Goal: Use online tool/utility: Use online tool/utility

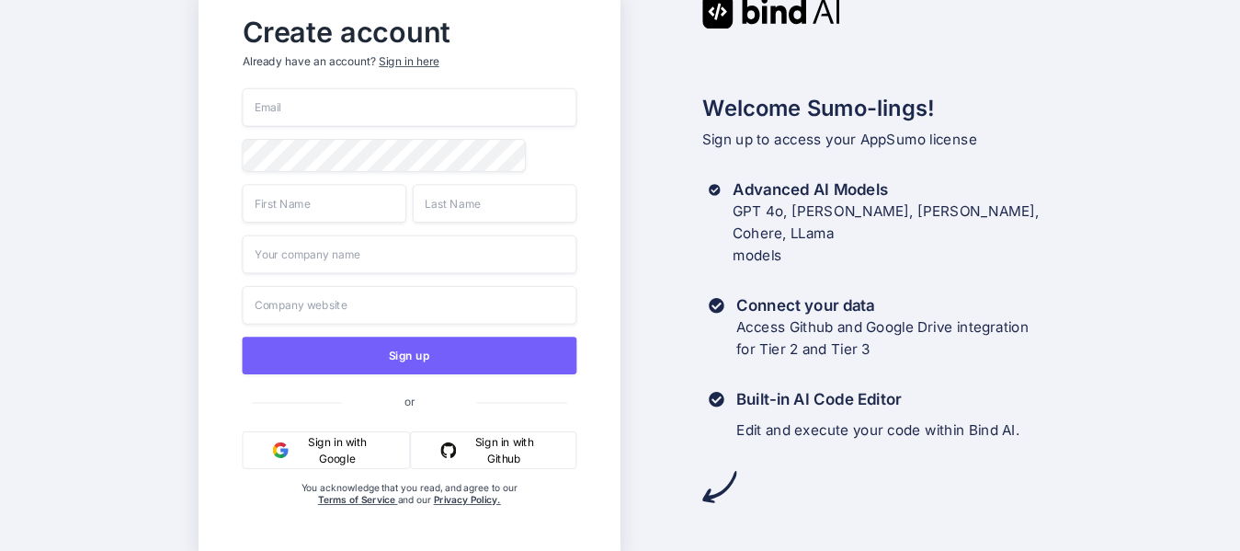
click at [402, 105] on input "email" at bounding box center [409, 107] width 334 height 39
type input "T"
type input "torralaq@yahoo.com"
type input "Samantha"
type input "Davis"
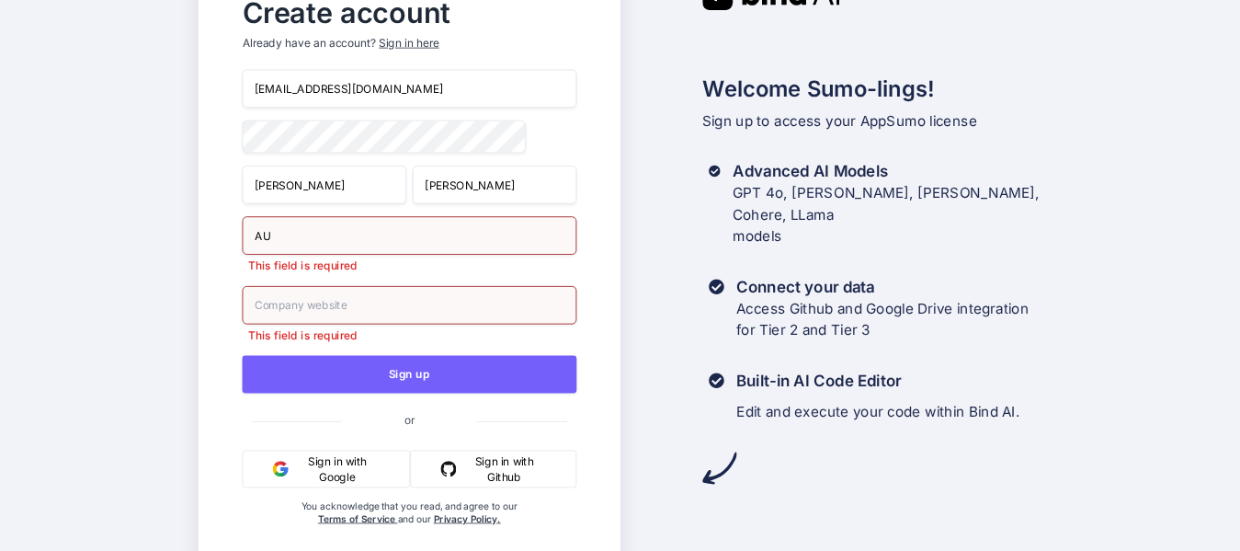
type input "AU"
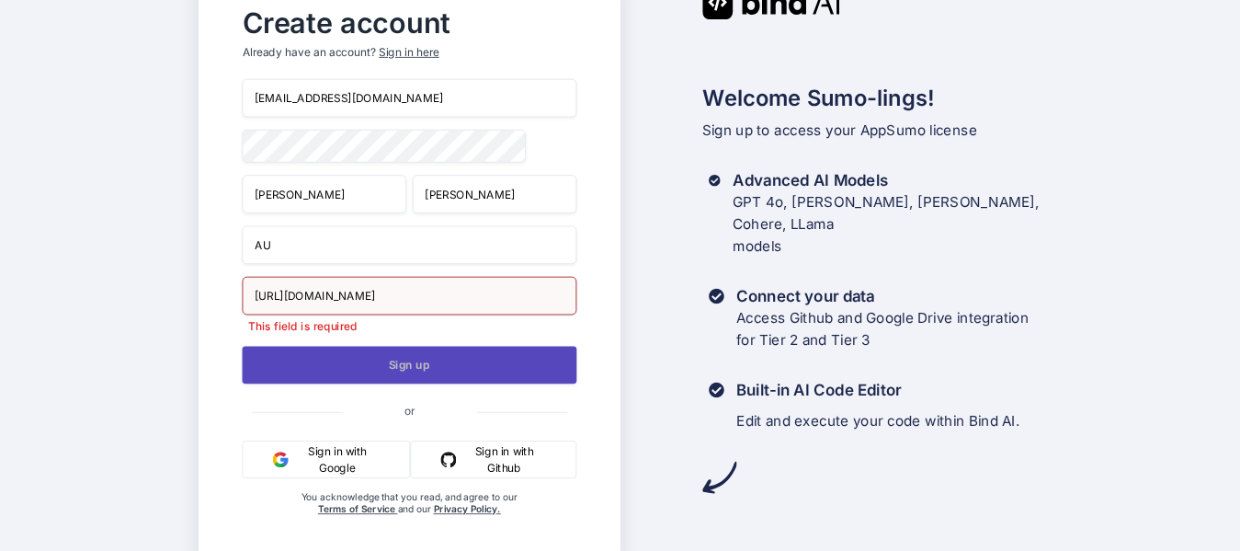
type input "https://www.alternateuniverse.com"
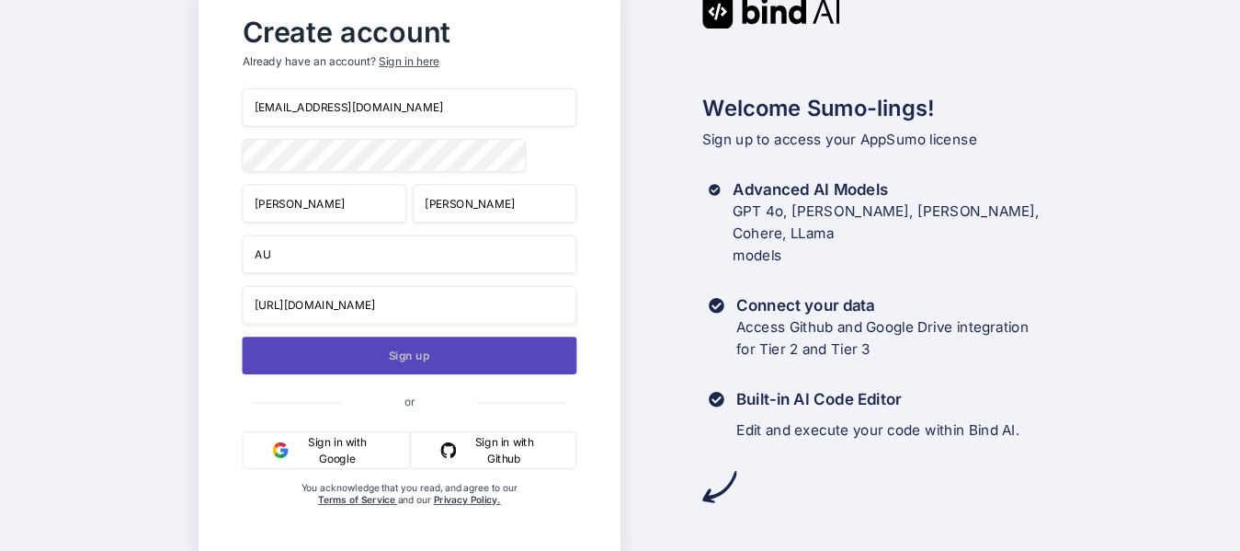
click at [435, 354] on button "Sign up" at bounding box center [409, 355] width 334 height 38
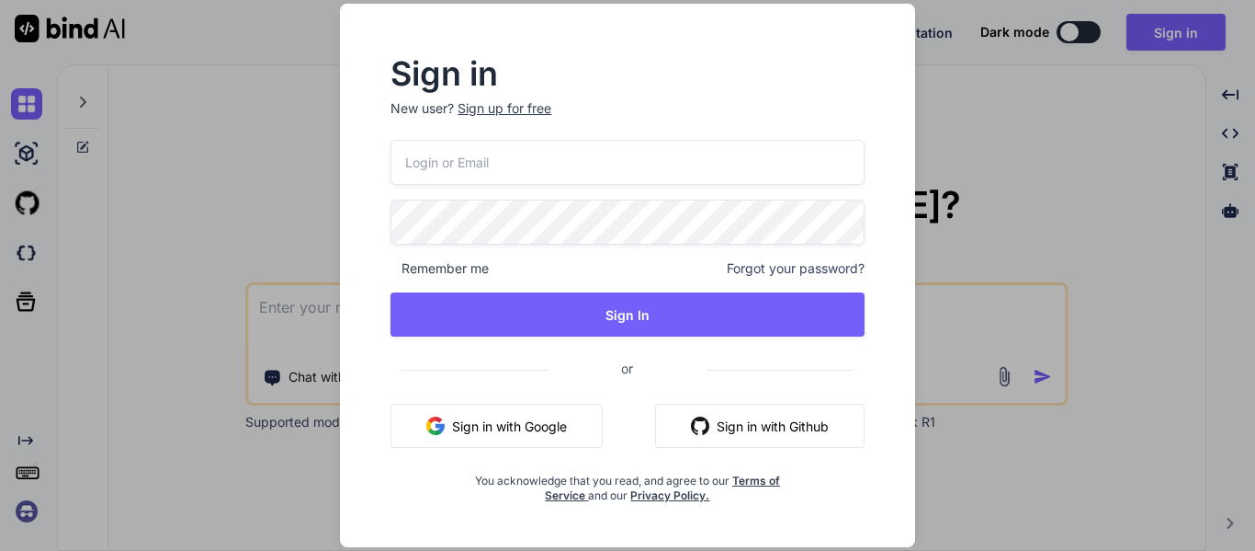
click at [622, 160] on input "email" at bounding box center [627, 162] width 473 height 45
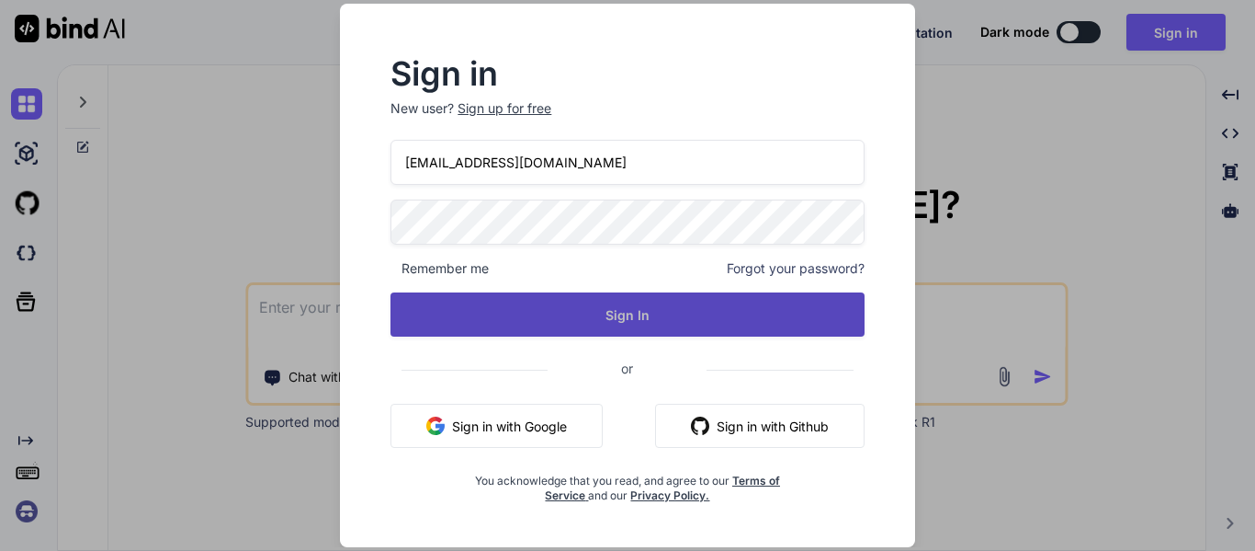
type input "[EMAIL_ADDRESS][DOMAIN_NAME]"
click at [616, 313] on button "Sign In" at bounding box center [627, 314] width 473 height 44
click at [602, 319] on button "Sign In" at bounding box center [627, 314] width 473 height 44
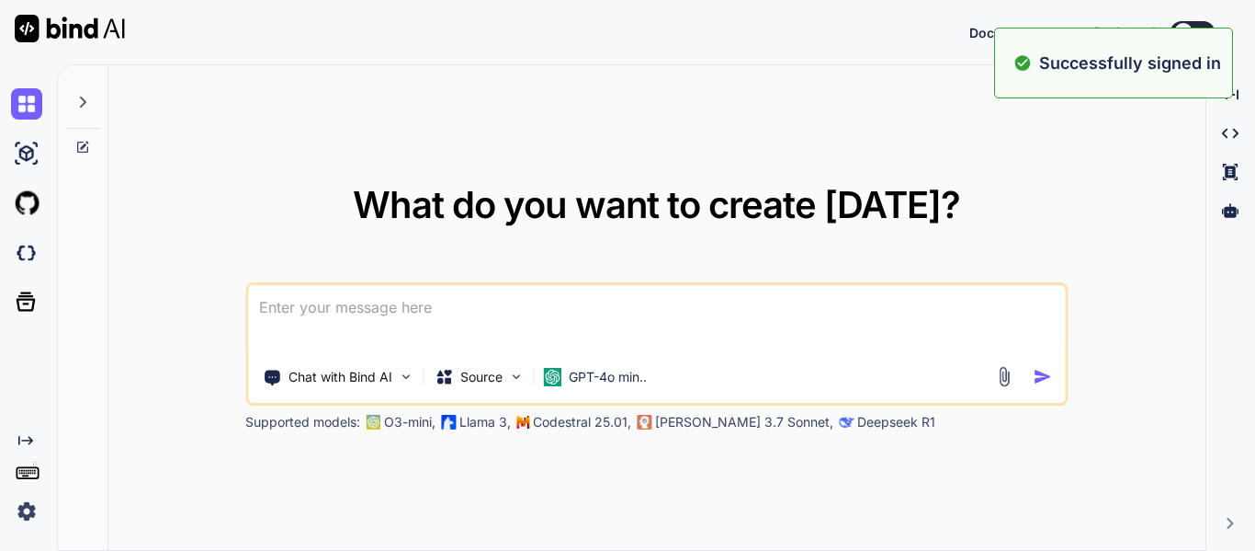
click at [556, 302] on textarea at bounding box center [656, 319] width 817 height 68
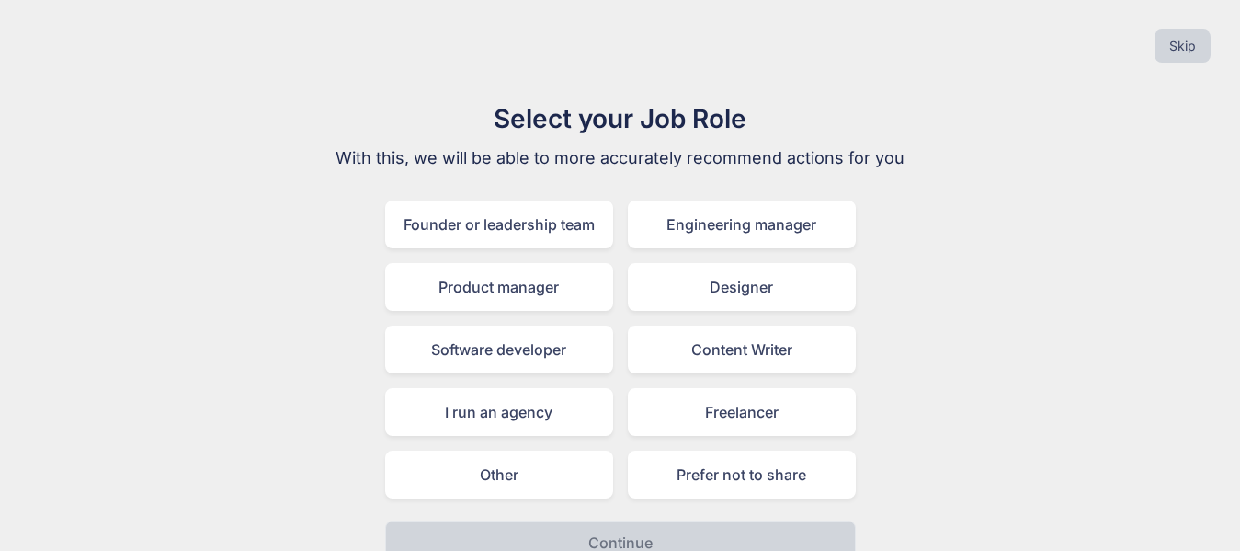
scroll to position [28, 0]
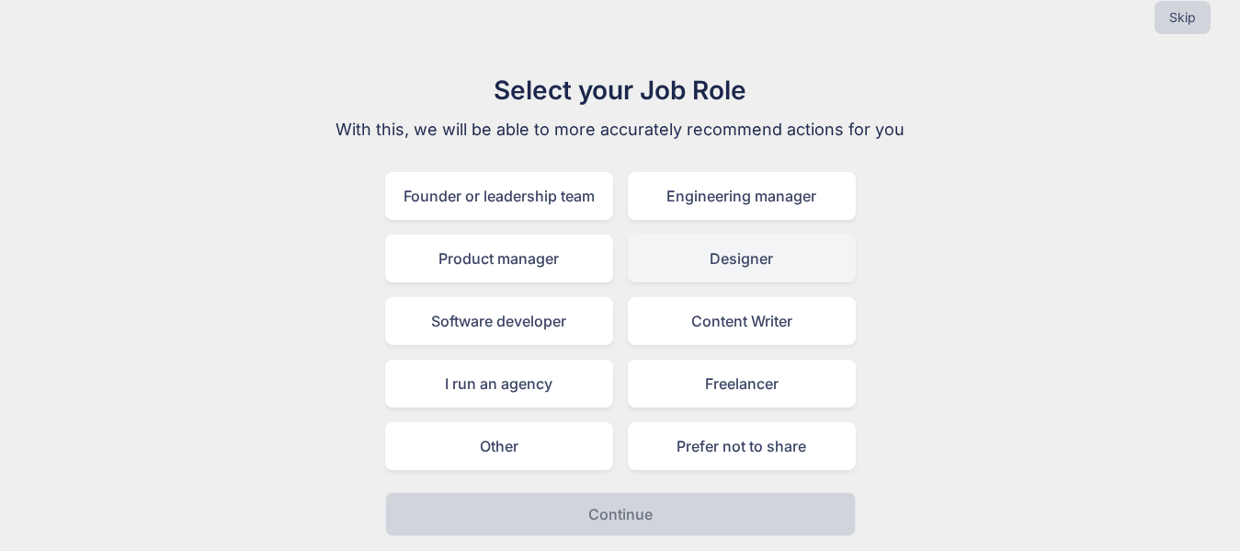
click at [721, 243] on div "Designer" at bounding box center [742, 258] width 228 height 48
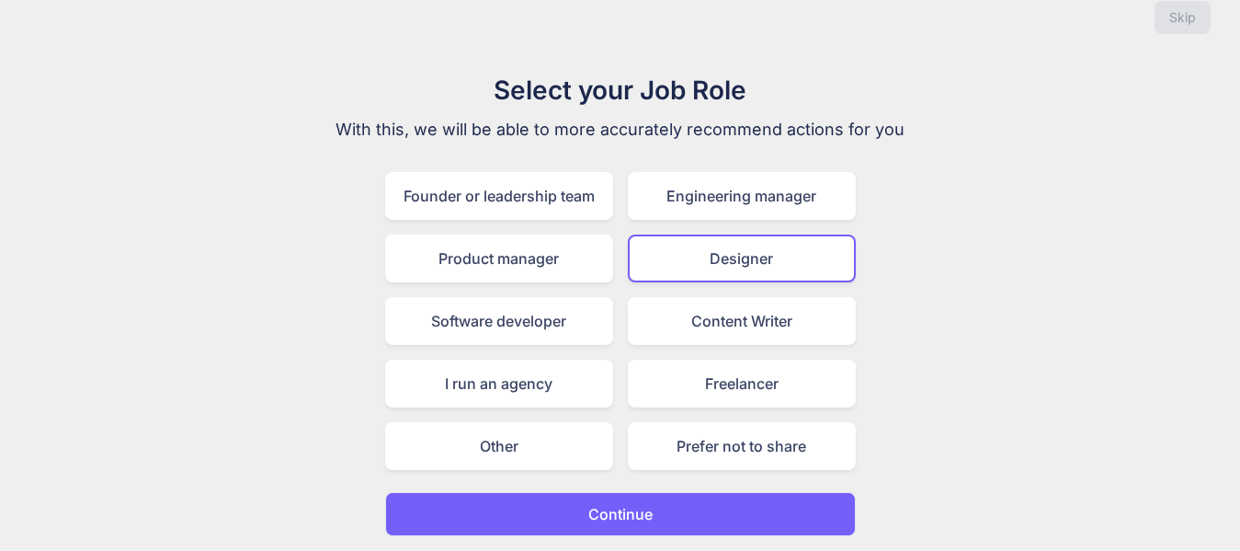
click at [721, 512] on button "Continue" at bounding box center [620, 514] width 471 height 44
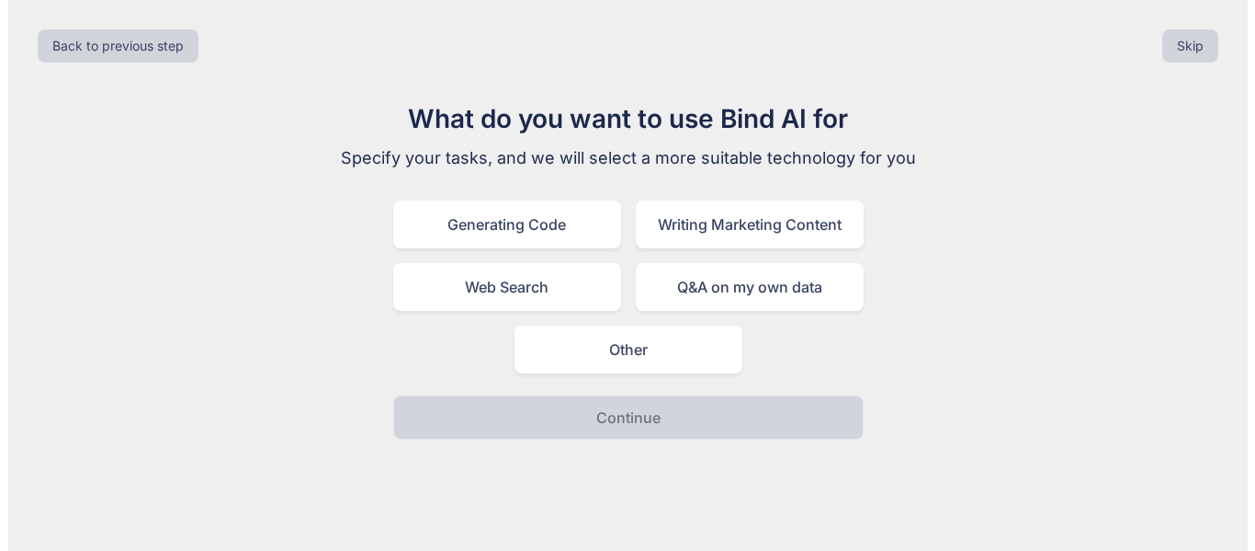
scroll to position [0, 0]
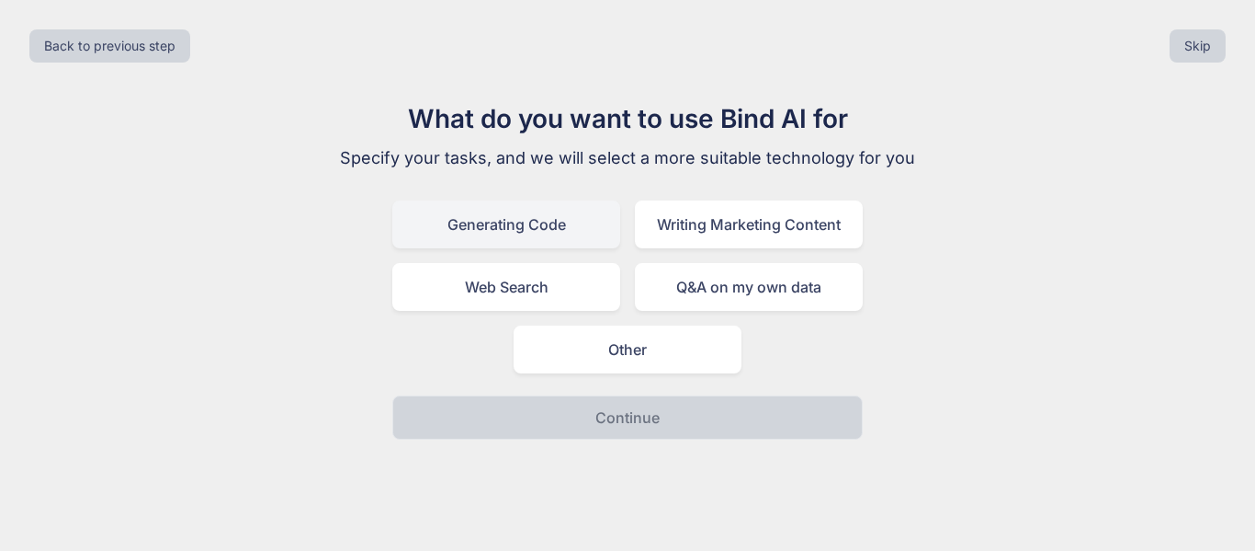
click at [570, 226] on div "Generating Code" at bounding box center [506, 224] width 228 height 48
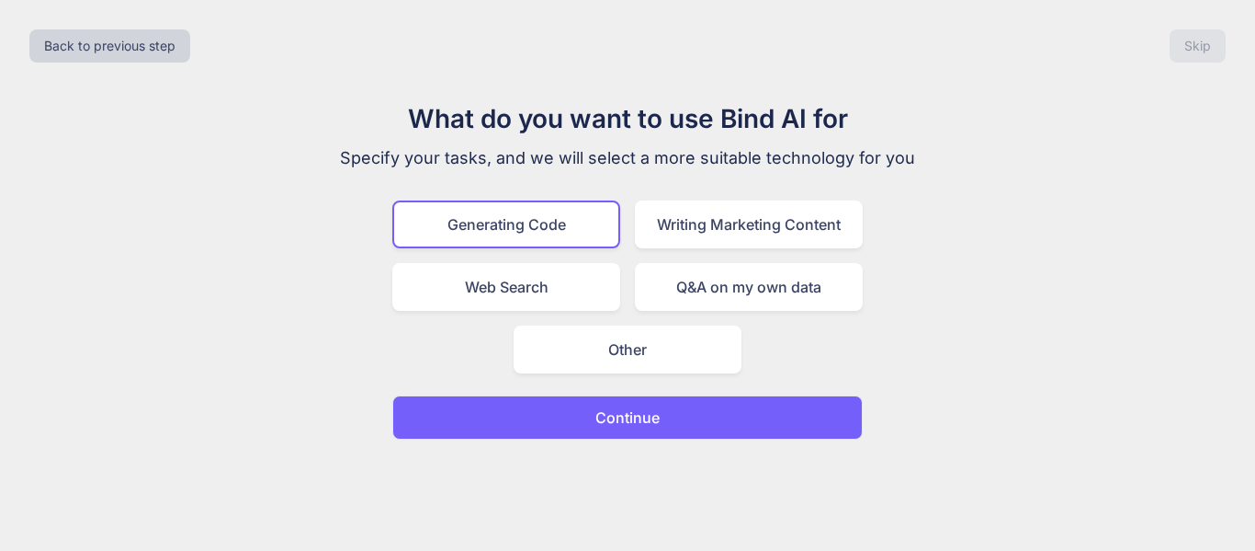
click at [729, 415] on button "Continue" at bounding box center [627, 417] width 471 height 44
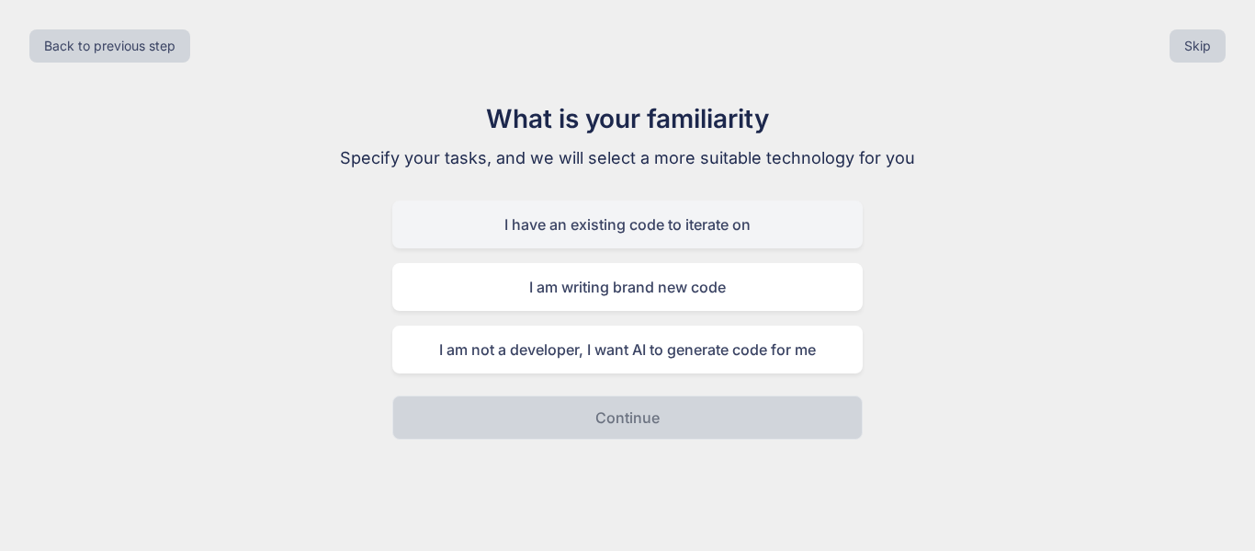
click at [694, 219] on div "I have an existing code to iterate on" at bounding box center [627, 224] width 471 height 48
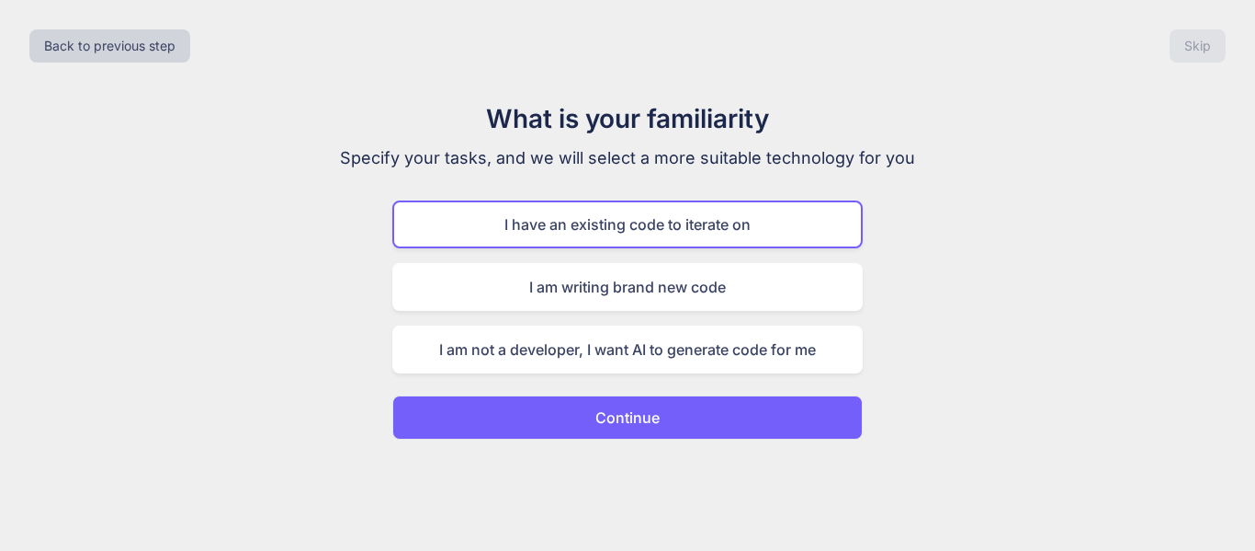
click at [683, 422] on button "Continue" at bounding box center [627, 417] width 471 height 44
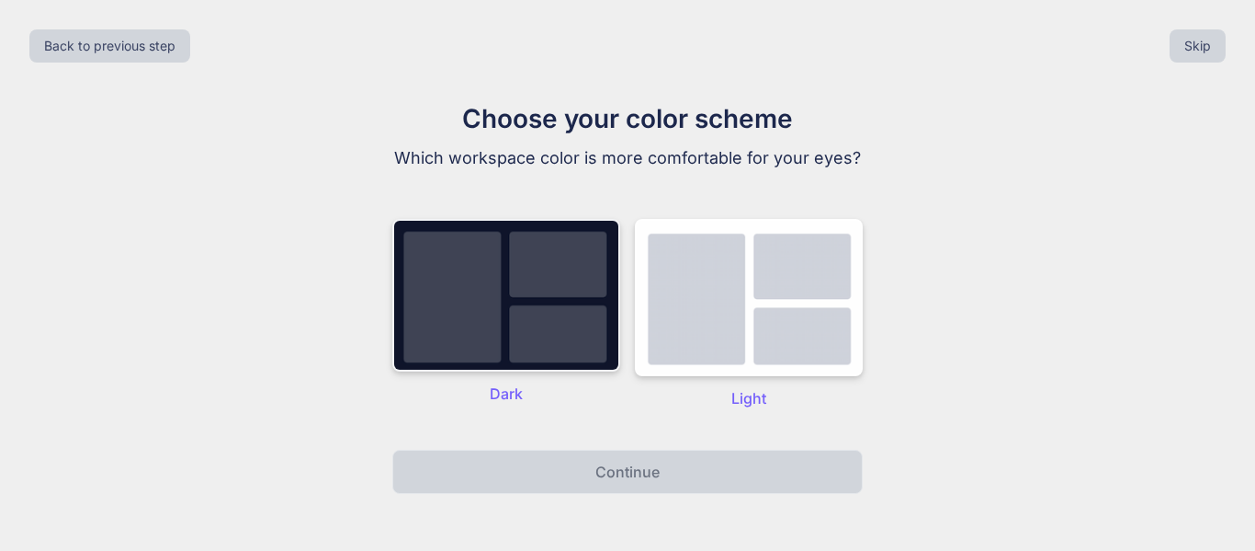
click at [523, 300] on img at bounding box center [506, 295] width 228 height 153
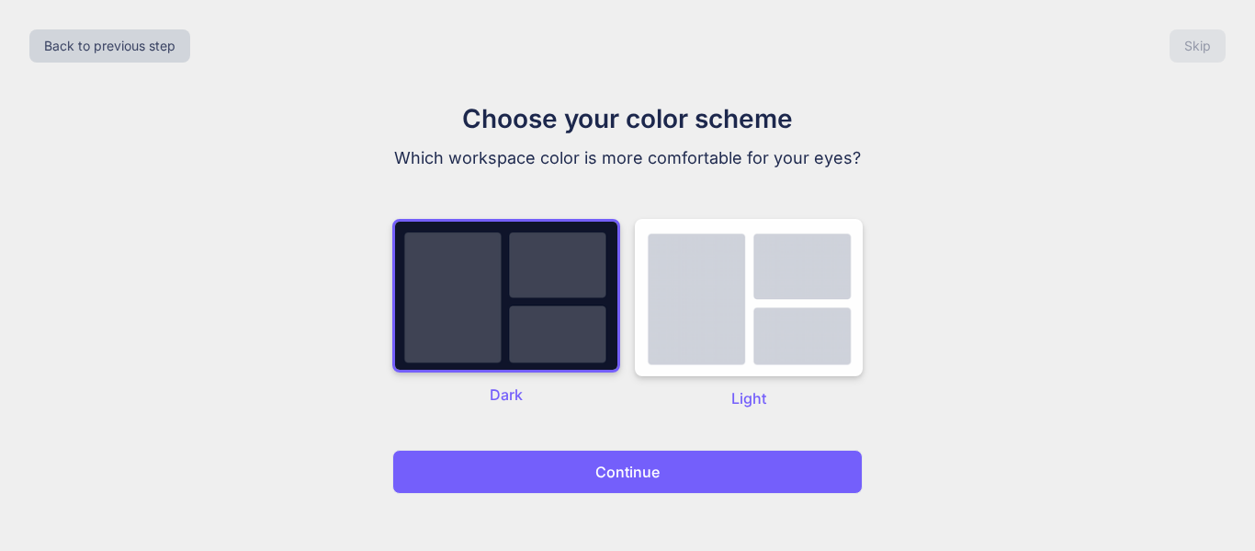
click at [658, 471] on p "Continue" at bounding box center [628, 471] width 64 height 22
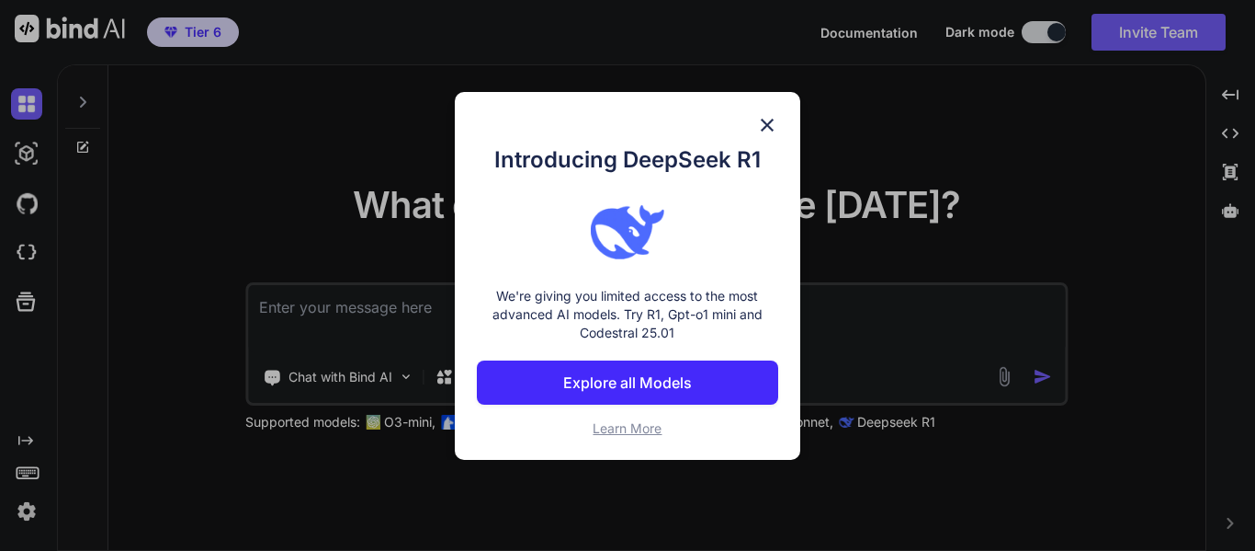
click at [778, 120] on img at bounding box center [767, 125] width 22 height 22
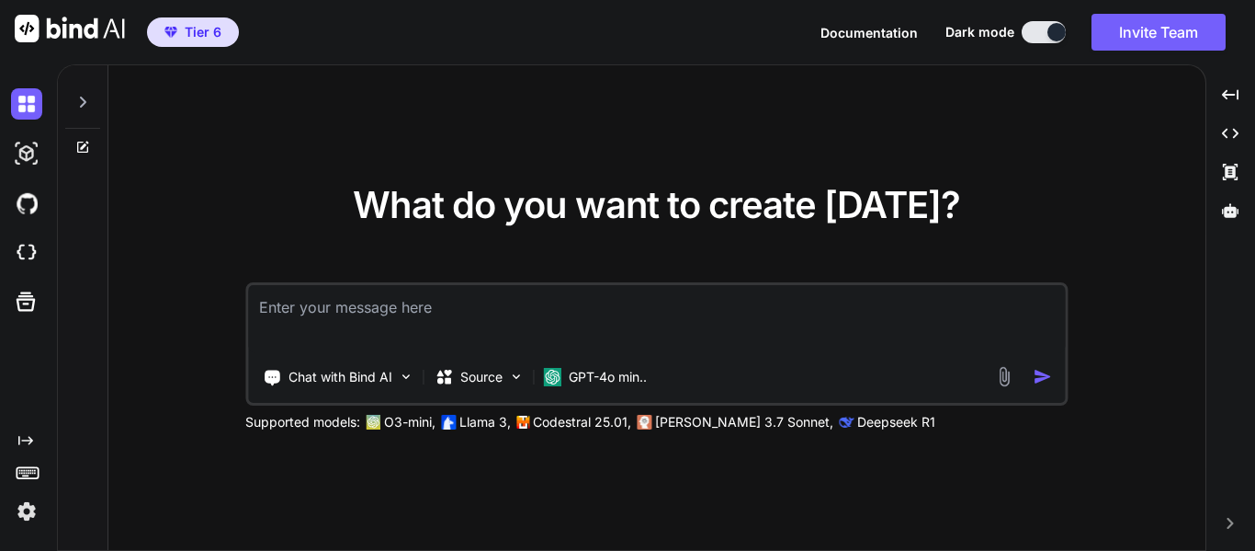
click at [726, 312] on textarea at bounding box center [656, 319] width 817 height 68
paste textarea "GENERATE A TEXT FILE IN THIS FORMAT FROM A CSV WITH THE VALUES ``` data: [["ALL…"
type textarea "x"
type textarea "GENERATE A TEXT FILE IN THIS FORMAT FROM A CSV WITH THE VALUES ``` data: [["ALL…"
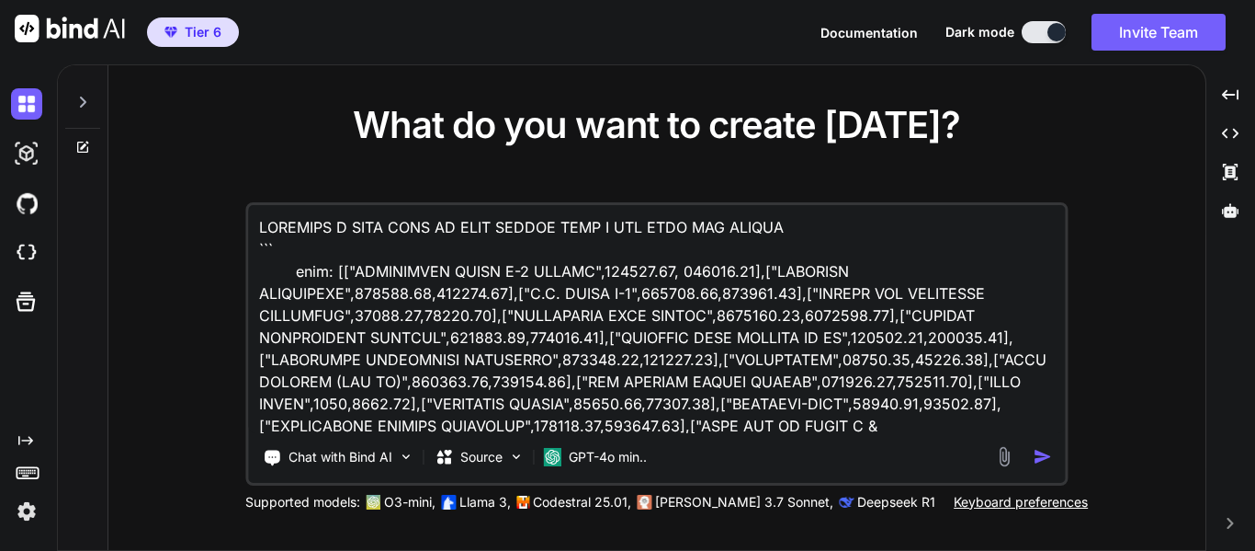
scroll to position [577, 0]
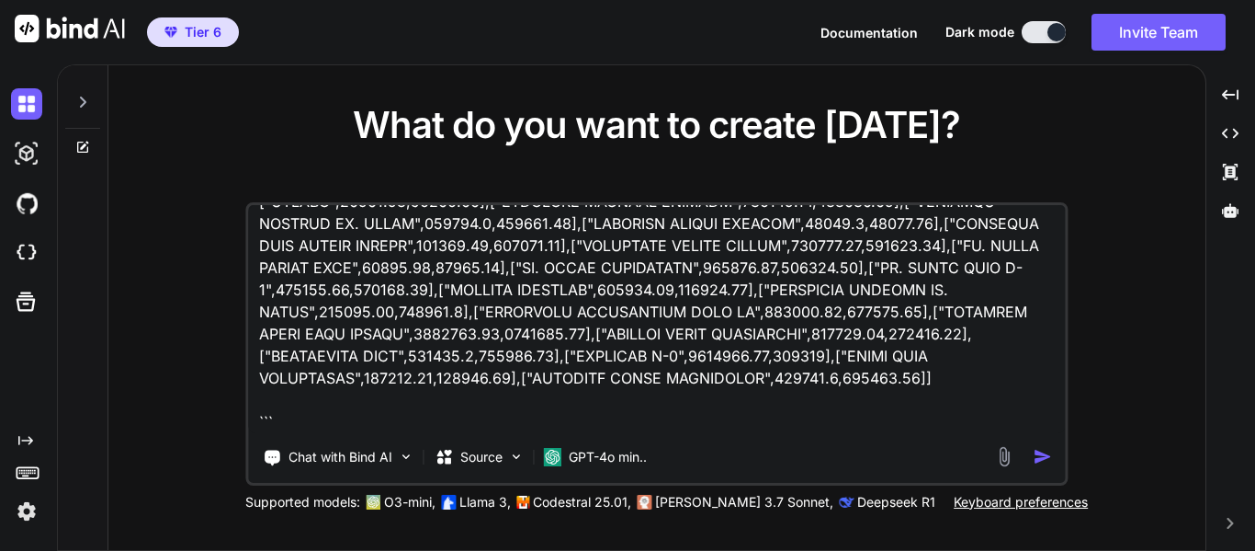
type textarea "x"
type textarea "GENERATE A TEXT FILE IN THIS FORMAT FROM A CSV WITH THE VALUES ``` data: [["ALL…"
click at [1047, 459] on img "button" at bounding box center [1042, 456] width 19 height 19
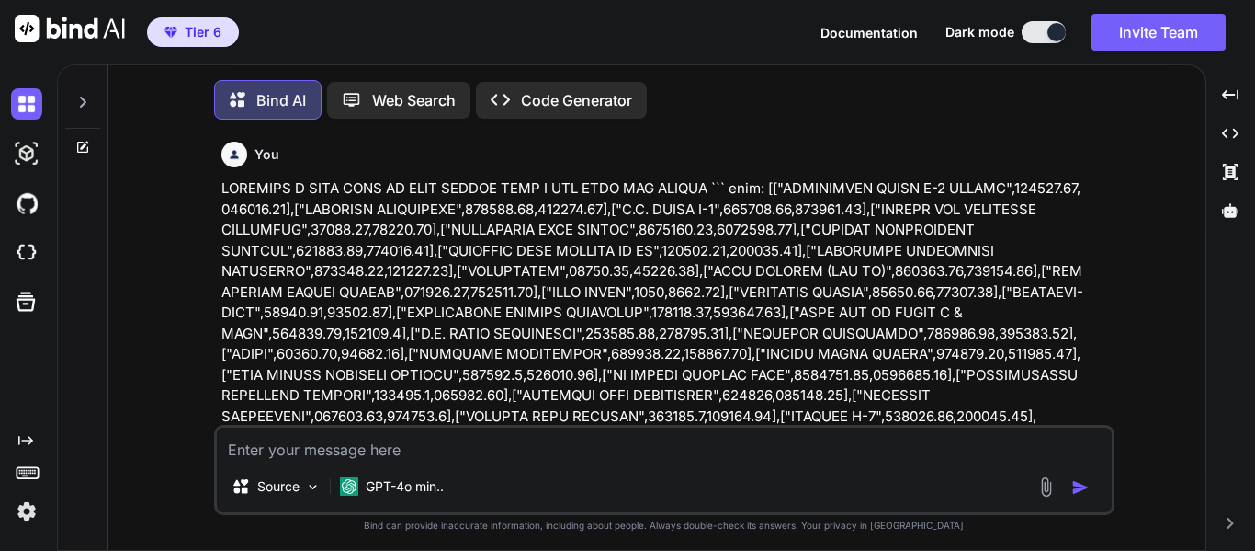
scroll to position [20, 0]
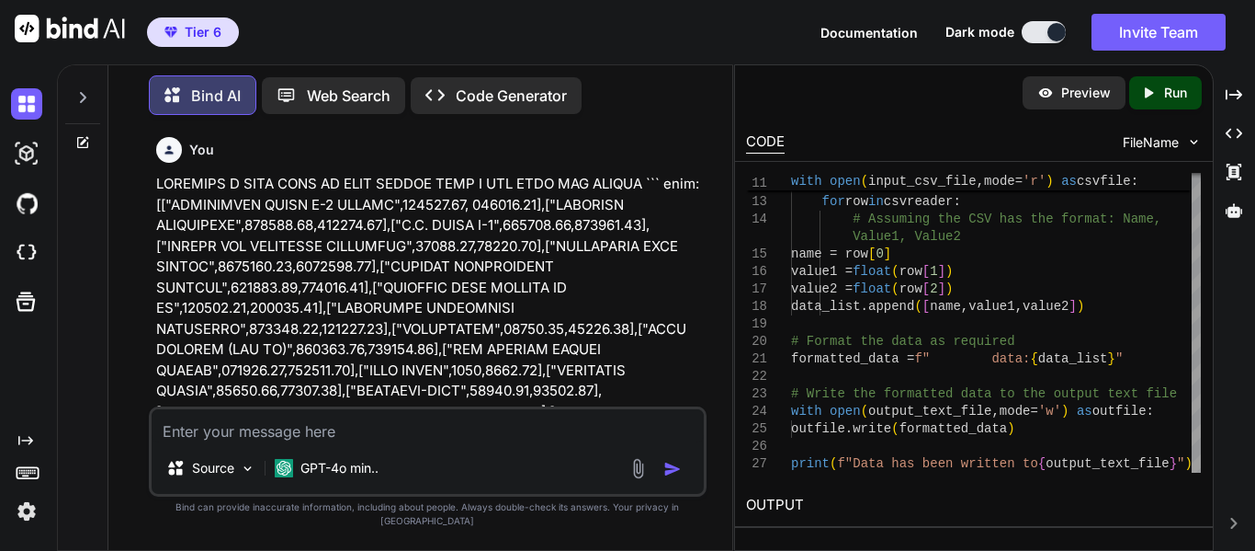
click at [1180, 142] on div "FileName" at bounding box center [1162, 142] width 79 height 18
click at [1193, 142] on img at bounding box center [1195, 142] width 16 height 16
click at [1201, 472] on div at bounding box center [1196, 384] width 9 height 176
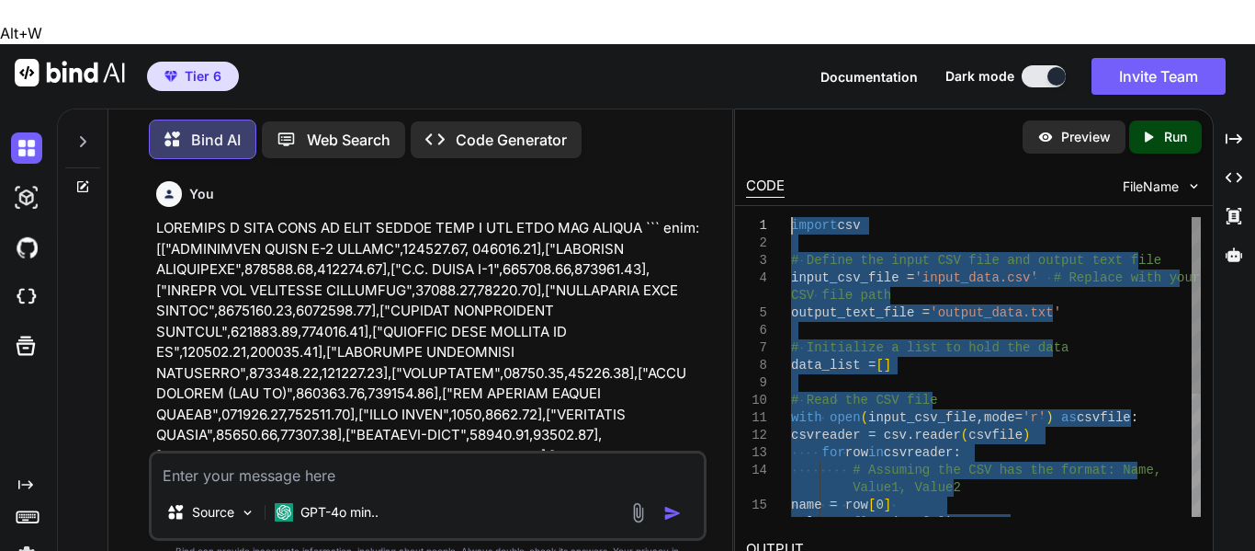
drag, startPoint x: 1178, startPoint y: 464, endPoint x: 732, endPoint y: 108, distance: 571.6
click at [791, 217] on div "with open ( input_csv_file , mode= 'r' ) as csvfile : csvreader = csv.reader ( …" at bounding box center [996, 470] width 410 height 506
click at [501, 453] on textarea at bounding box center [428, 469] width 552 height 33
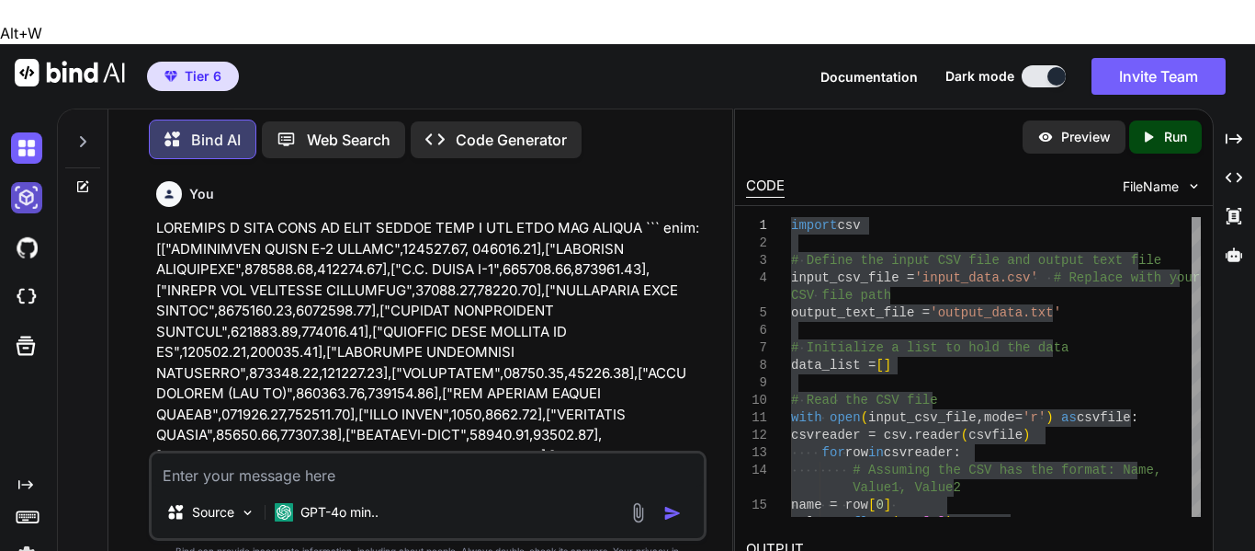
click at [26, 182] on img at bounding box center [26, 197] width 31 height 31
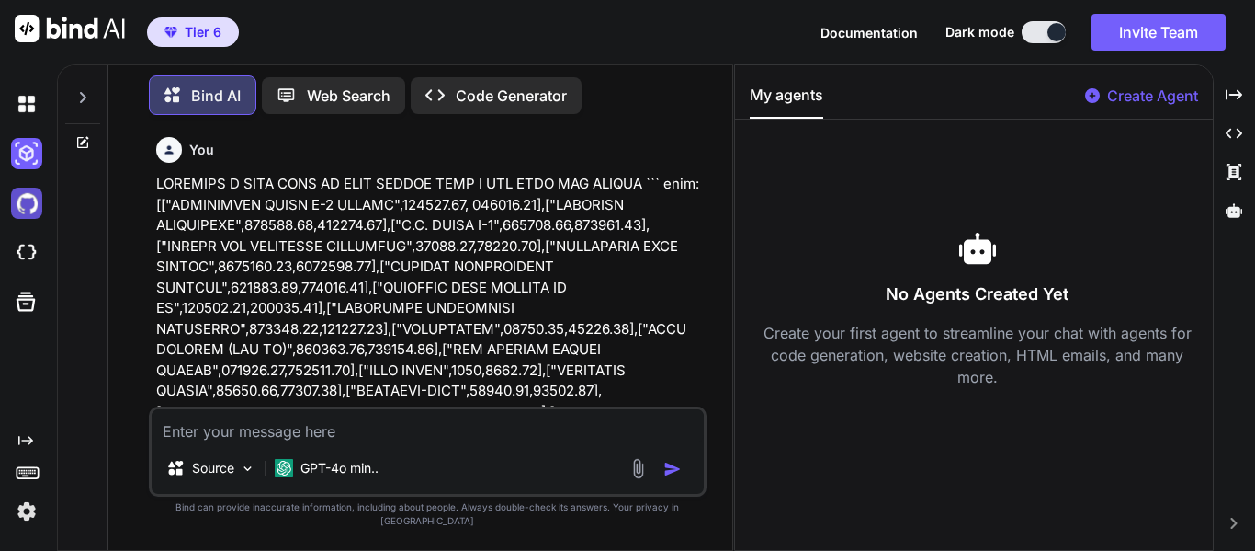
click at [26, 206] on img at bounding box center [26, 202] width 31 height 31
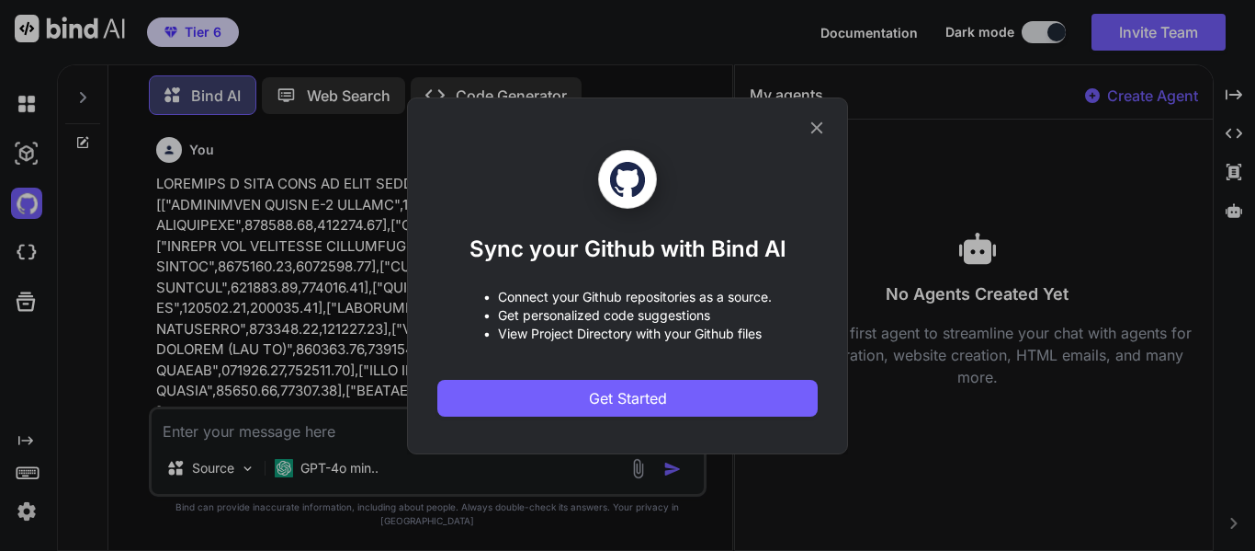
click at [821, 130] on icon at bounding box center [817, 128] width 20 height 20
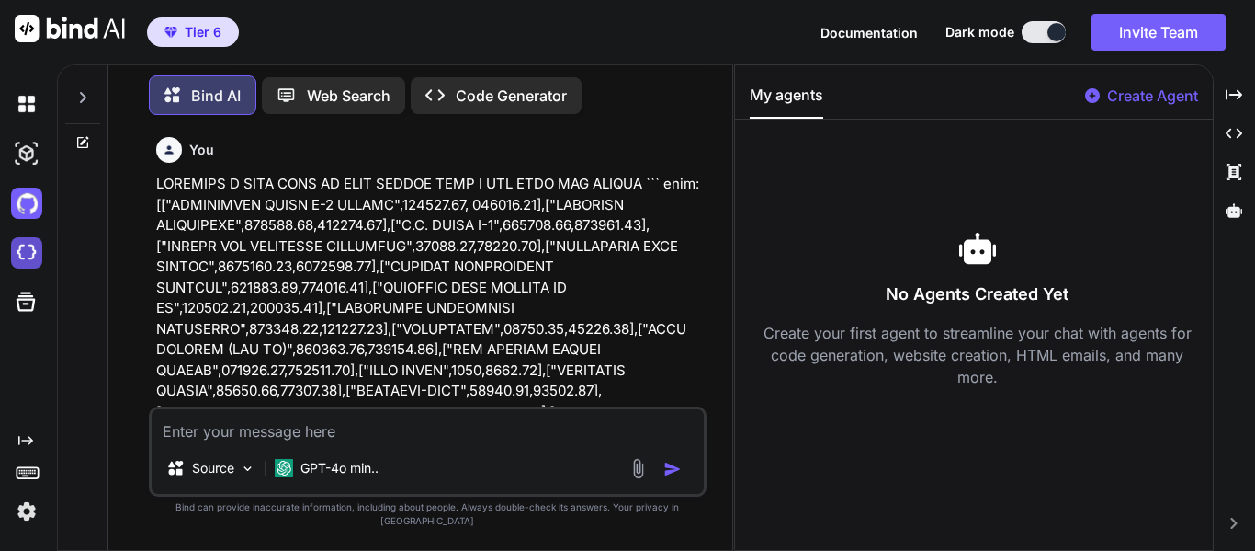
click at [25, 253] on img at bounding box center [26, 252] width 31 height 31
click at [1240, 136] on icon at bounding box center [1234, 134] width 17 height 10
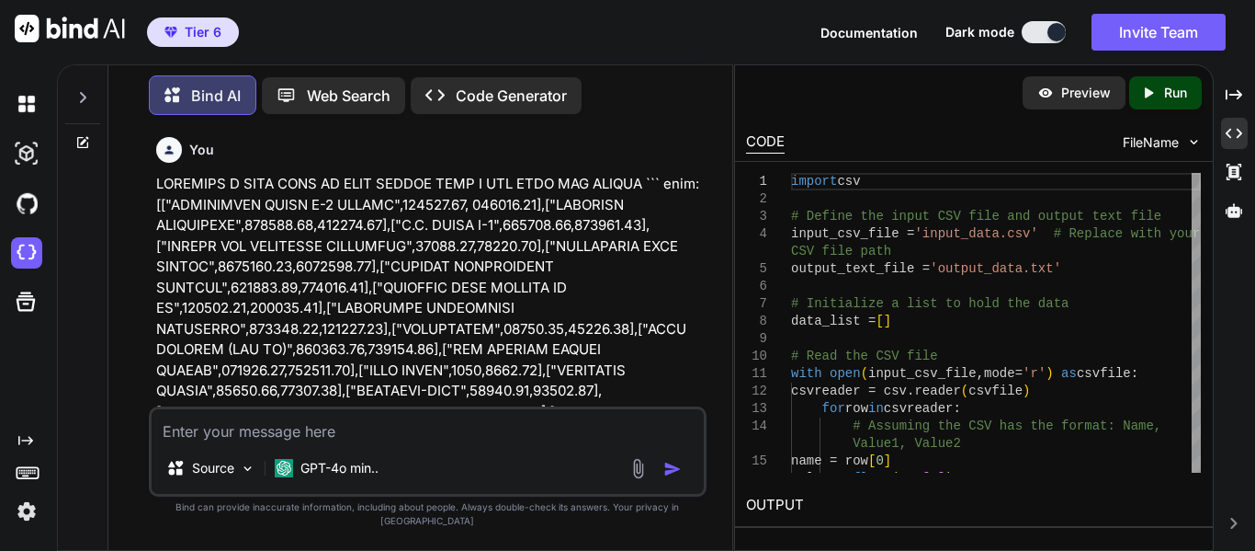
click at [1160, 97] on icon "Created with Pixso." at bounding box center [1153, 93] width 24 height 17
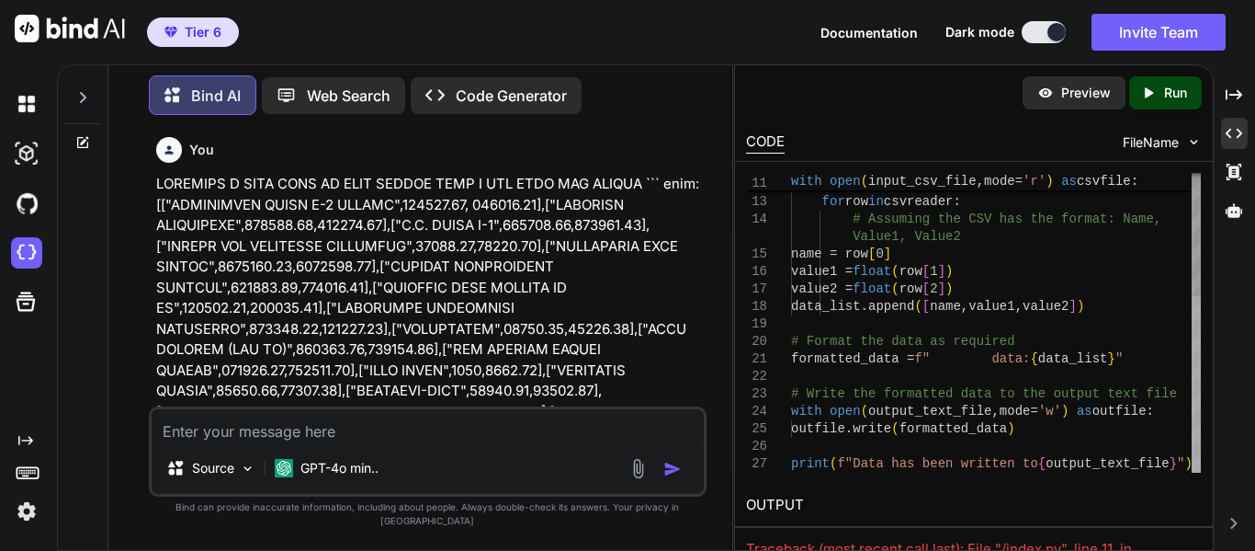
click at [1201, 472] on div at bounding box center [1196, 384] width 9 height 176
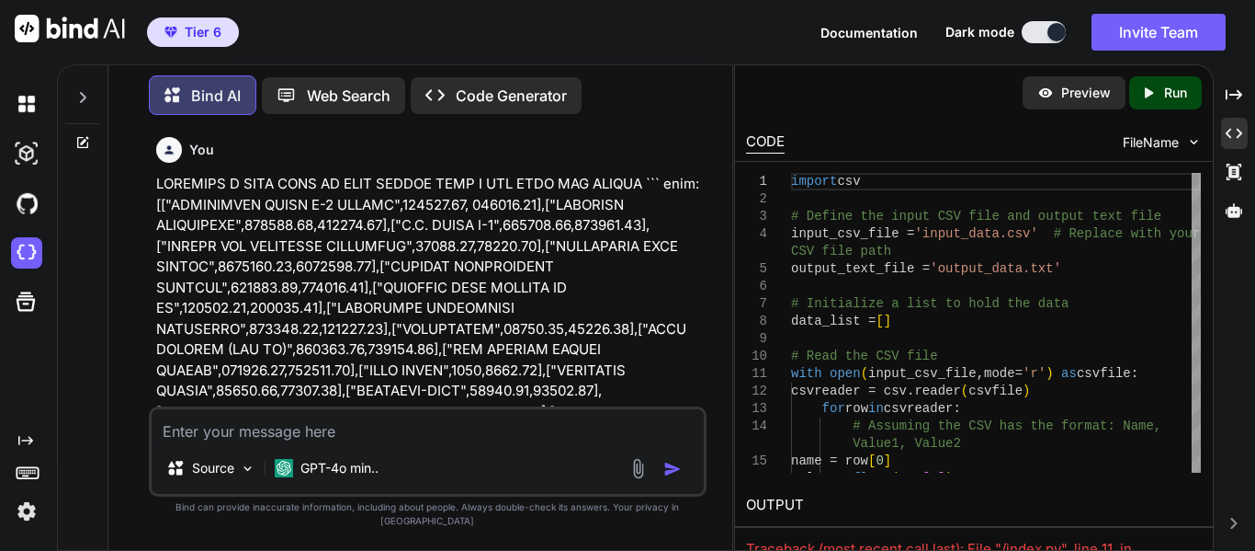
click at [402, 456] on div "Source GPT-4o min.." at bounding box center [428, 451] width 558 height 90
click at [393, 442] on textarea at bounding box center [428, 425] width 552 height 33
type textarea "x"
type textarea "w"
type textarea "x"
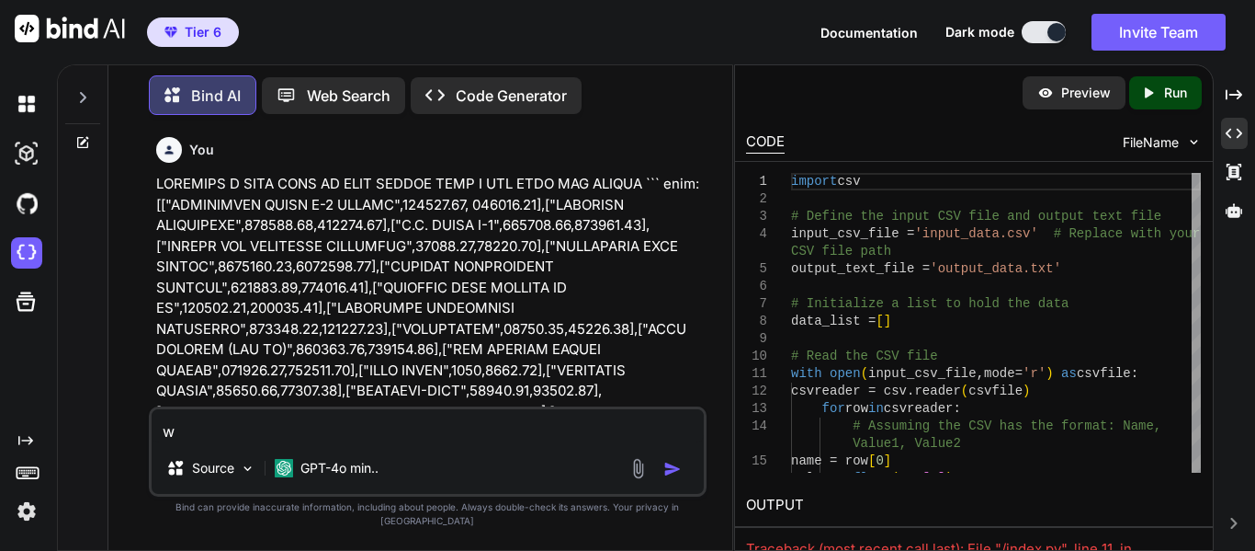
type textarea "wh"
type textarea "x"
type textarea "wha"
type textarea "x"
type textarea "what"
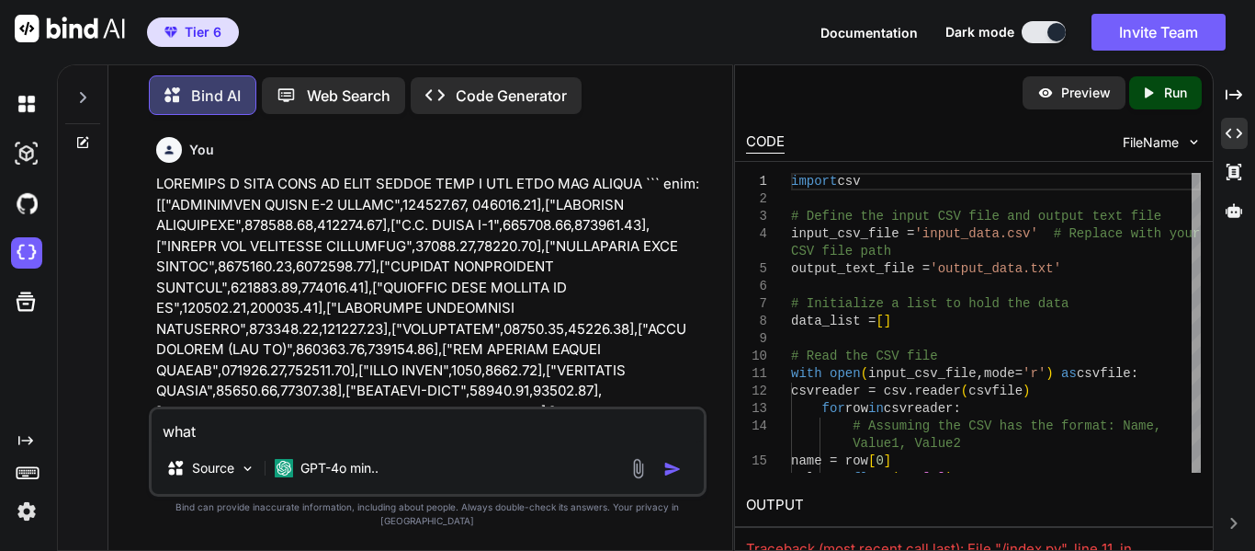
type textarea "x"
type textarea "what"
type textarea "x"
type textarea "what l"
type textarea "x"
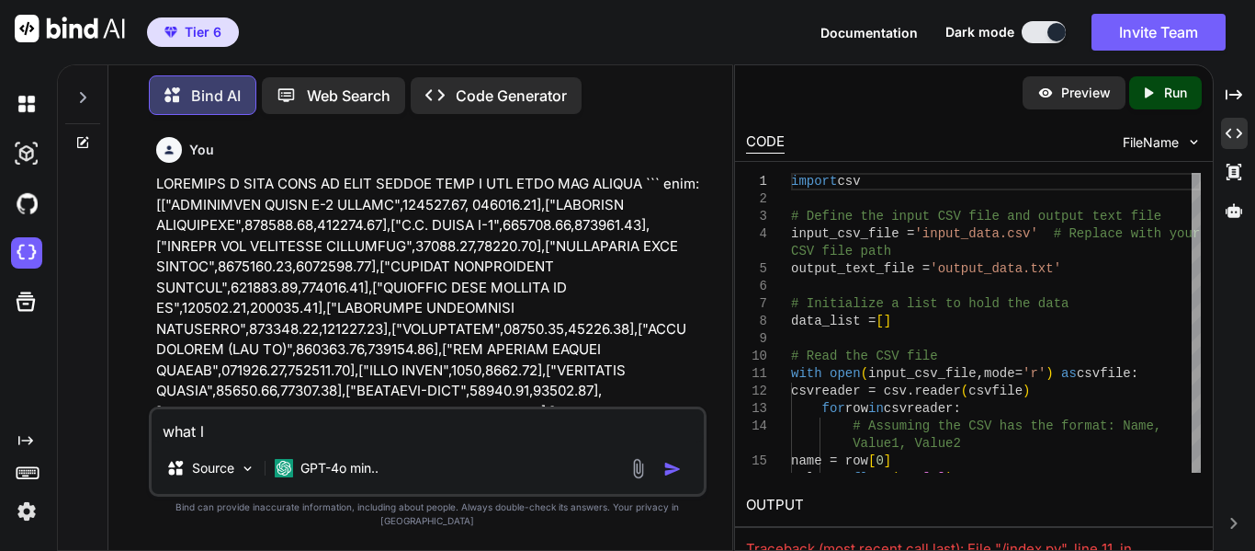
type textarea "what la"
type textarea "x"
type textarea "what [PERSON_NAME]"
type textarea "x"
type textarea "what la"
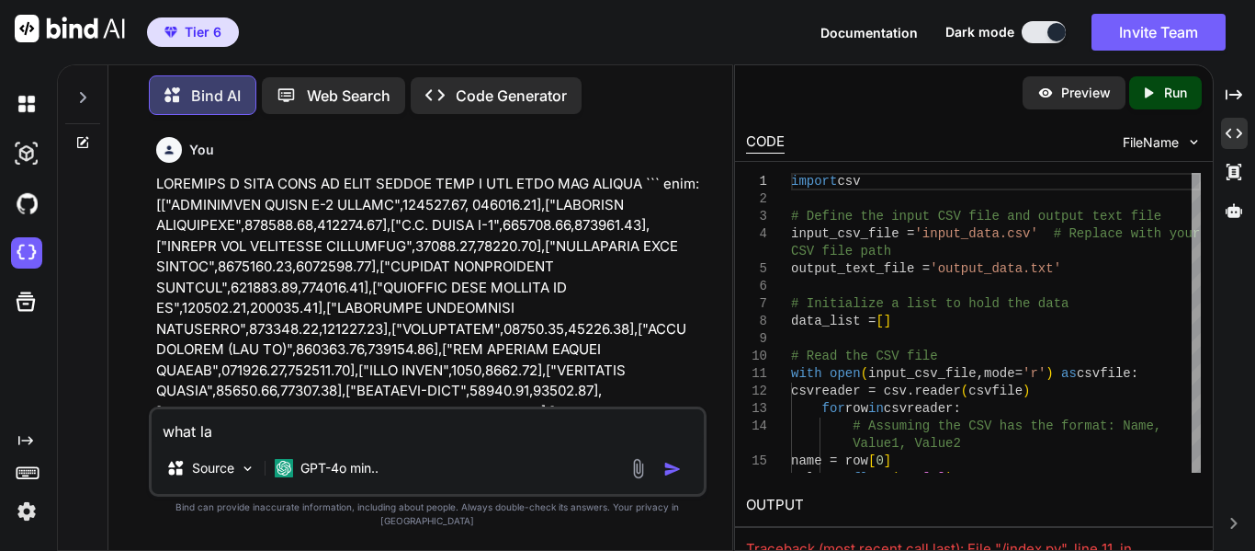
type textarea "x"
type textarea "what lan"
type textarea "x"
type textarea "what lang"
type textarea "x"
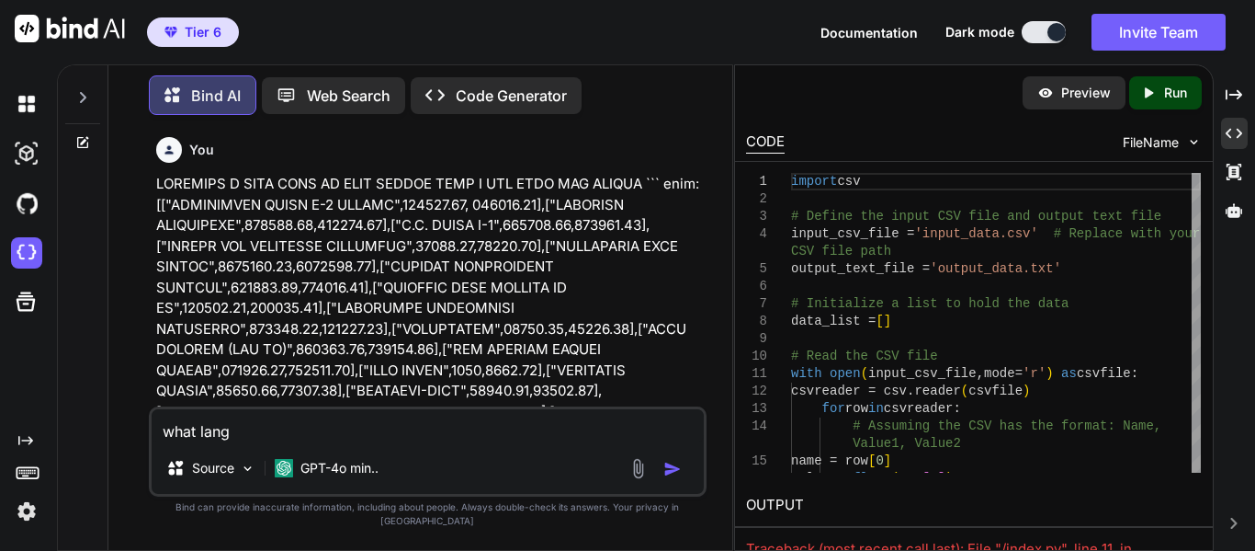
type textarea "what langu"
type textarea "x"
type textarea "what langua"
type textarea "x"
type textarea "what languag"
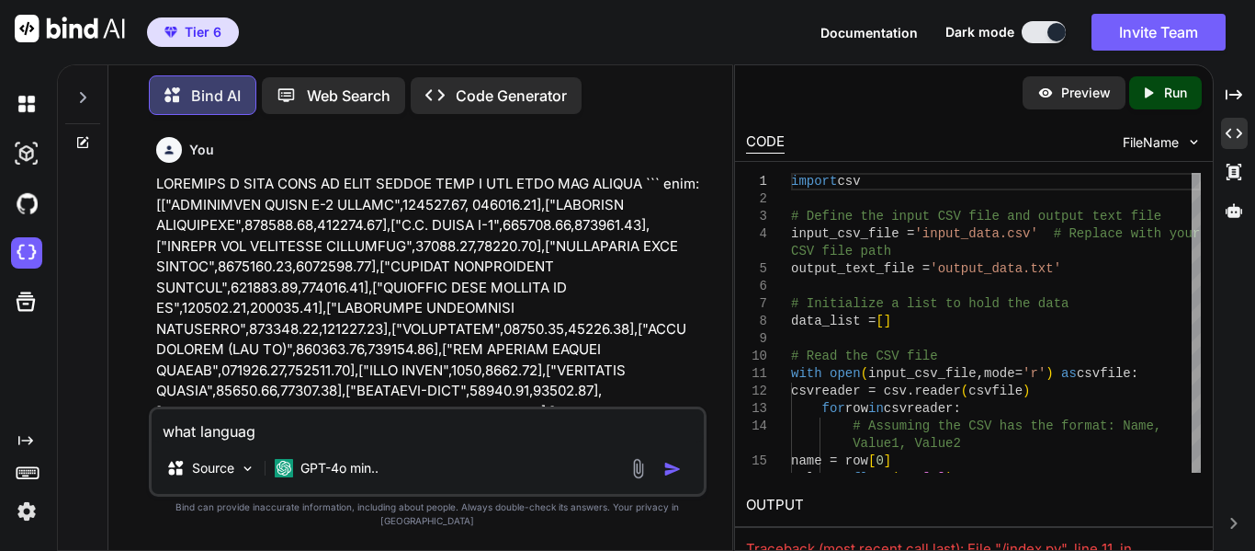
type textarea "x"
type textarea "what language"
type textarea "x"
type textarea "what language"
type textarea "x"
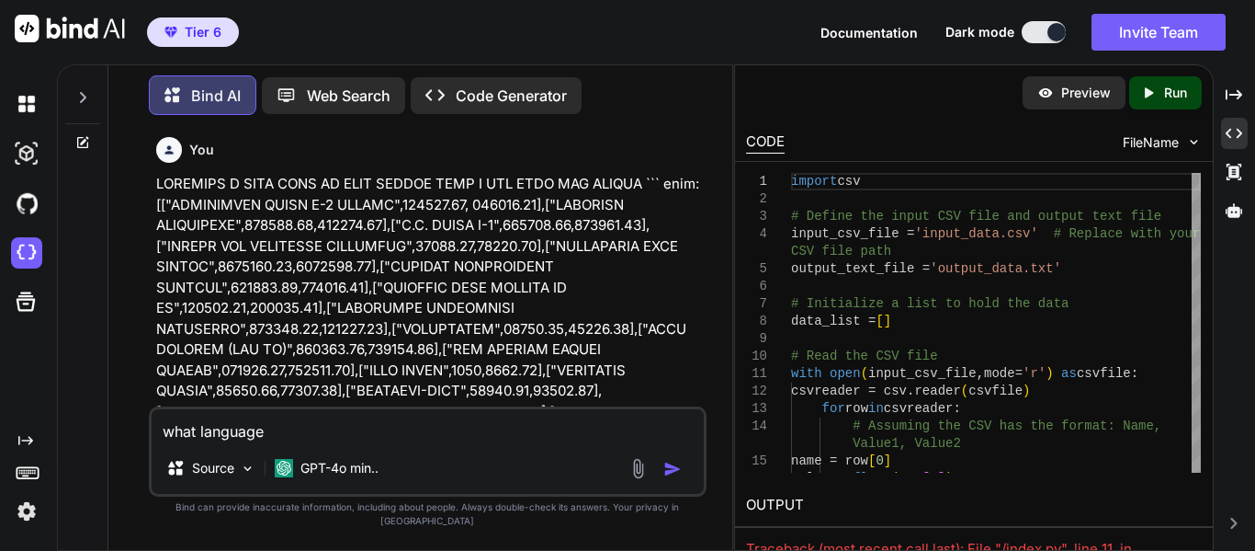
type textarea "what language i"
type textarea "x"
type textarea "what language is"
type textarea "x"
type textarea "what language is"
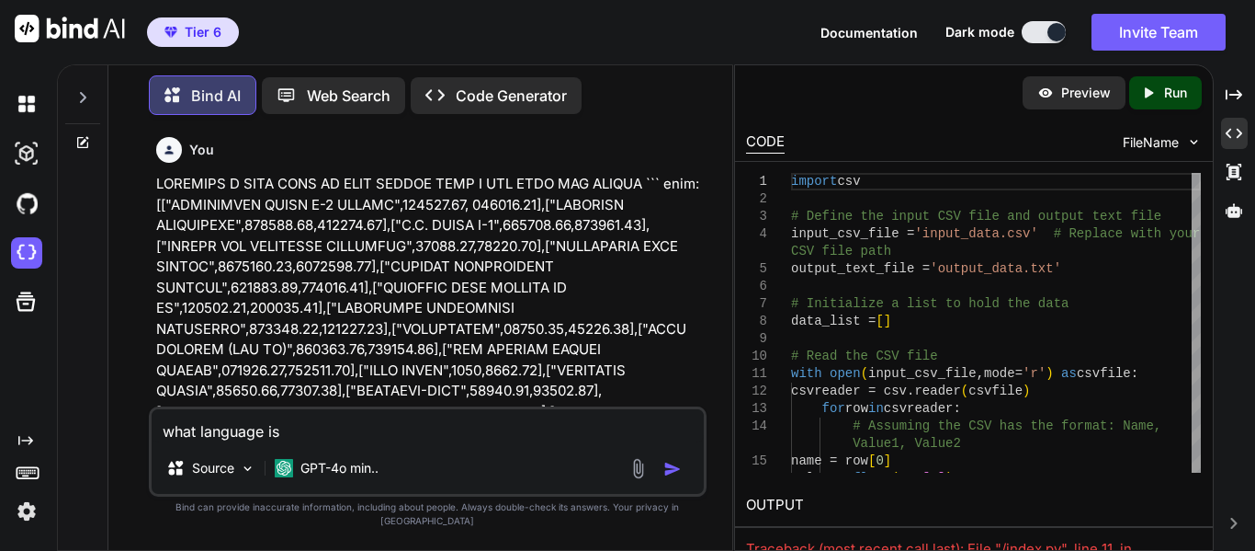
type textarea "x"
type textarea "what language is t"
type textarea "x"
type textarea "what language is thi"
type textarea "x"
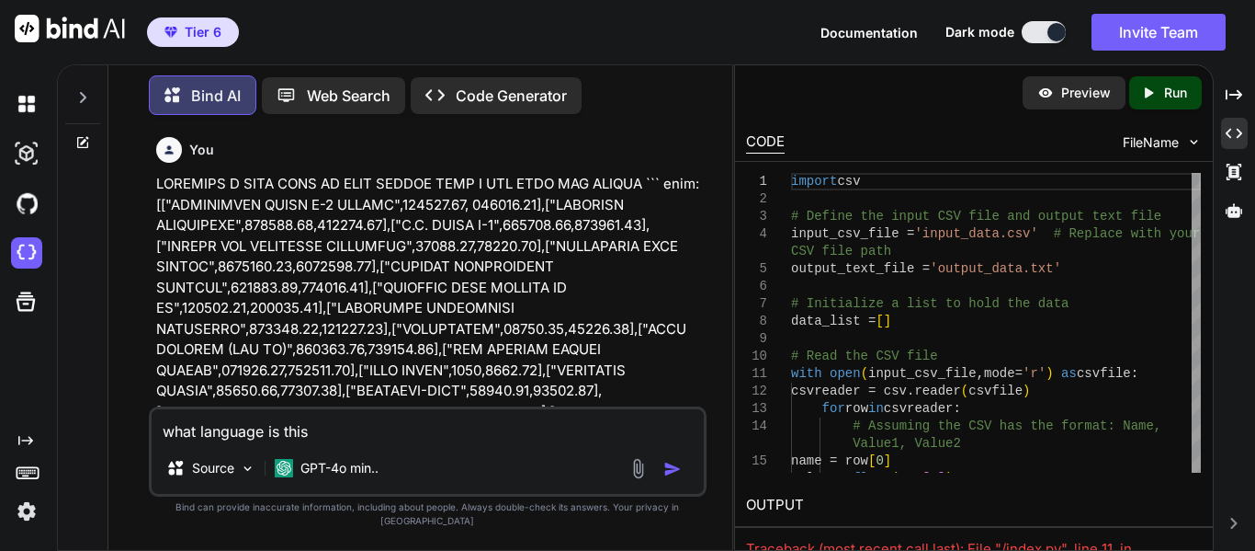
type textarea "what language is this"
click at [668, 478] on img "button" at bounding box center [673, 469] width 18 height 18
type textarea "x"
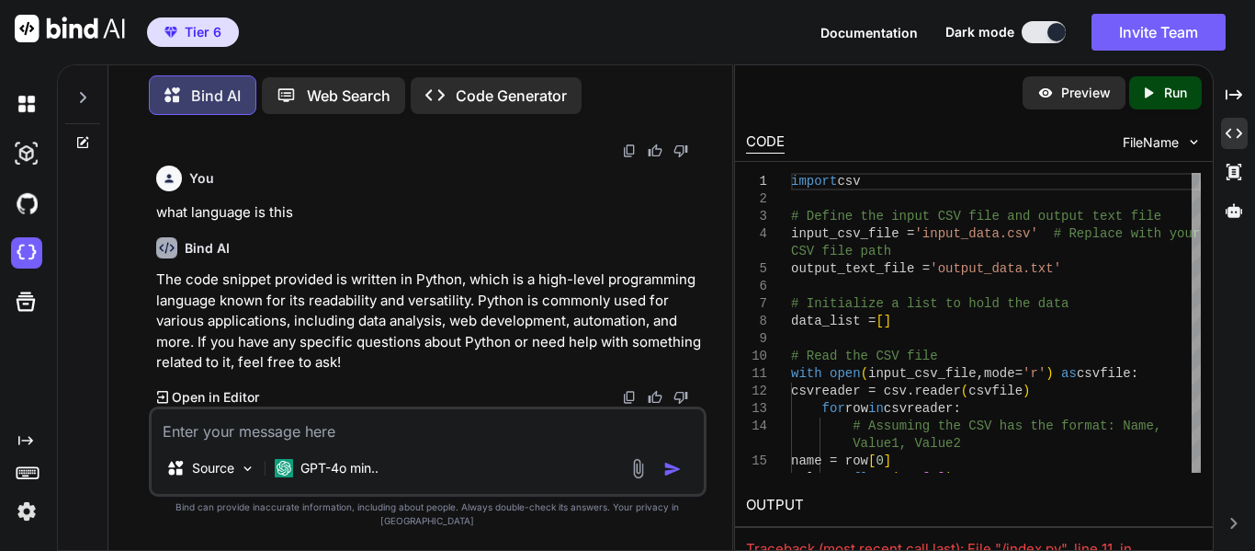
scroll to position [2222, 0]
click at [425, 438] on textarea at bounding box center [428, 425] width 552 height 33
type textarea "x"
type textarea "c"
type textarea "x"
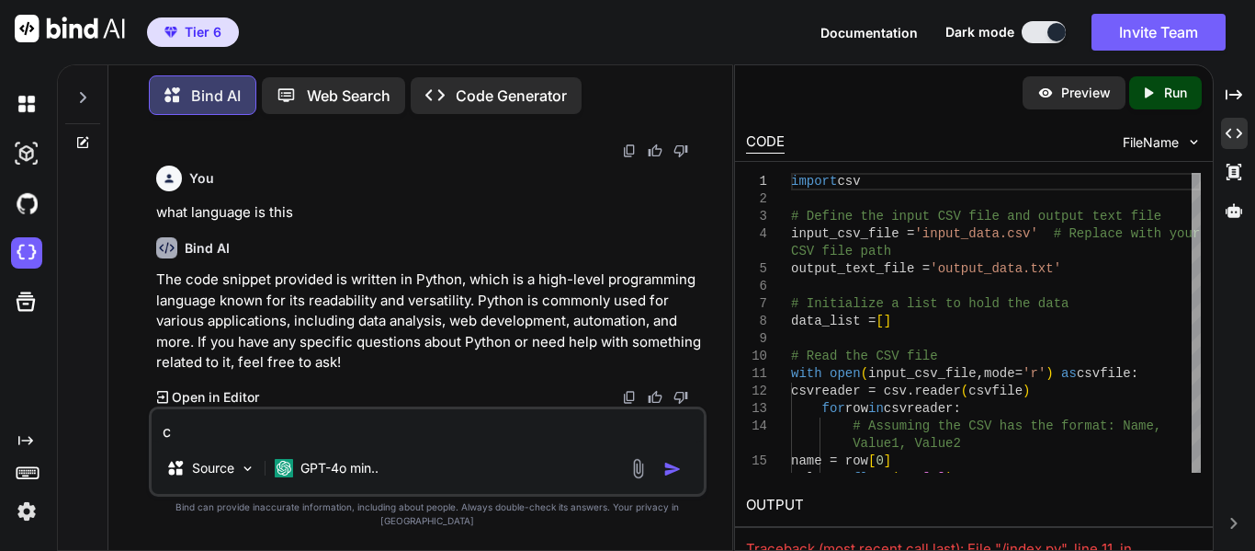
type textarea "cr"
type textarea "x"
type textarea "cre"
type textarea "x"
type textarea "crea"
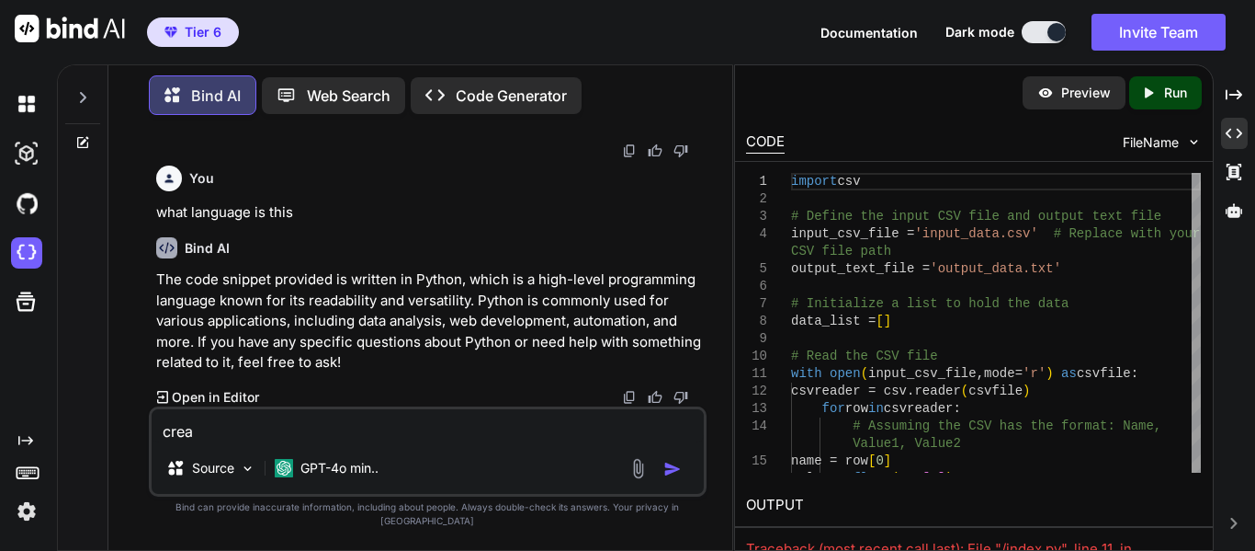
type textarea "x"
type textarea "creat"
type textarea "x"
type textarea "create"
type textarea "x"
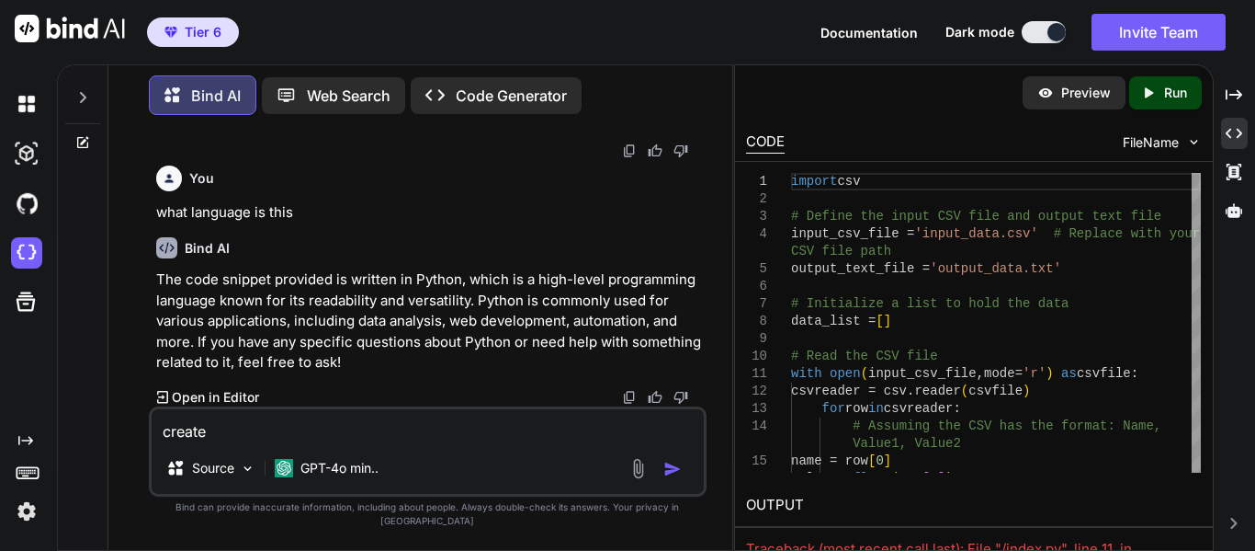
type textarea "create a"
type textarea "x"
type textarea "create a"
type textarea "x"
type textarea "create a c"
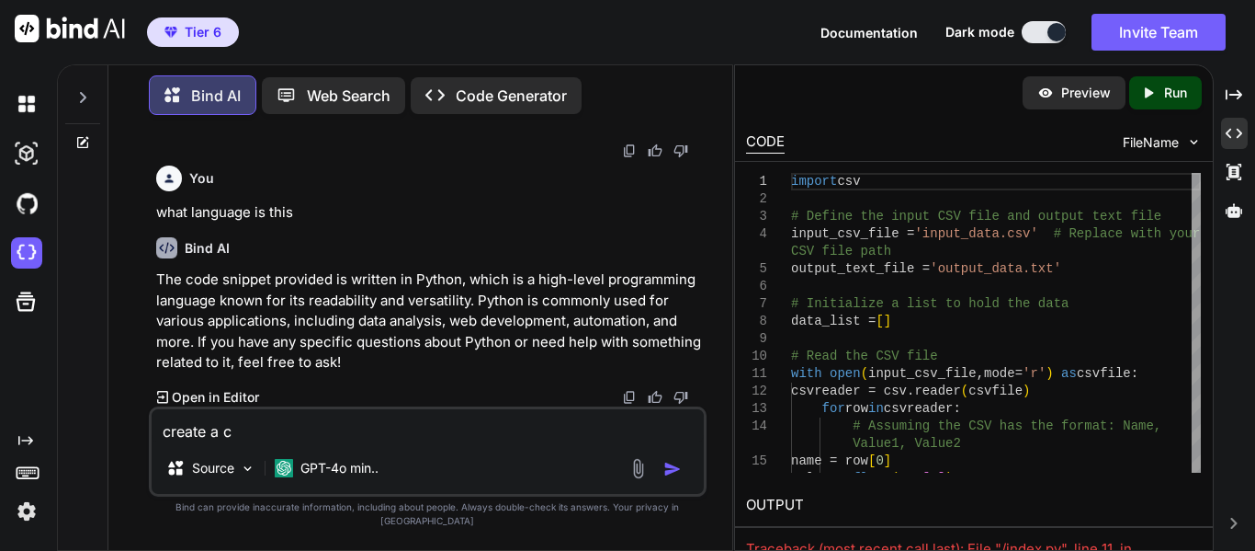
type textarea "x"
type textarea "create a cs"
type textarea "x"
type textarea "create a csv"
type textarea "x"
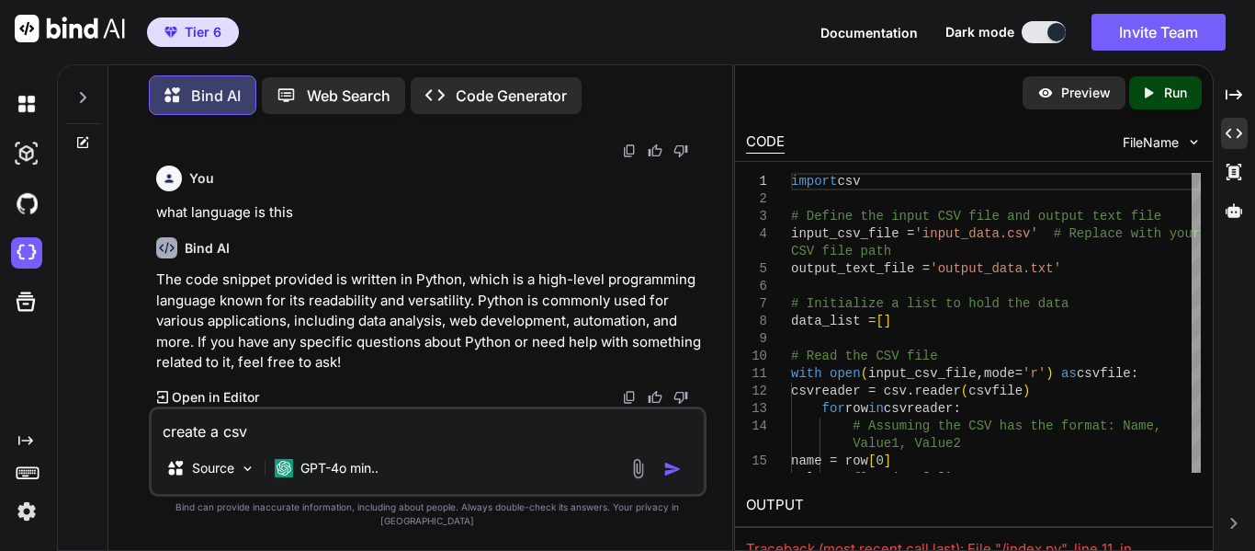
type textarea "create a csv"
type textarea "x"
type textarea "create a csv f"
type textarea "x"
type textarea "create a csv fr"
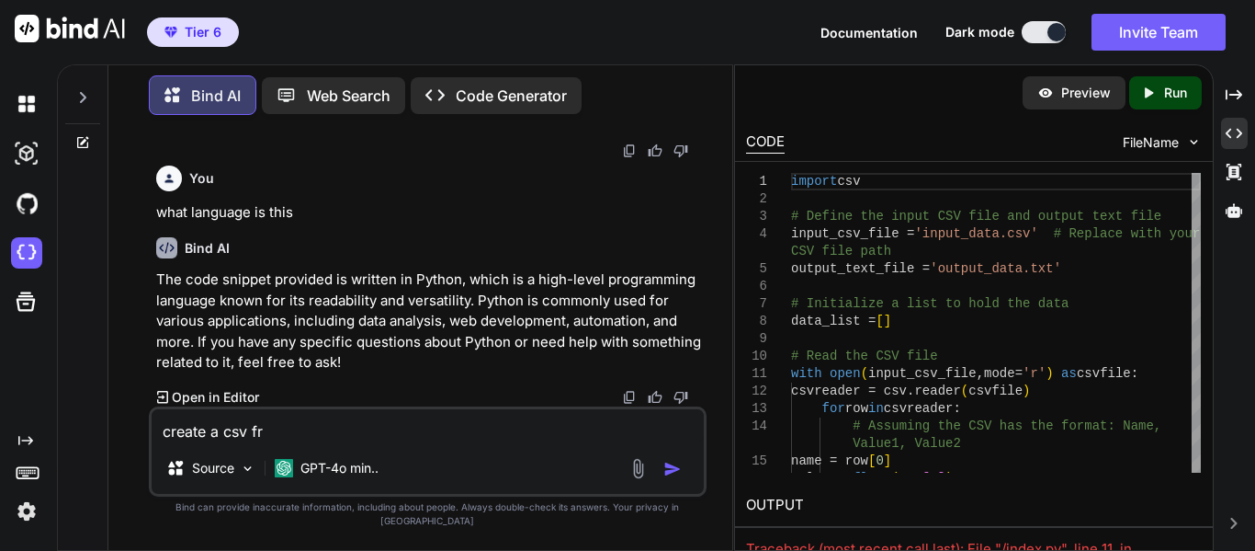
type textarea "x"
type textarea "create a csv fro"
type textarea "x"
type textarea "create a csv from"
type textarea "x"
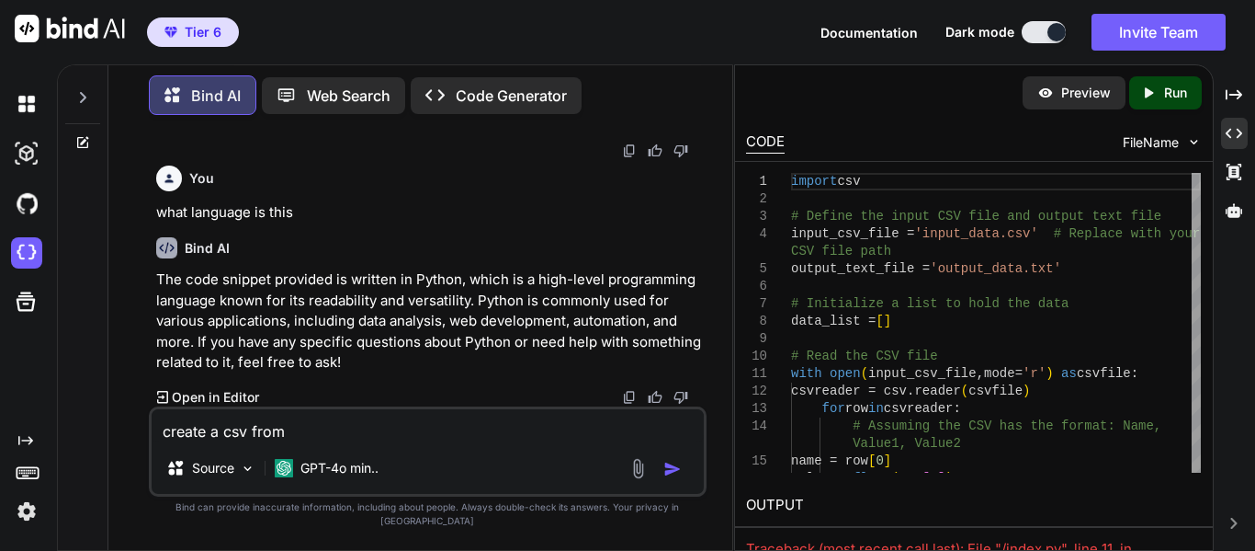
type textarea "create a csv from t"
type textarea "x"
type textarea "create a csv from th"
type textarea "x"
type textarea "create a csv from thi"
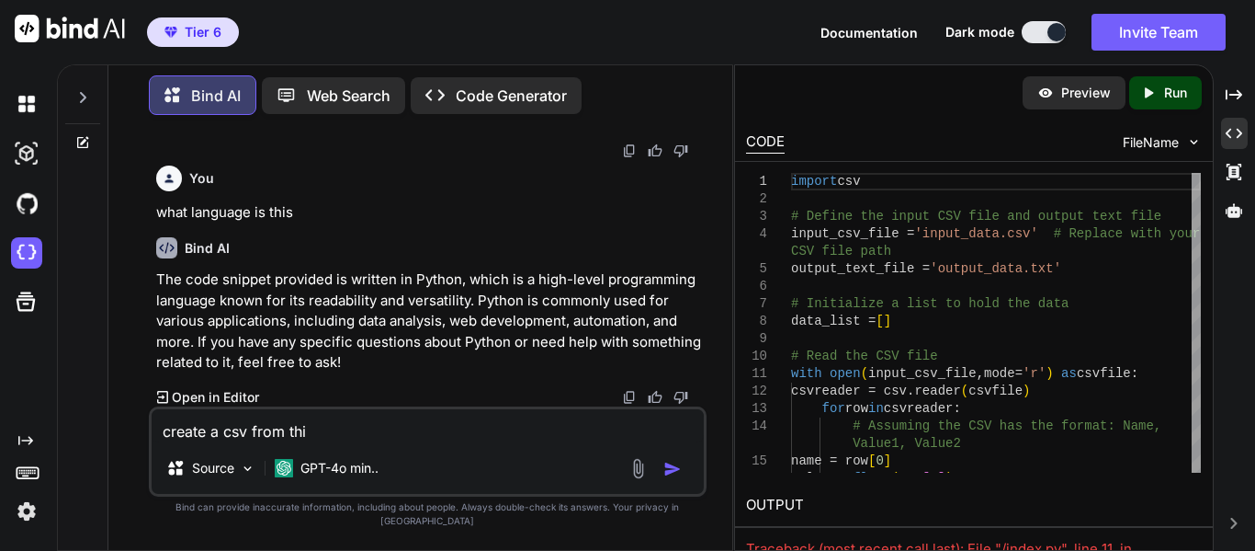
type textarea "x"
type textarea "create a csv from this"
type textarea "x"
type textarea "create a csv from this"
type textarea "x"
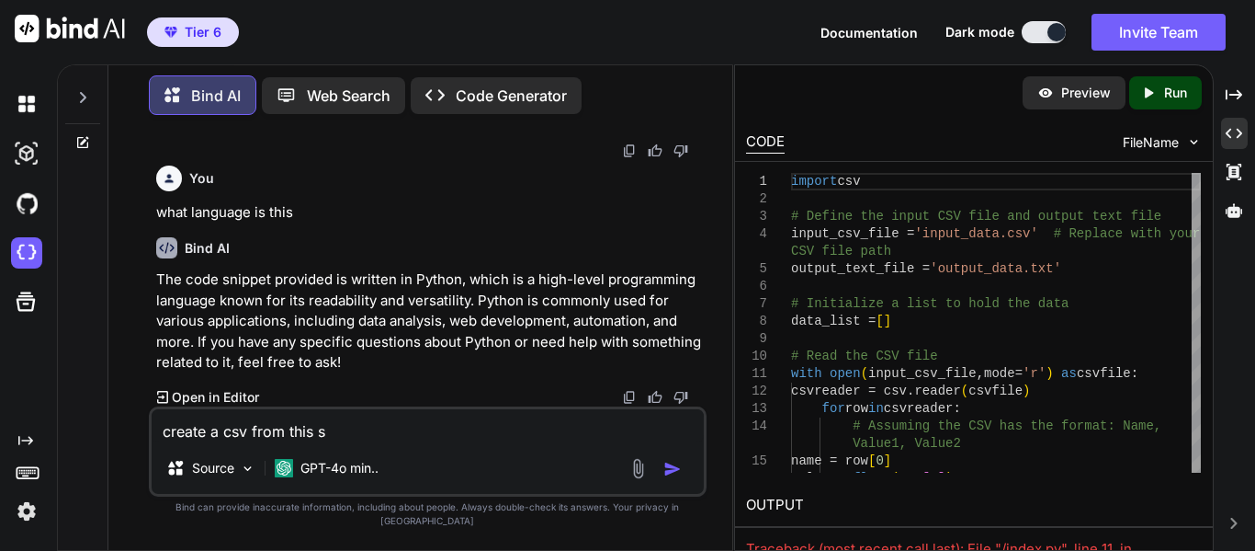
type textarea "create a csv from this st"
type textarea "x"
type textarea "create a csv from this sta"
type textarea "x"
type textarea "create a csv from this star"
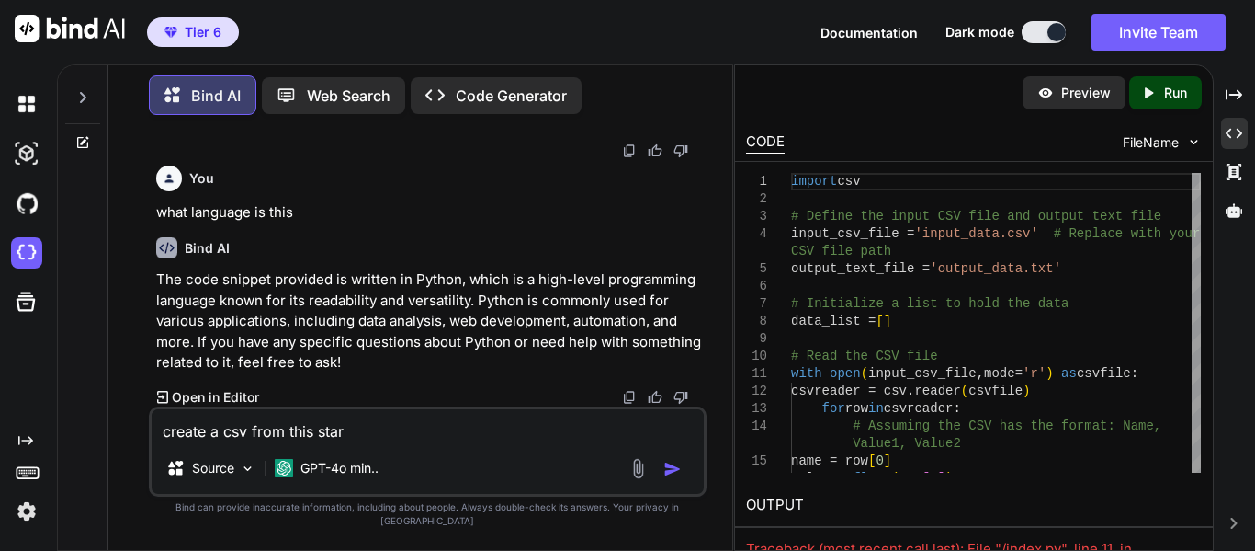
type textarea "x"
type textarea "create a csv from this start"
type textarea "x"
type textarea "create a csv from this starti"
type textarea "x"
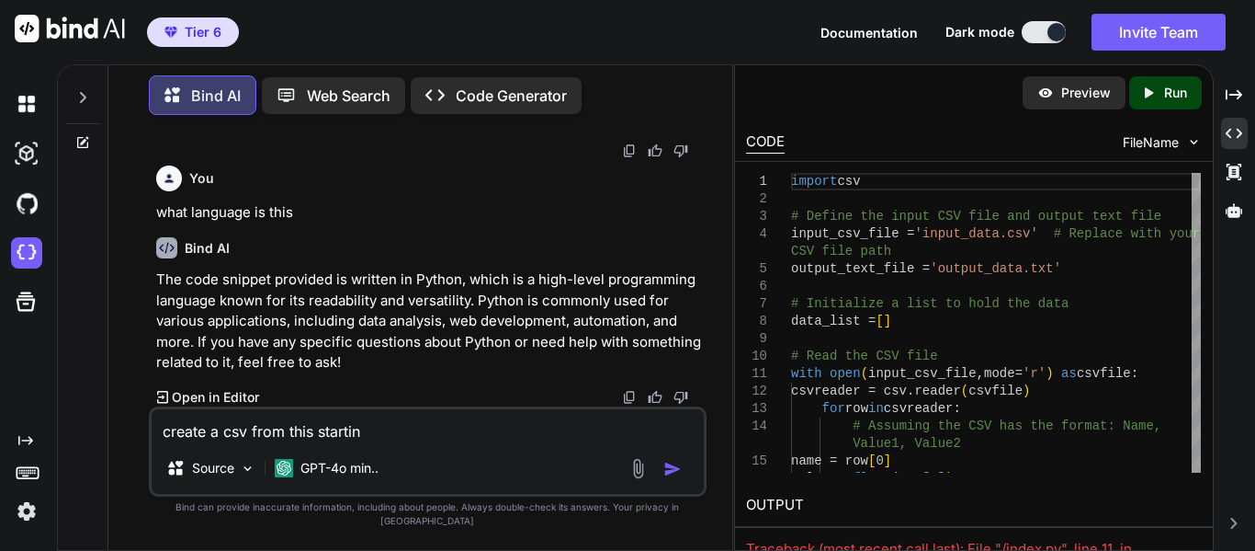
type textarea "create a csv from this starting"
type textarea "x"
type textarea "create a csv from this starting"
type textarea "x"
type textarea "create a csv from this starting da"
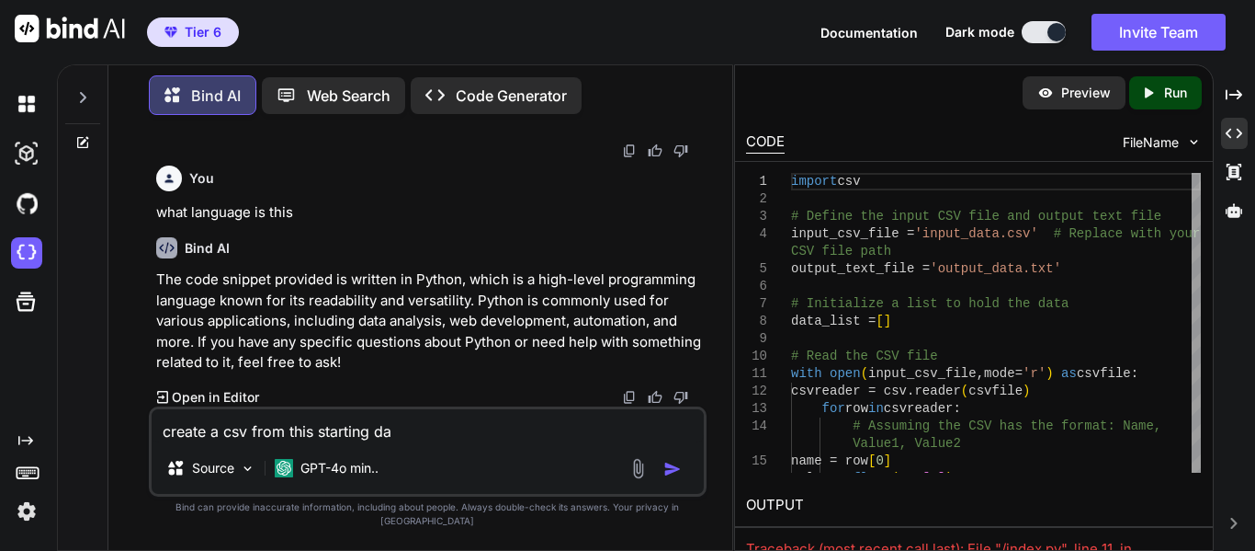
type textarea "x"
type textarea "create a csv from this starting data"
type textarea "x"
type textarea "create a csv from this starting datat"
type textarea "x"
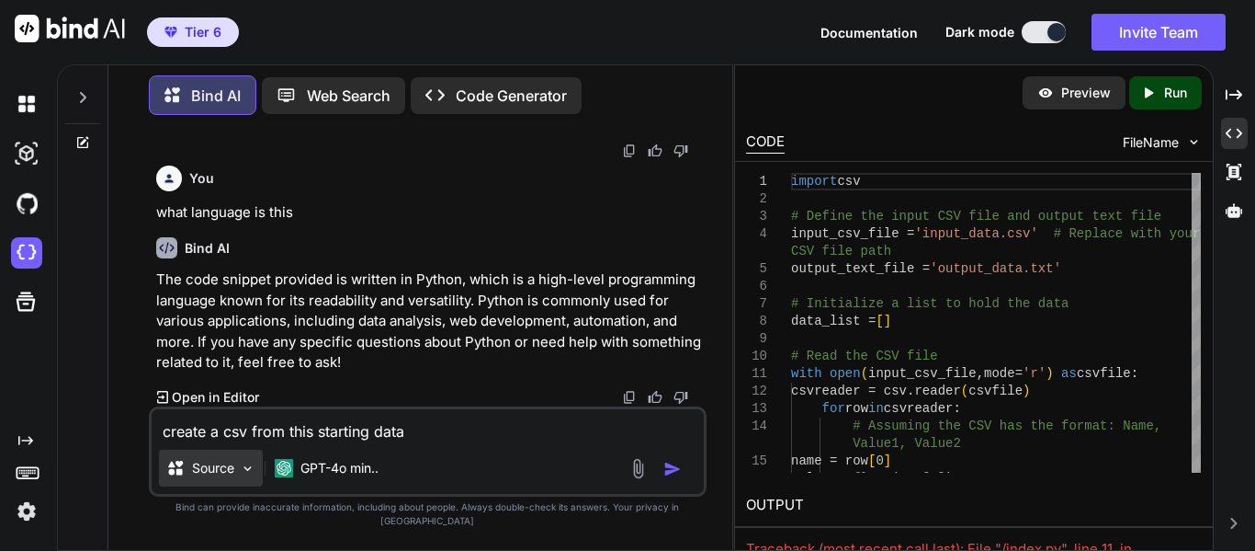
type textarea "create a csv from this starting data"
click at [234, 477] on p "Source" at bounding box center [213, 468] width 42 height 18
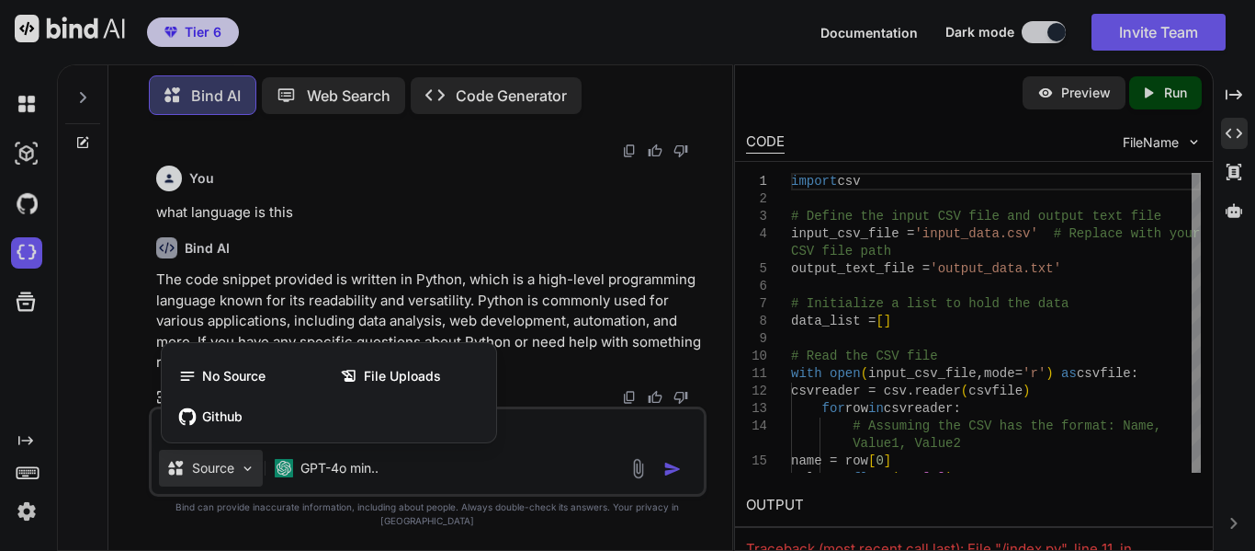
click at [435, 488] on div at bounding box center [627, 275] width 1255 height 551
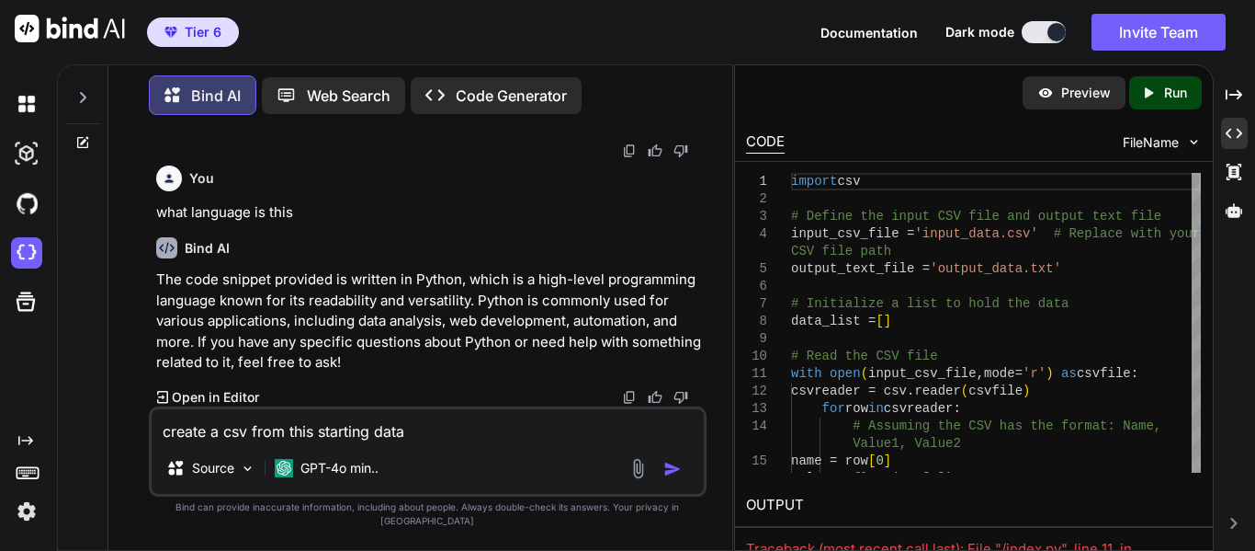
click at [437, 440] on textarea "create a csv from this starting data" at bounding box center [428, 425] width 552 height 33
type textarea "x"
type textarea "create a csv from this starting data"
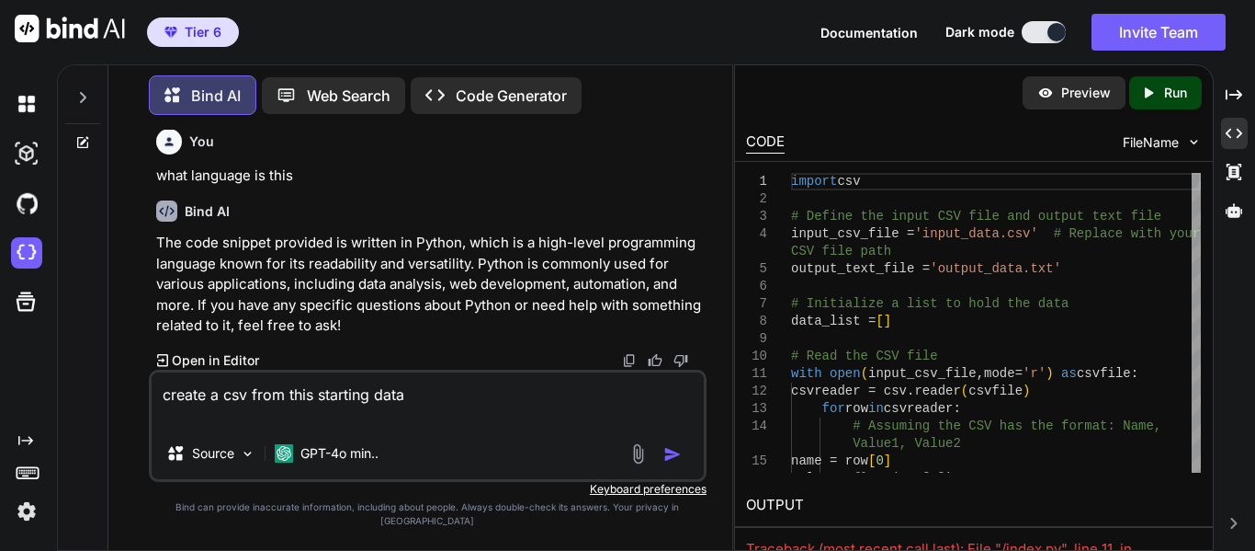
type textarea "x"
type textarea "create a csv from this starting data"
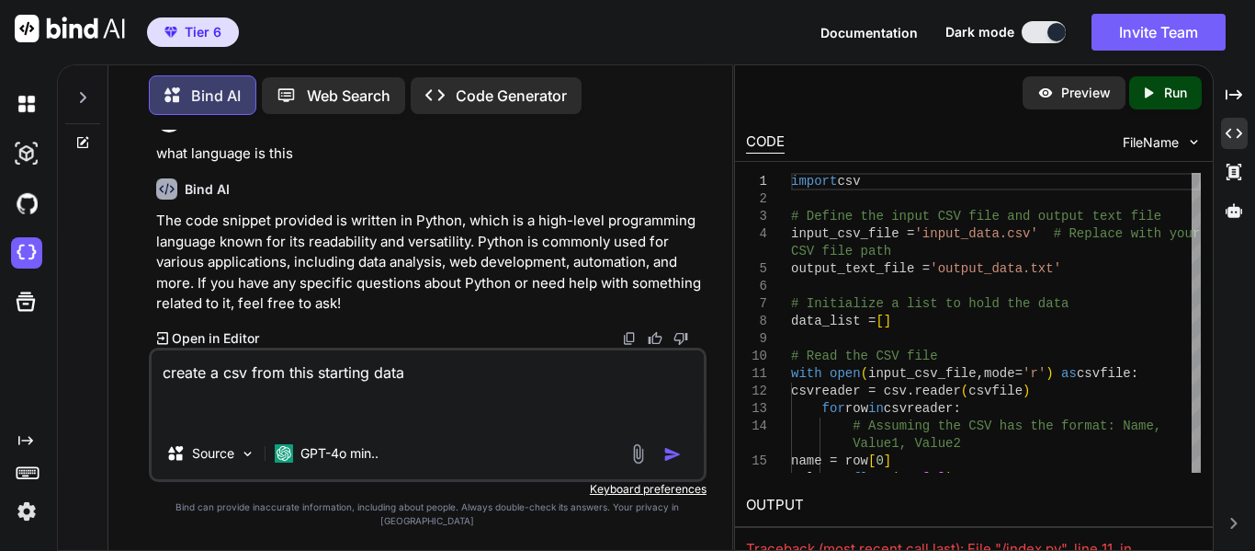
paste textarea "data: [["ALLAPATTAH FLATS K-8 SCHOOL",789943.78, 772295.64],["[GEOGRAPHIC_DATA]…"
type textarea "x"
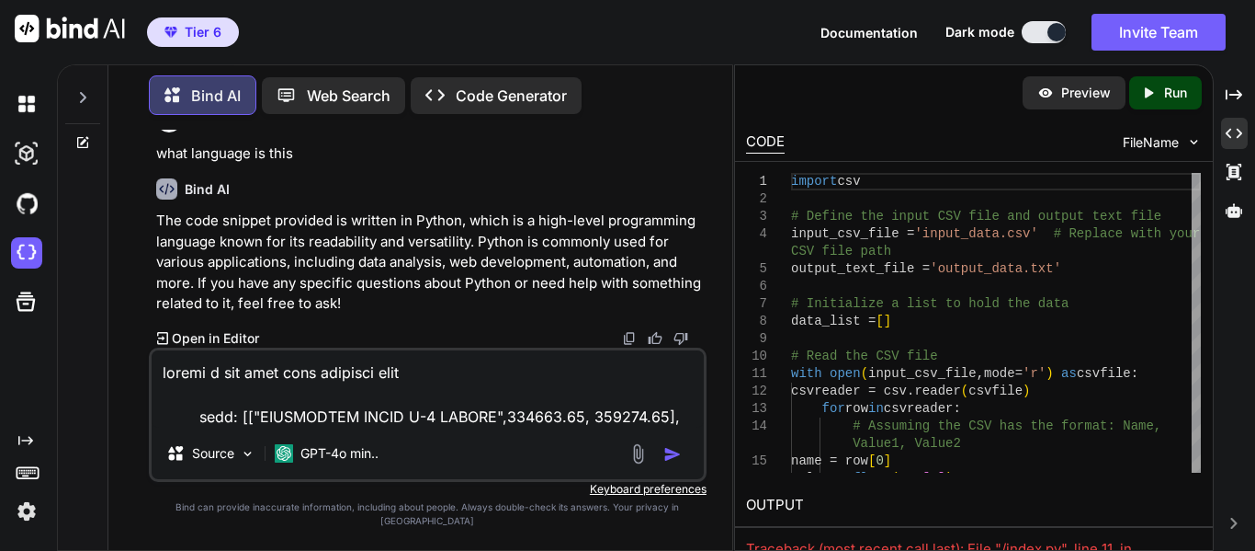
scroll to position [996, 0]
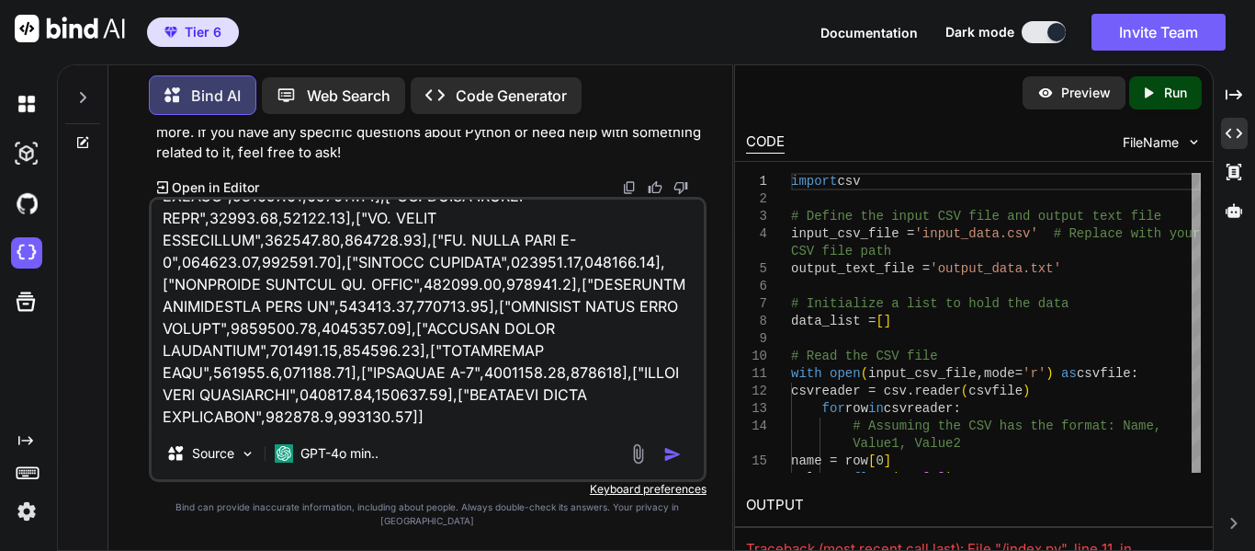
type textarea "create a csv from this starting data data: [["ALLAPATTAH FLATS K-8 SCHOOL",7899…"
click at [672, 463] on img "button" at bounding box center [673, 454] width 18 height 18
type textarea "x"
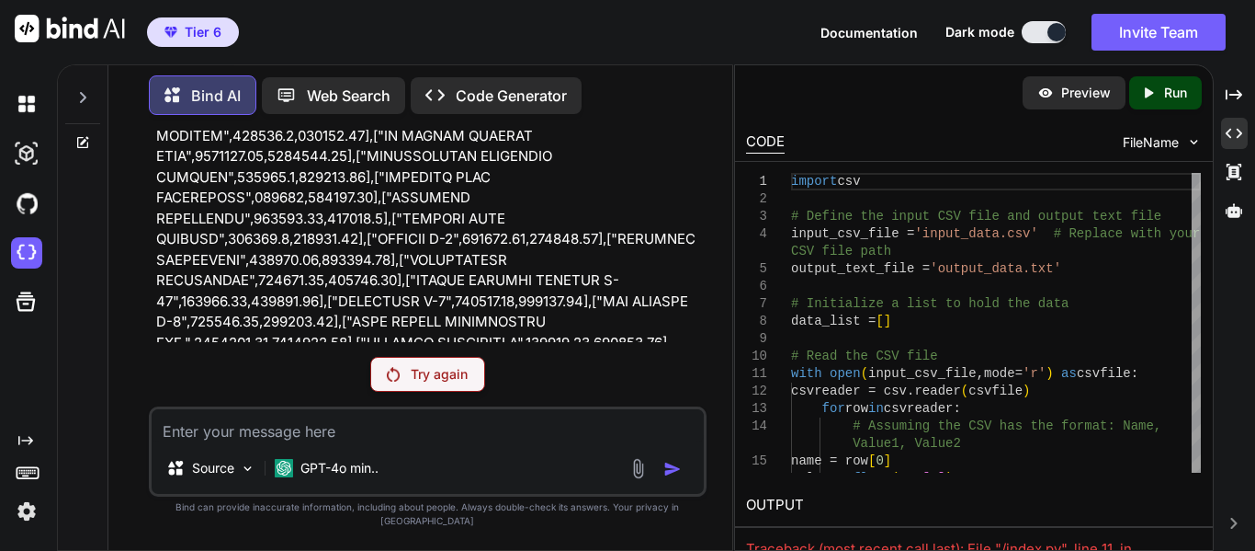
scroll to position [2329, 0]
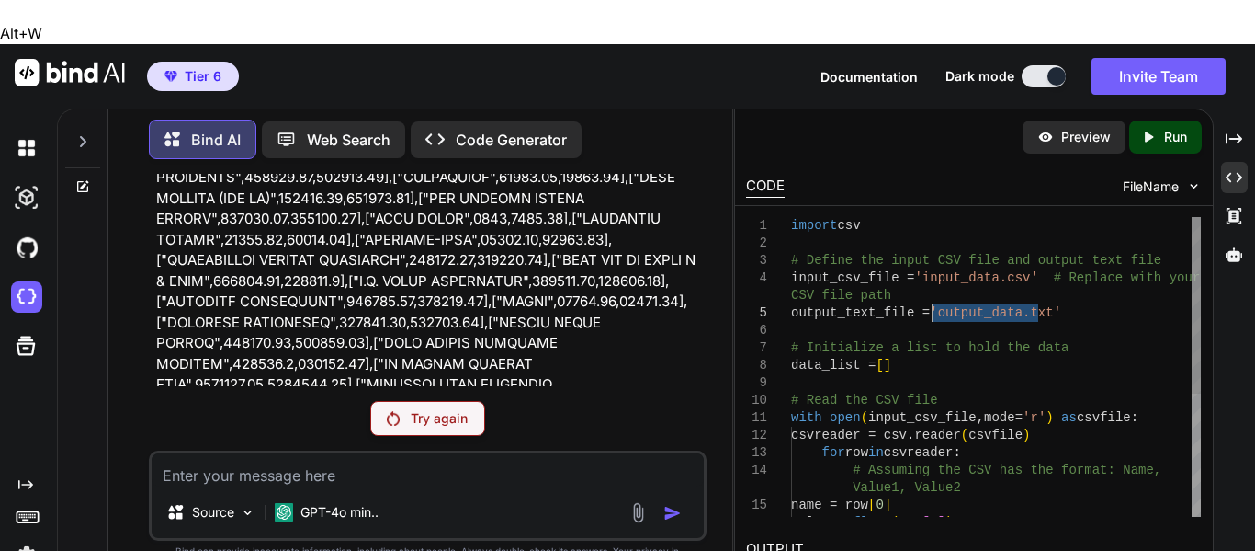
drag, startPoint x: 1040, startPoint y: 267, endPoint x: 960, endPoint y: 272, distance: 80.2
click at [934, 272] on div "with open ( input_csv_file , mode= 'r' ) as csvfile : csvreader = csv.reader ( …" at bounding box center [996, 470] width 410 height 506
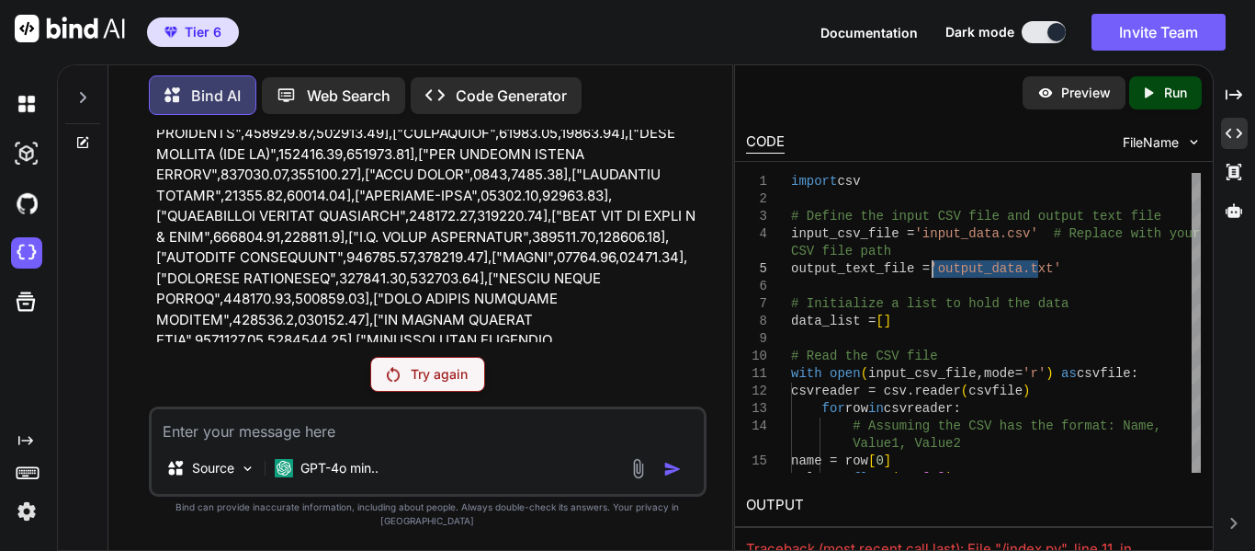
click at [370, 442] on textarea at bounding box center [428, 425] width 552 height 33
type textarea "x"
type textarea "C"
type textarea "x"
type textarea "Cr"
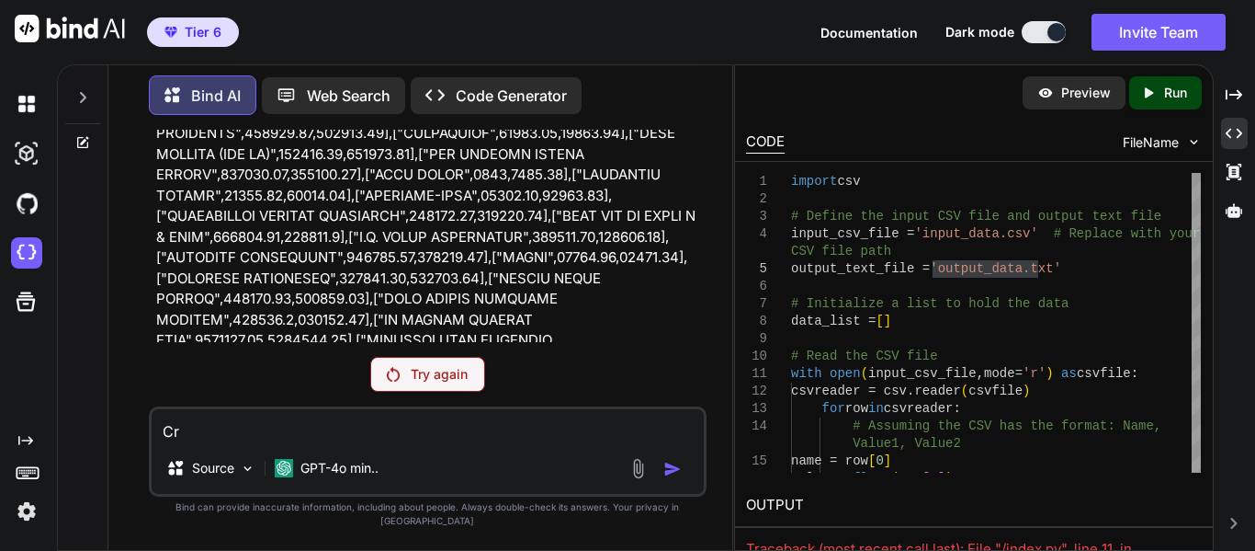
type textarea "x"
type textarea "Cre"
type textarea "x"
type textarea "Crea"
type textarea "x"
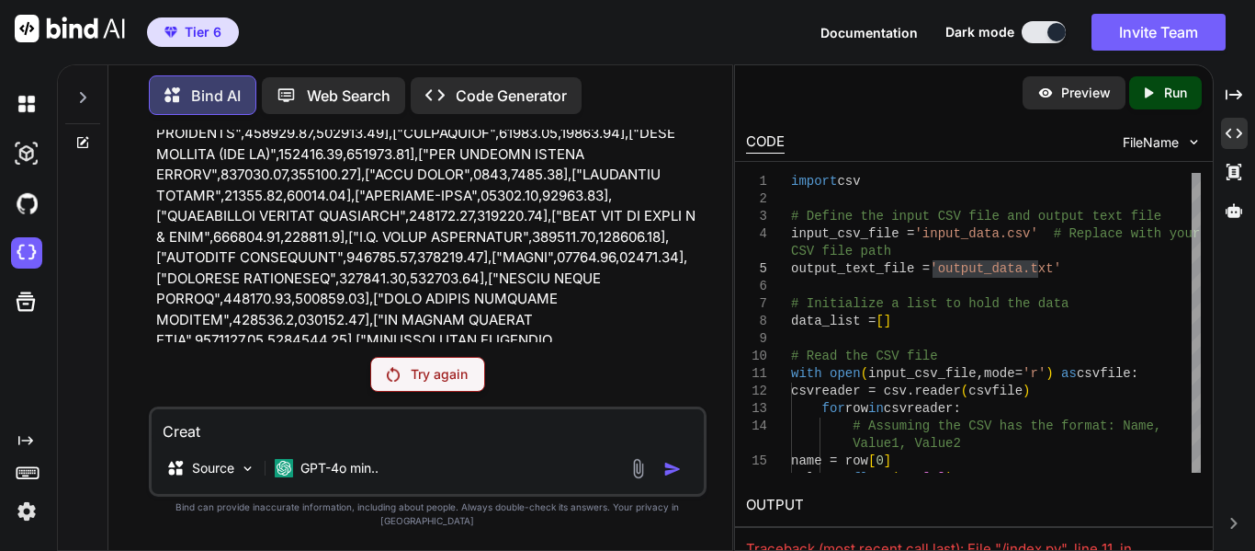
type textarea "Create"
type textarea "x"
type textarea "Create"
type textarea "x"
type textarea "Create a"
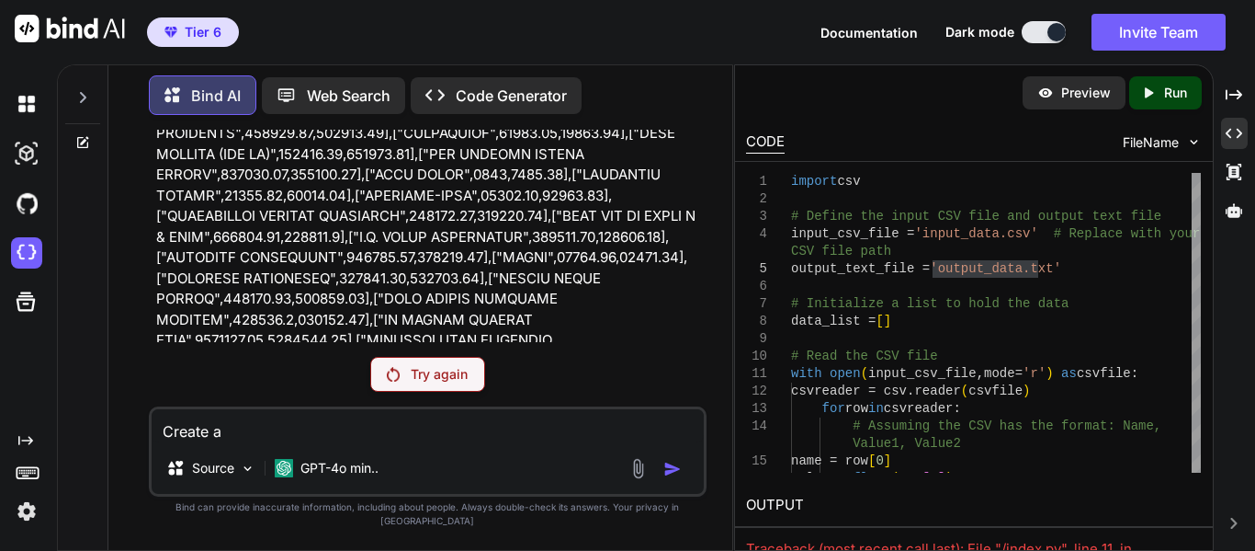
type textarea "x"
type textarea "Create a"
type textarea "x"
type textarea "Create a c"
type textarea "x"
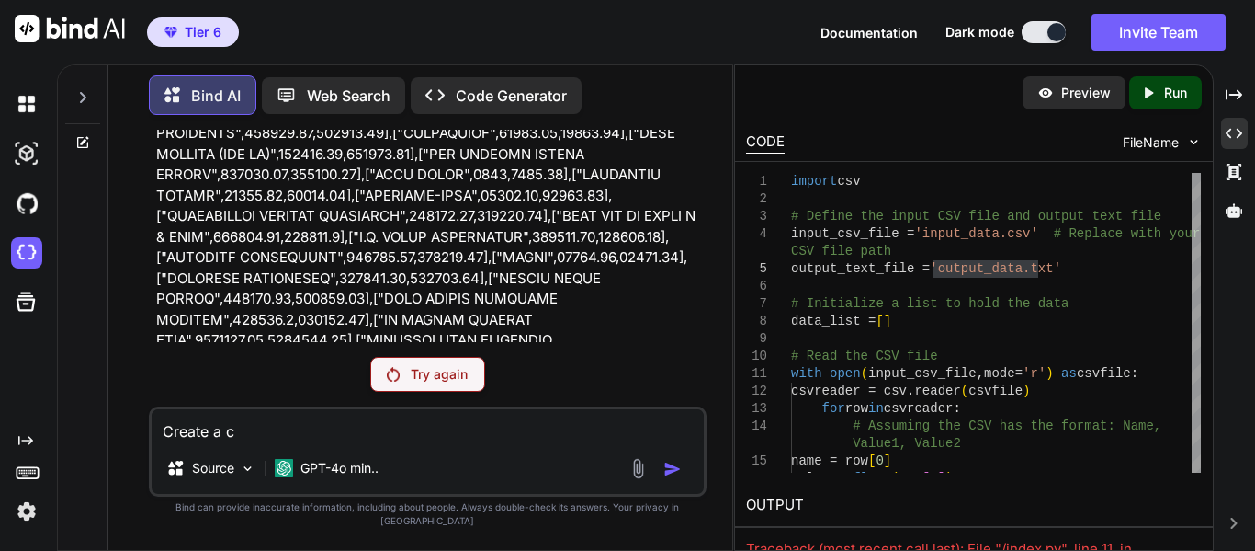
type textarea "Create a cs"
type textarea "x"
type textarea "Create a csv"
type textarea "x"
type textarea "Create a csv"
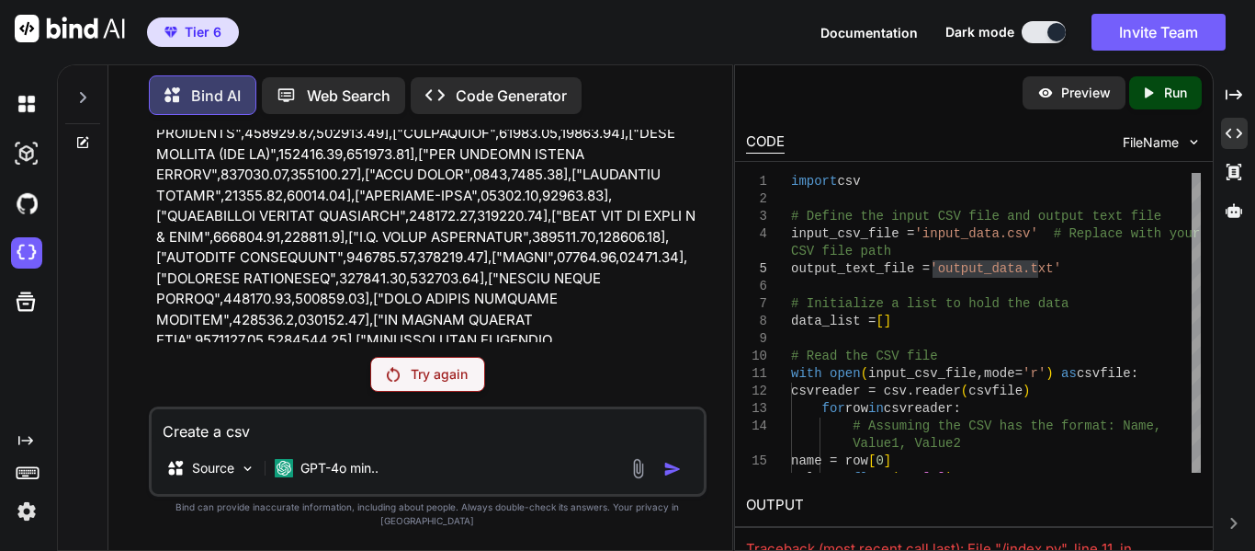
type textarea "x"
type textarea "Create a csv f"
type textarea "x"
type textarea "Create a csv fro"
type textarea "x"
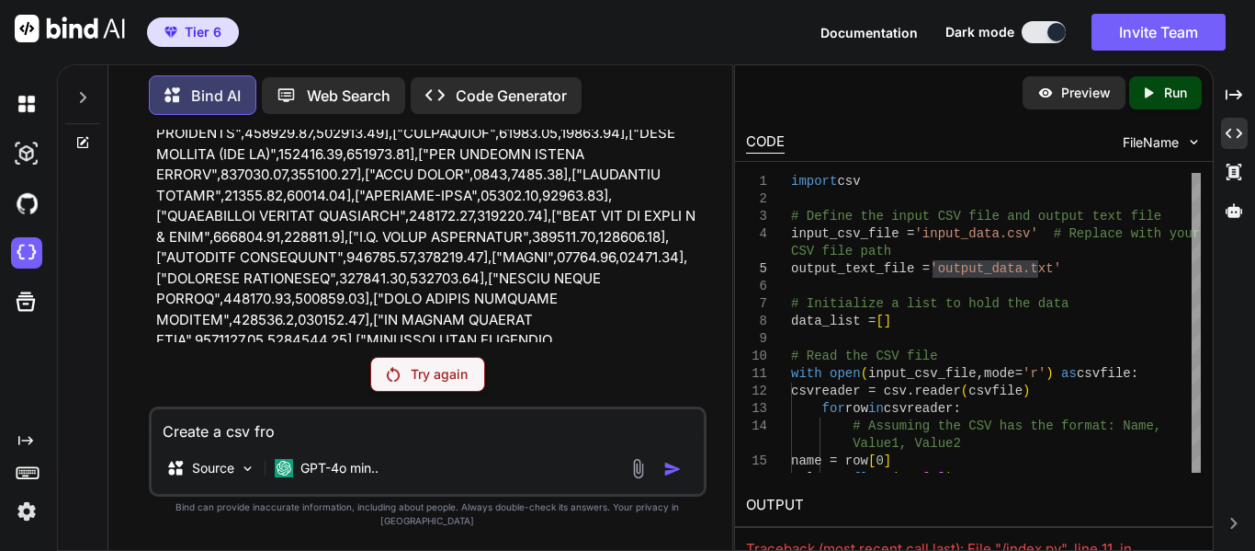
type textarea "Create a csv from"
type textarea "x"
type textarea "Create a csv from"
type textarea "x"
type textarea "Create a csv from t"
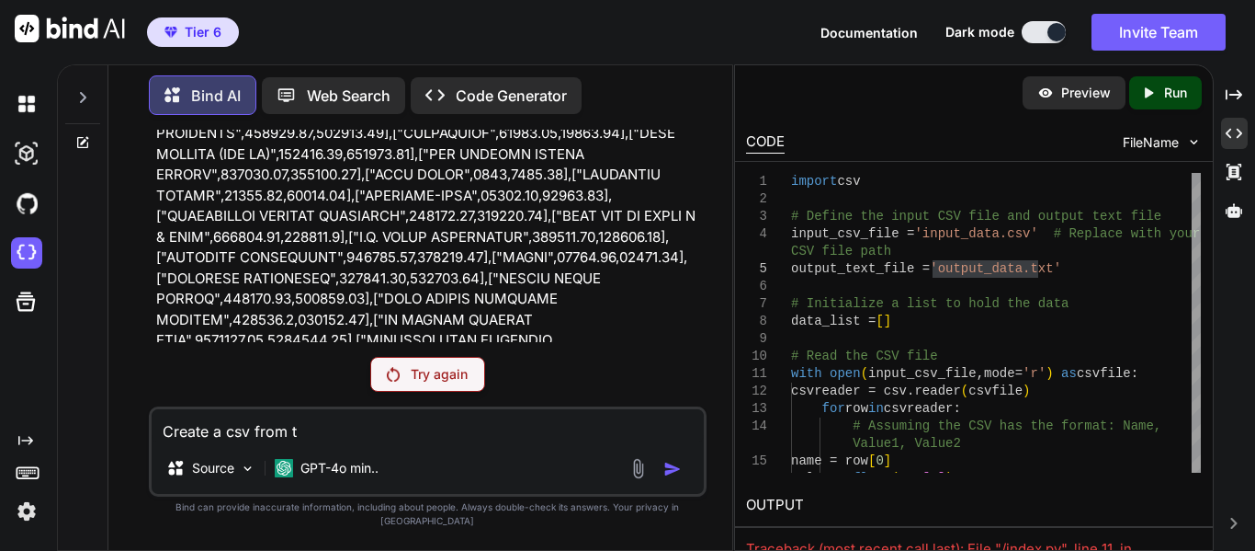
type textarea "x"
type textarea "Create a csv from th"
type textarea "x"
type textarea "Create a csv from thi"
type textarea "x"
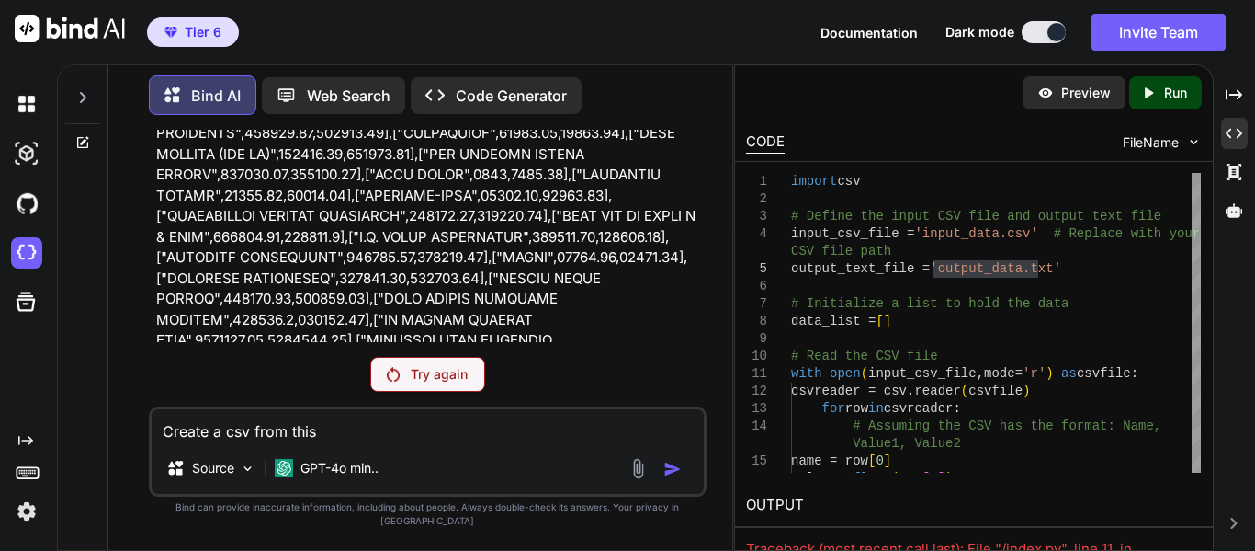
type textarea "Create a csv from this"
type textarea "x"
type textarea "Create a csv from this s"
type textarea "x"
type textarea "Create a csv from this st"
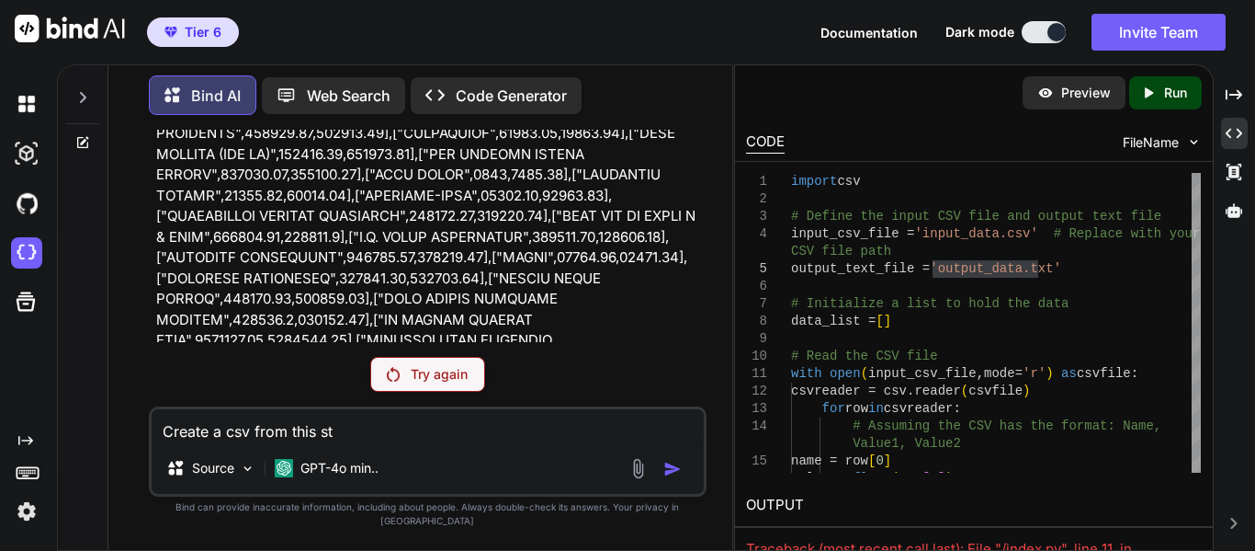
type textarea "x"
type textarea "Create a csv from this sta"
type textarea "x"
type textarea "Create a csv from this star"
type textarea "x"
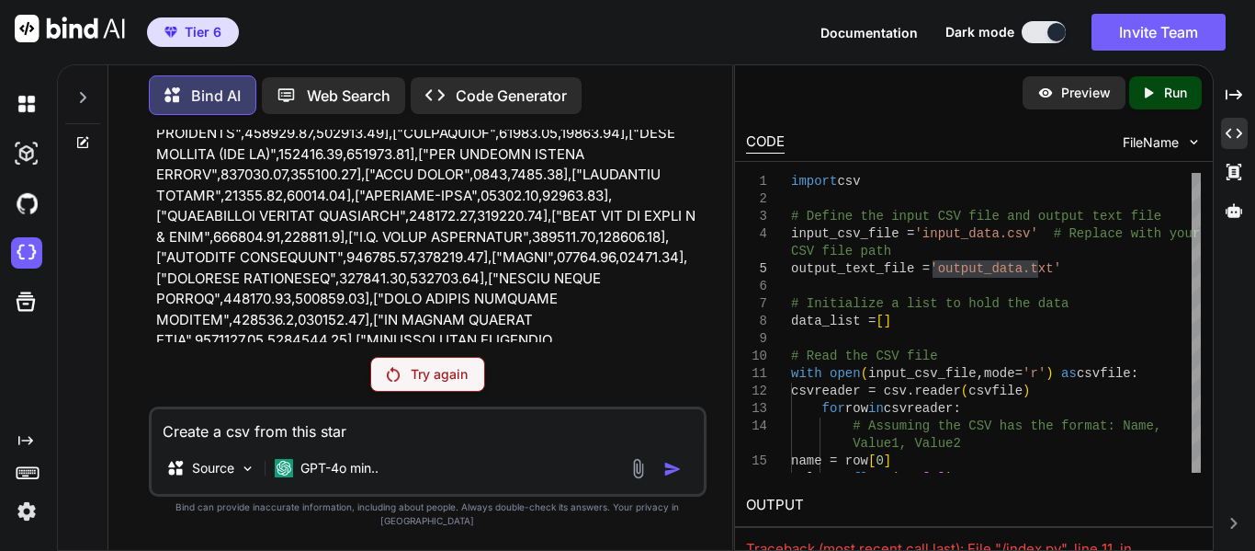
type textarea "Create a csv from this start"
type textarea "x"
type textarea "Create a csv from this starti"
type textarea "x"
type textarea "Create a csv from this startin"
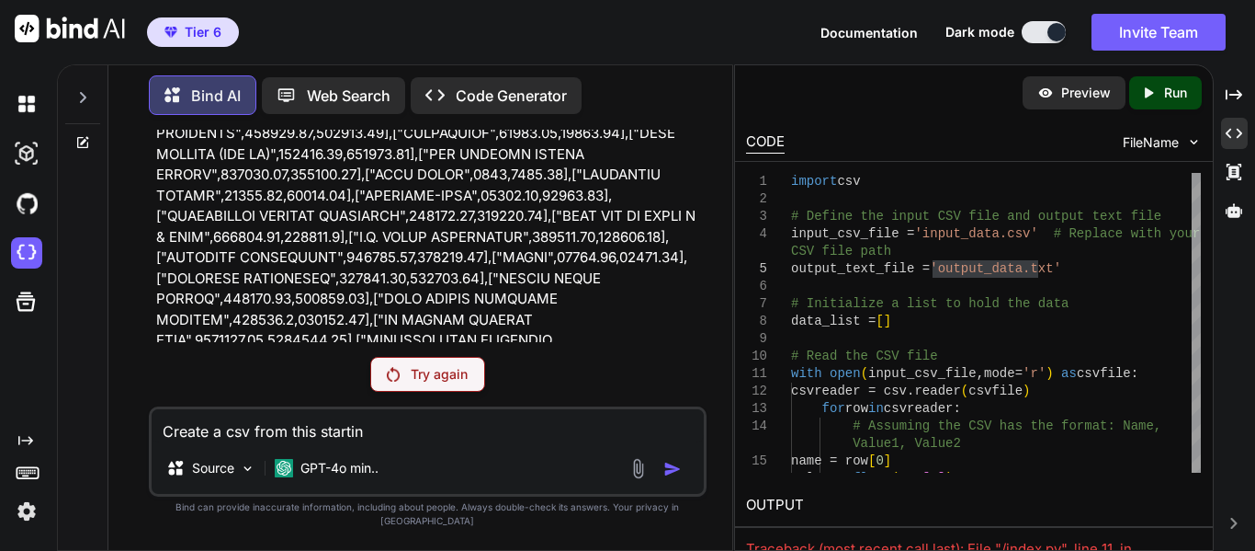
type textarea "x"
type textarea "Create a csv from this starting"
type textarea "x"
type textarea "Create a csv from this starting"
type textarea "x"
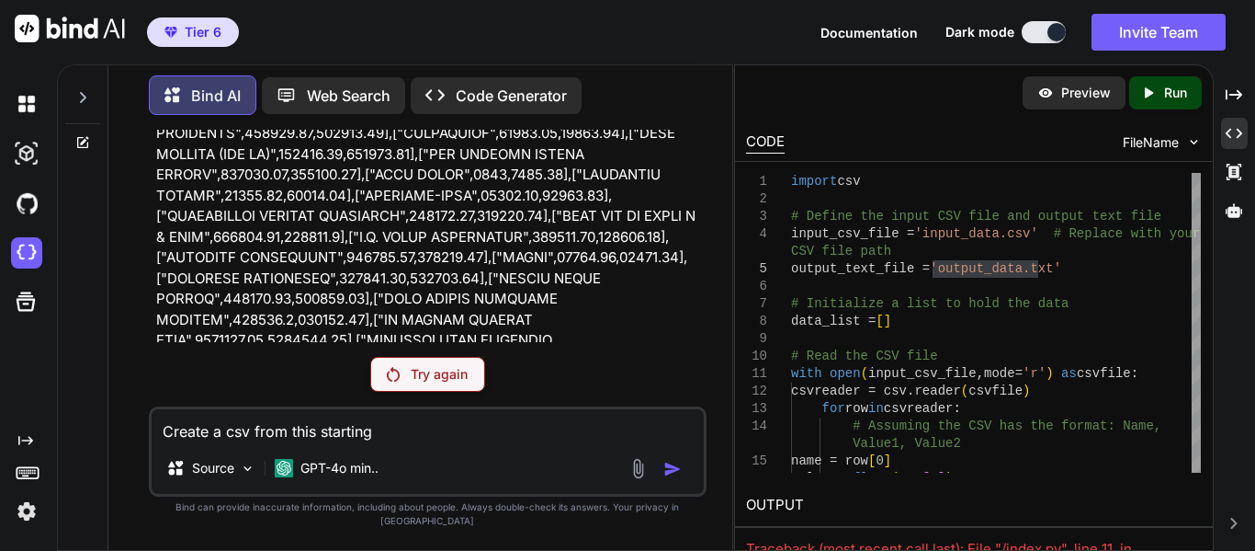
type textarea "Create a csv from this starting d"
type textarea "x"
type textarea "Create a csv from this starting da"
type textarea "x"
type textarea "Create a csv from this starting dat"
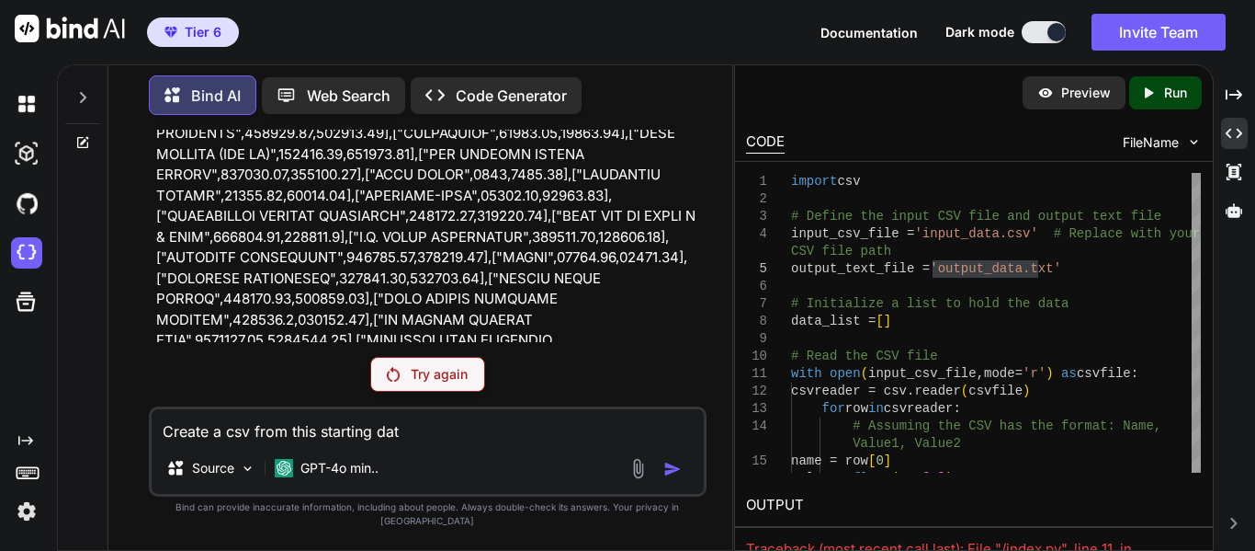
type textarea "x"
type textarea "Create a csv from this starting data"
type textarea "x"
type textarea "Create a csv from this starting datat"
type textarea "x"
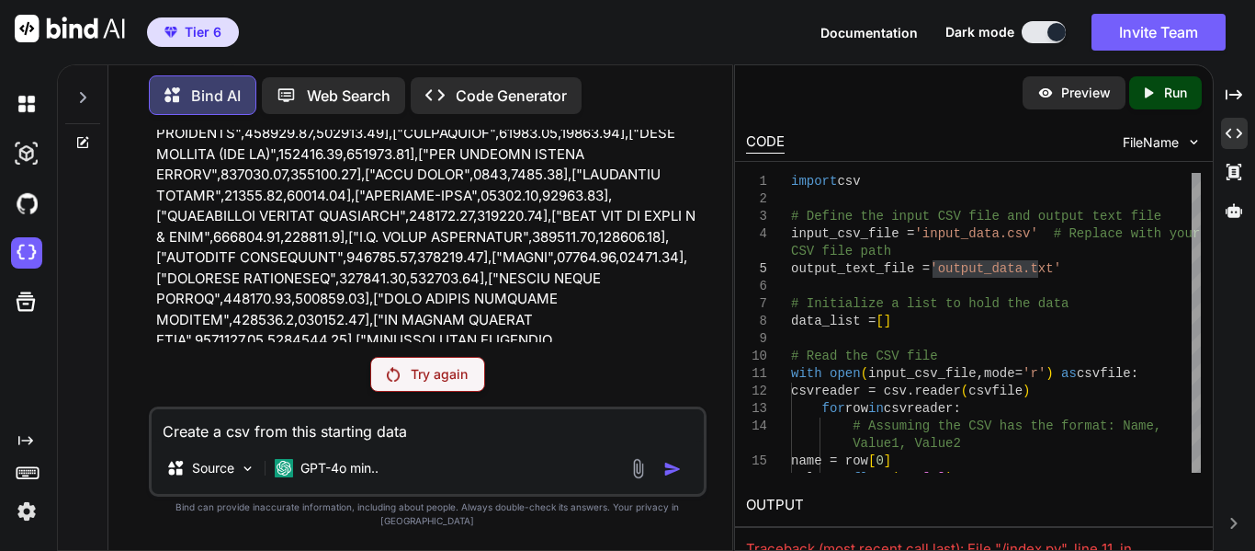
type textarea "Create a csv from this starting data"
click at [640, 479] on img at bounding box center [638, 468] width 21 height 21
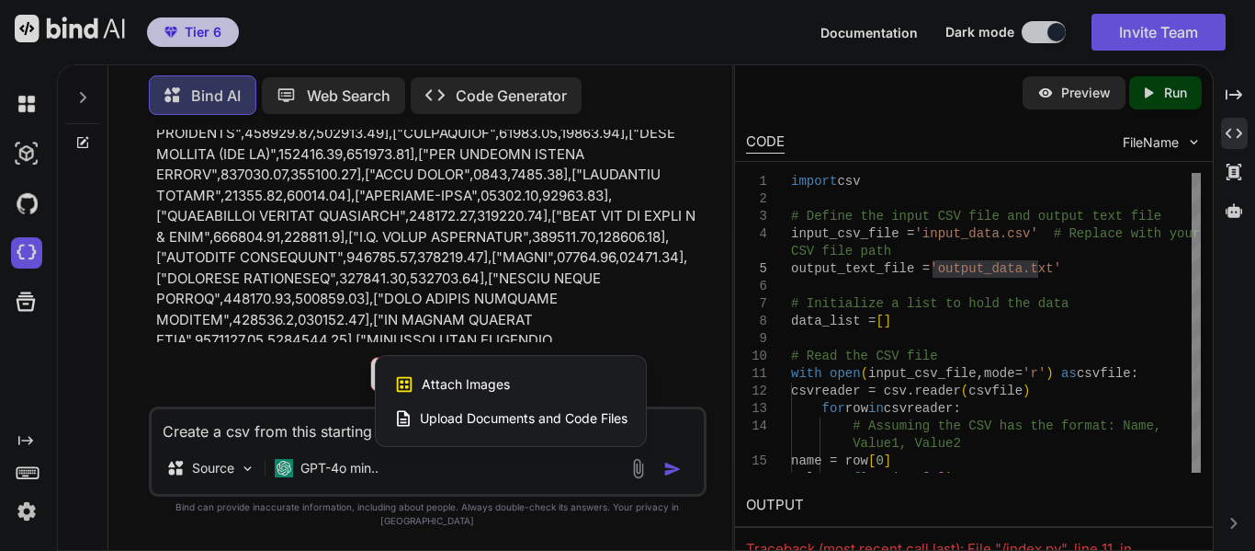
click at [534, 427] on span "Upload Documents and Code Files" at bounding box center [524, 418] width 208 height 18
type textarea "x"
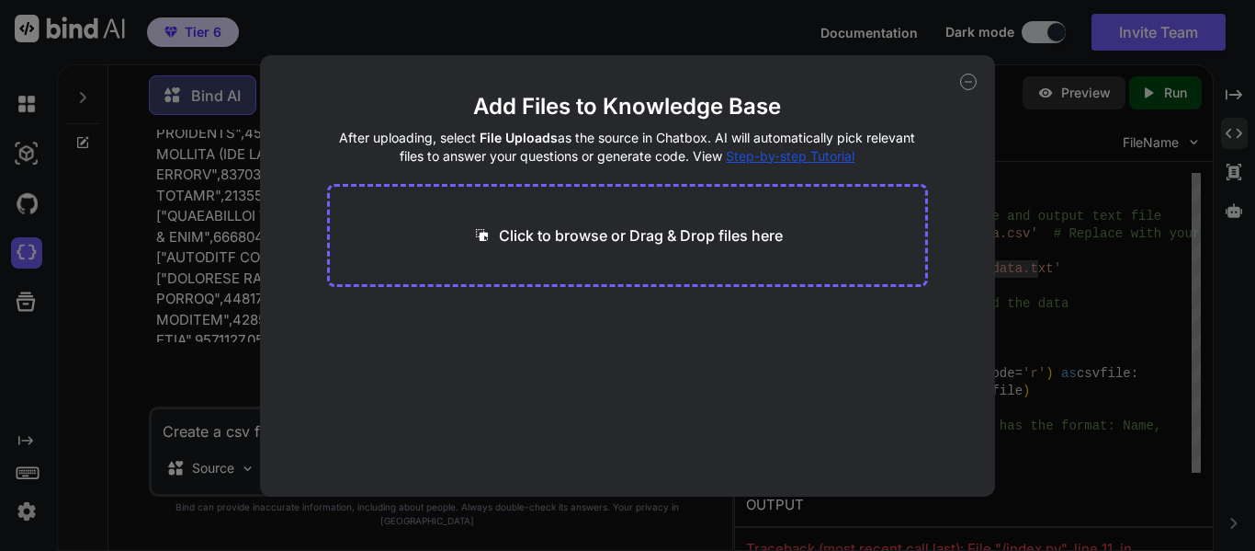
click at [589, 237] on p "Click to browse or Drag & Drop files here" at bounding box center [641, 235] width 284 height 22
type input "C:\fakepath\output_data.txt"
click at [910, 448] on button "Finish" at bounding box center [896, 441] width 64 height 37
click at [968, 79] on icon at bounding box center [968, 82] width 17 height 17
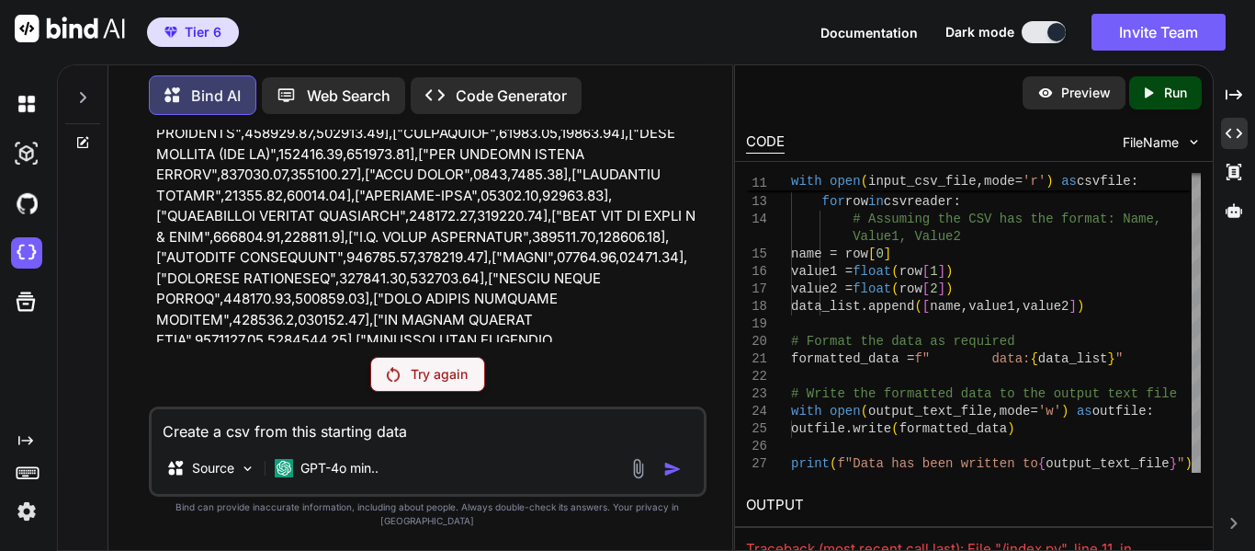
click at [635, 479] on img at bounding box center [638, 468] width 21 height 21
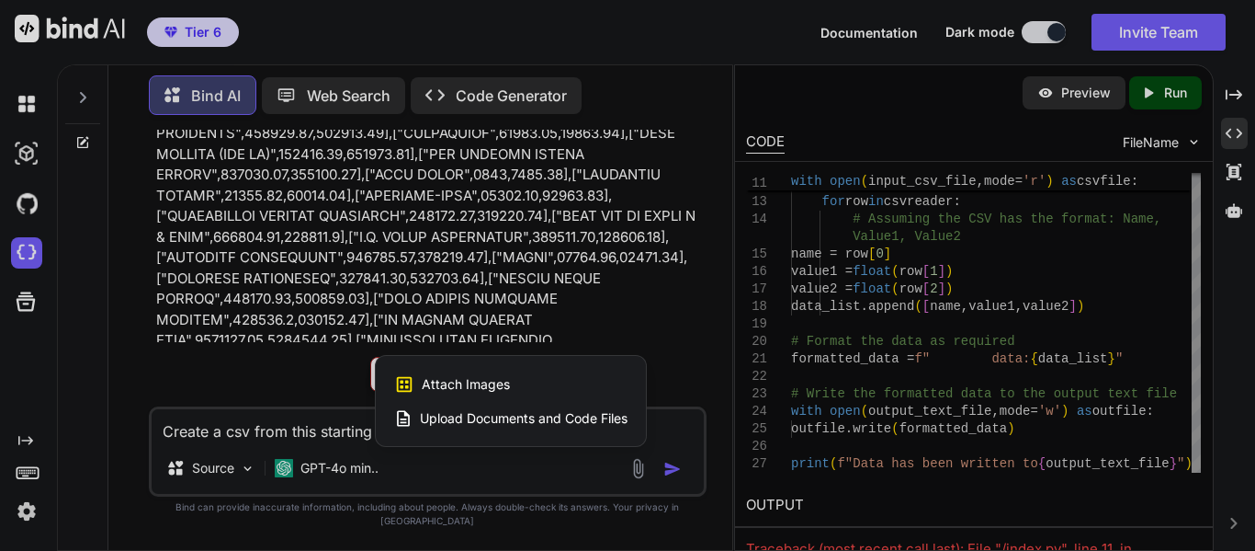
click at [576, 427] on span "Upload Documents and Code Files" at bounding box center [524, 418] width 208 height 18
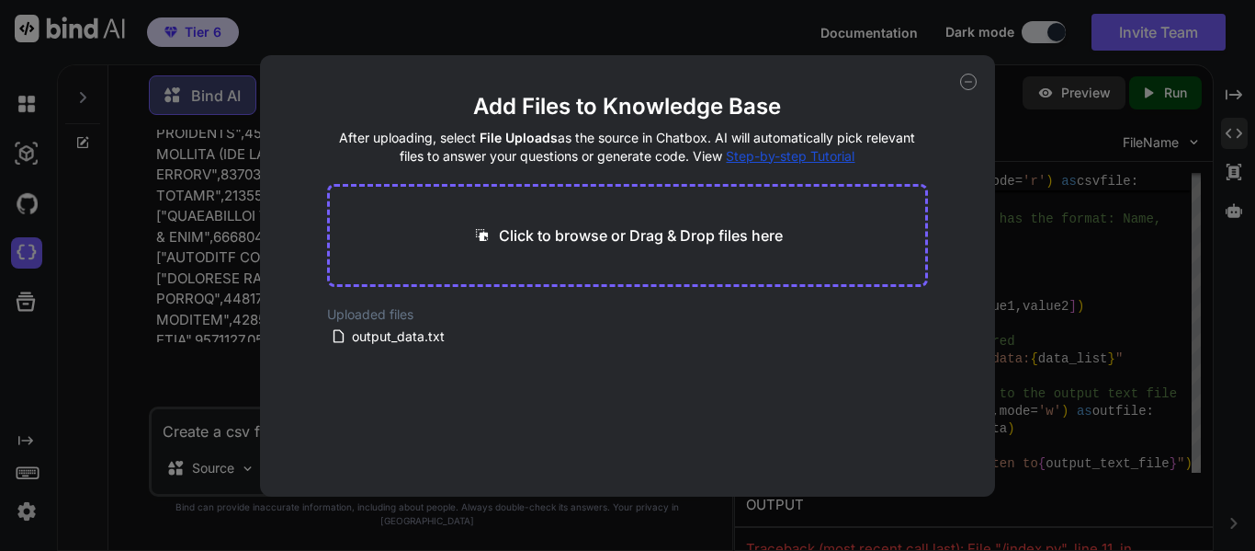
click at [961, 83] on icon at bounding box center [968, 82] width 17 height 17
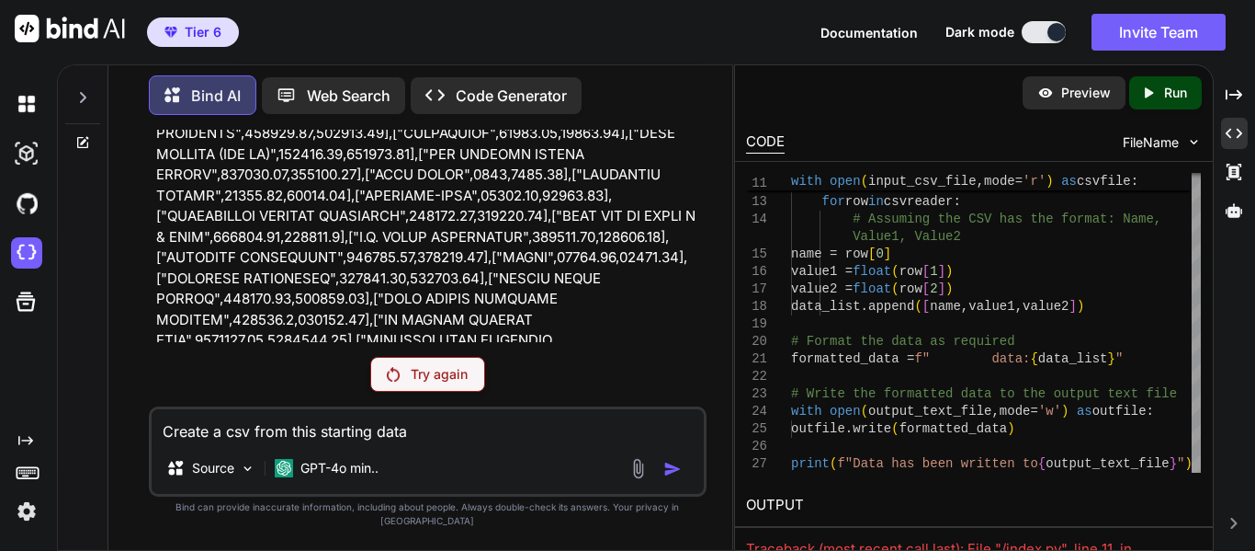
click at [440, 440] on textarea "Create a csv from this starting data" at bounding box center [428, 425] width 552 height 33
click at [493, 442] on textarea "Create a csv from this starting data" at bounding box center [428, 425] width 552 height 33
type textarea "x"
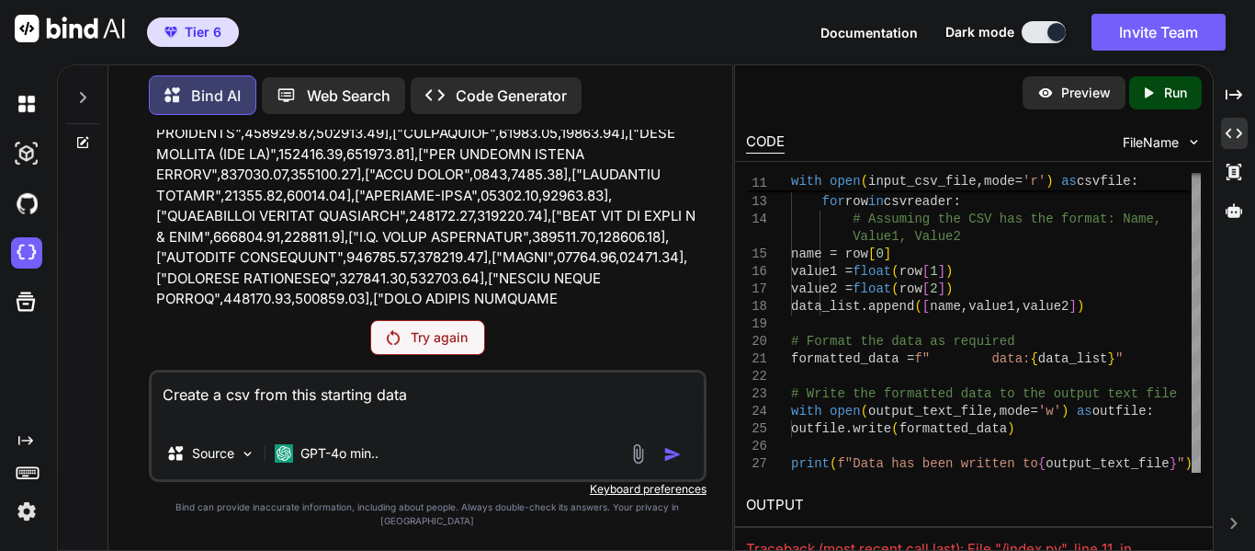
type textarea "Create a csv from this starting data"
click at [507, 442] on div "Create a csv from this starting data Source GPT-4o min.." at bounding box center [428, 425] width 558 height 112
click at [443, 346] on p "Try again" at bounding box center [439, 337] width 57 height 18
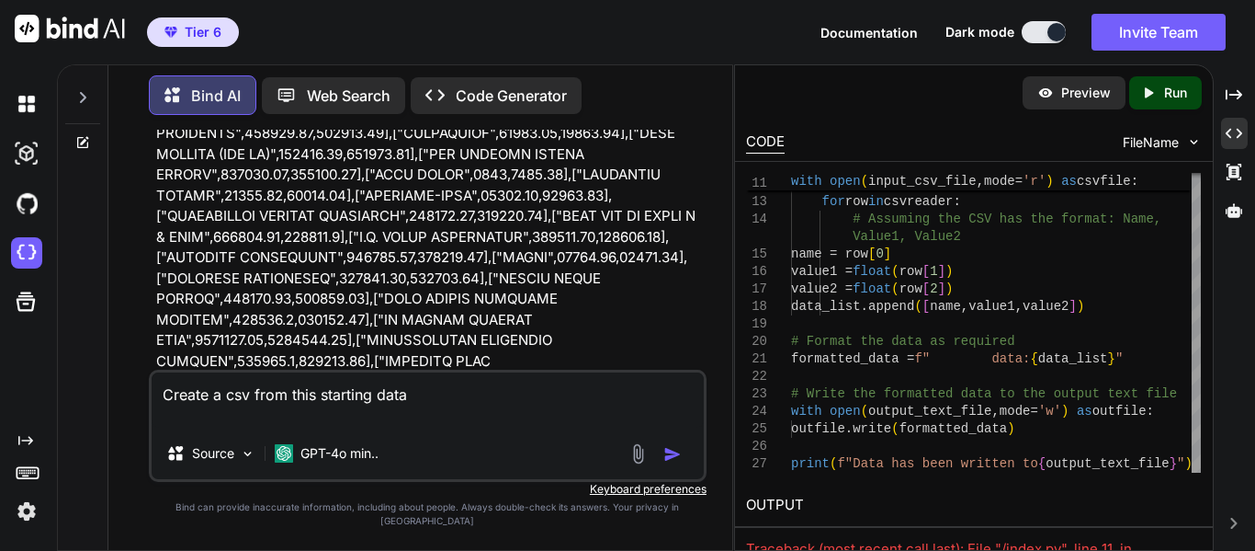
scroll to position [2513, 0]
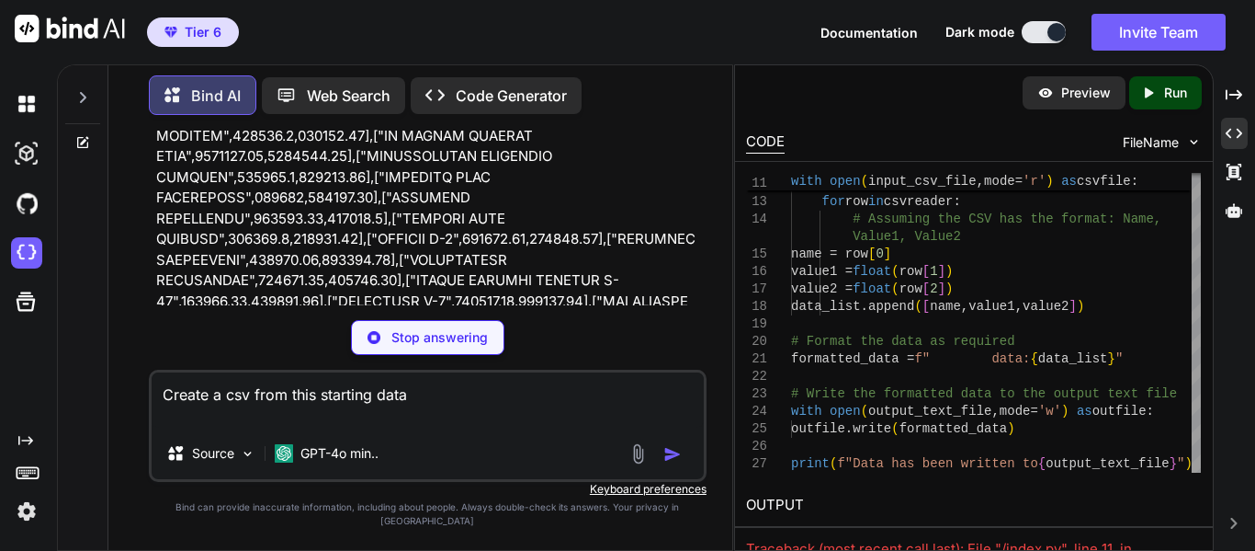
click at [425, 346] on p "Stop answering" at bounding box center [440, 337] width 97 height 18
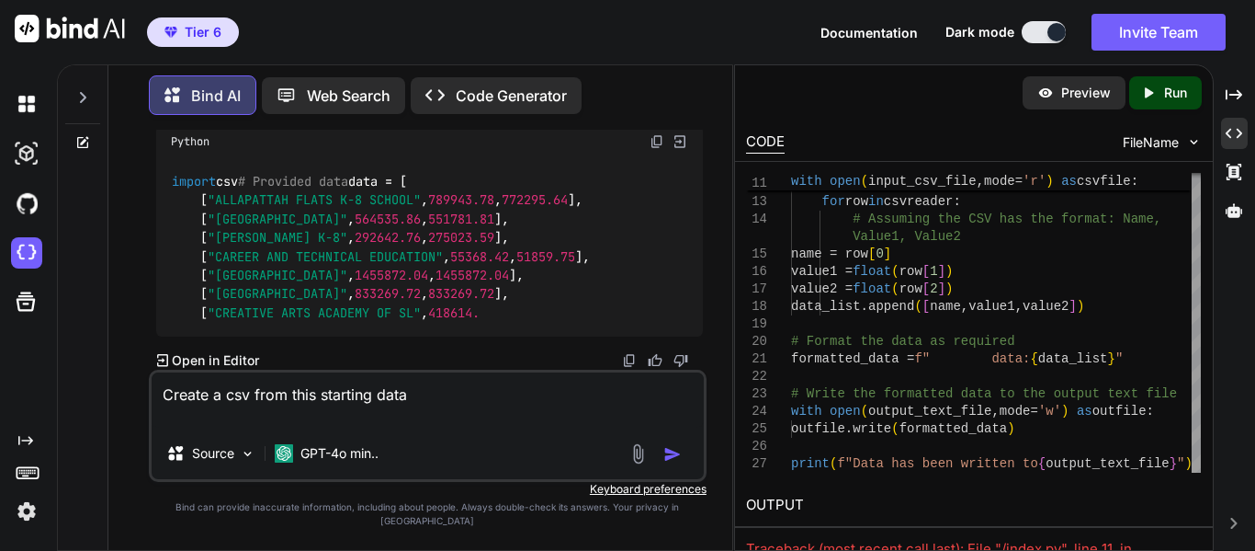
scroll to position [3748, 0]
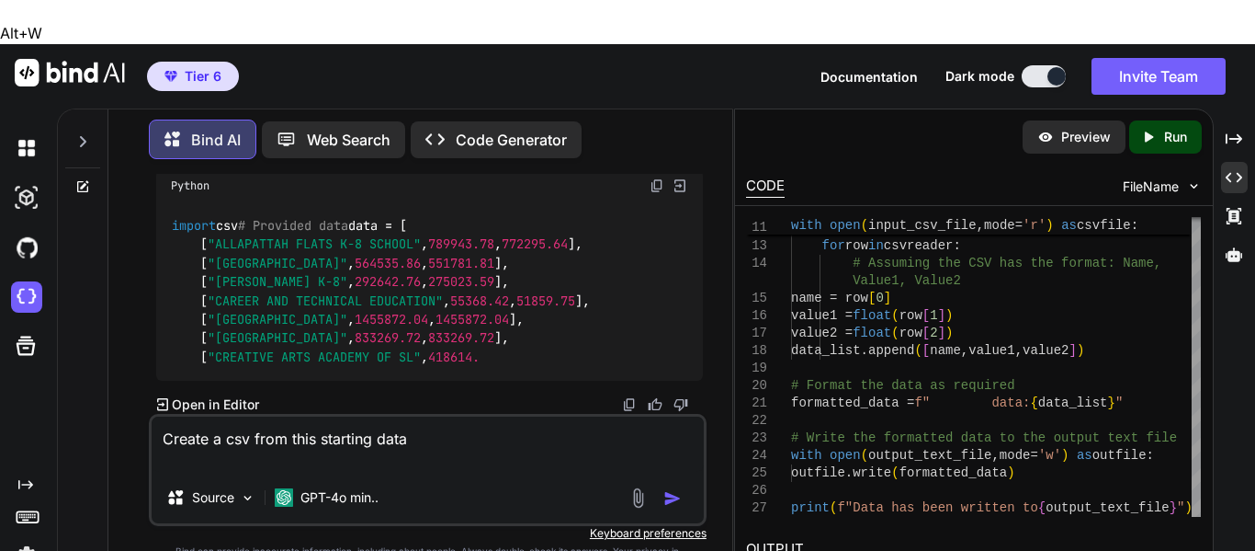
drag, startPoint x: 439, startPoint y: 405, endPoint x: 134, endPoint y: 385, distance: 305.8
click at [152, 416] on textarea "Create a csv from this starting data" at bounding box center [428, 443] width 552 height 55
type textarea "x"
type textarea "N"
type textarea "x"
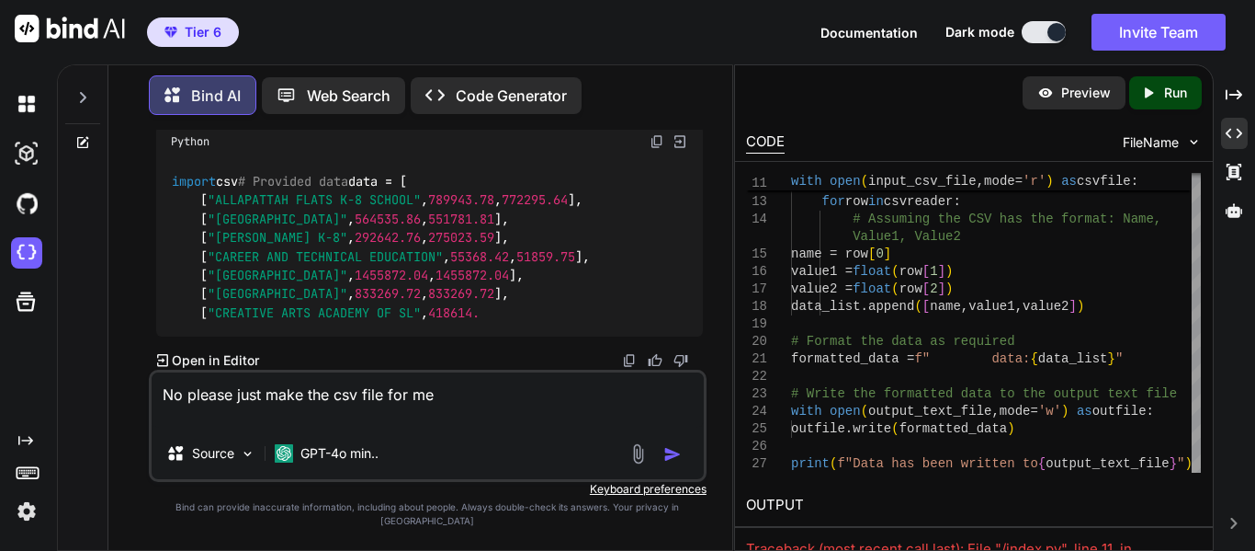
click at [673, 463] on img "button" at bounding box center [673, 454] width 18 height 18
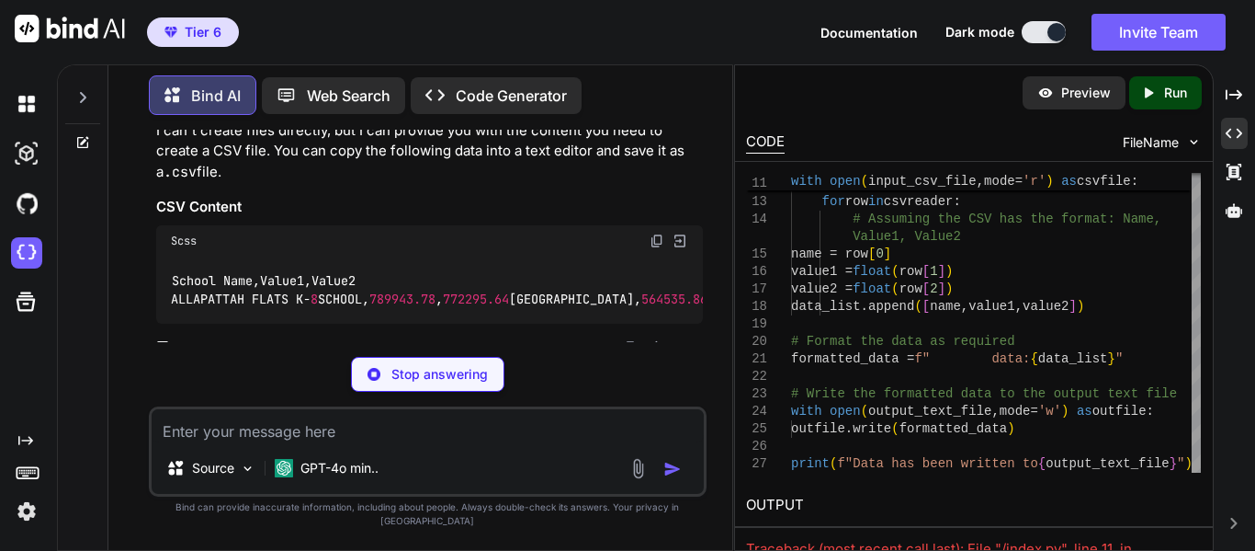
scroll to position [3887, 0]
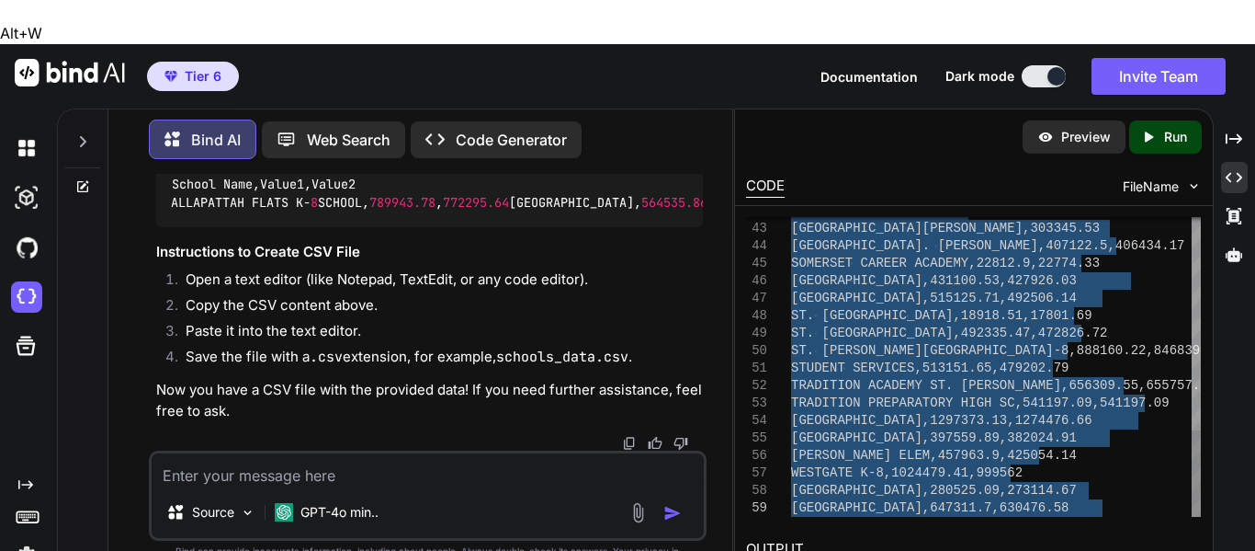
drag, startPoint x: 793, startPoint y: 176, endPoint x: 1192, endPoint y: 505, distance: 517.1
click at [1192, 505] on div "SEDNET,27843.34,[GEOGRAPHIC_DATA][PERSON_NAME],303345.53 [STREET_ADDRESS] [PERS…" at bounding box center [996, 1] width 410 height 1030
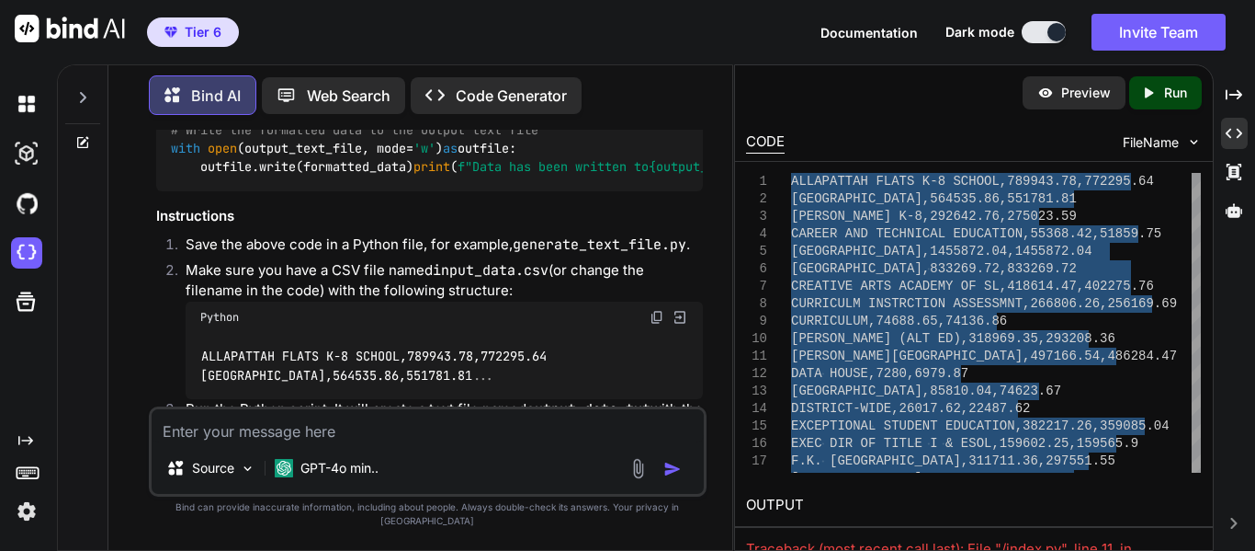
scroll to position [1240, 0]
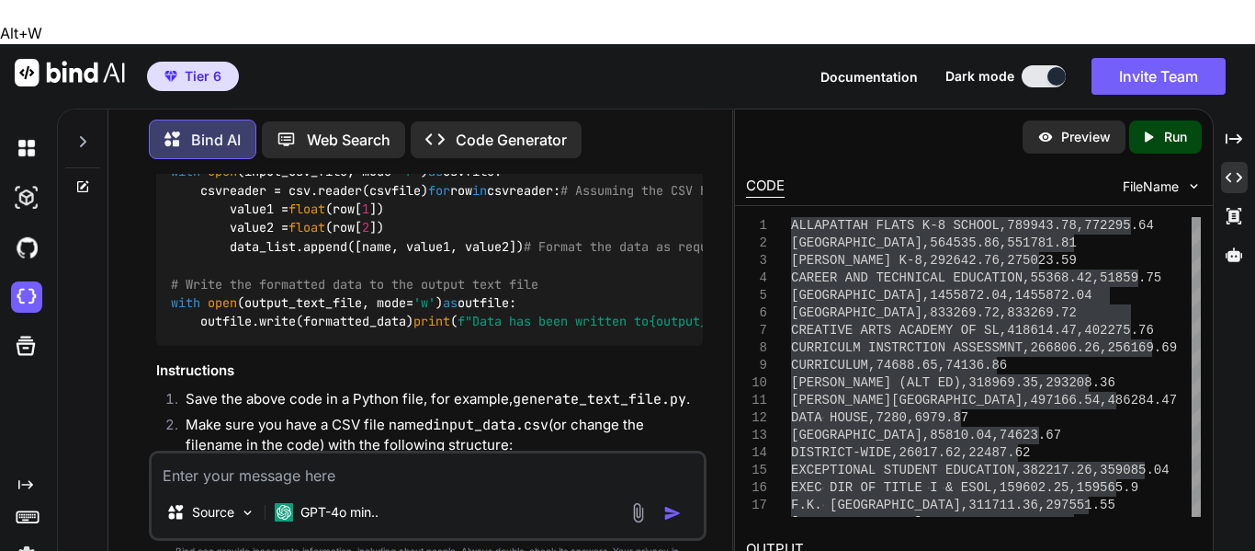
drag, startPoint x: 306, startPoint y: 189, endPoint x: 409, endPoint y: 188, distance: 102.9
click at [709, 124] on span "'input_data.csv'" at bounding box center [768, 116] width 118 height 17
copy span "input_data.csv"
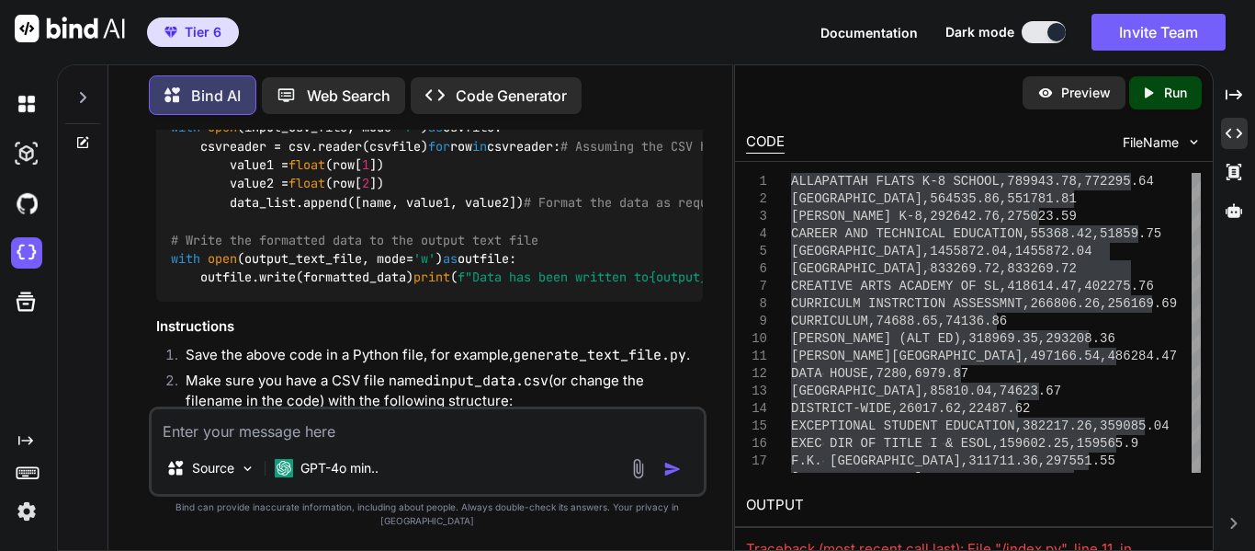
click at [377, 437] on textarea at bounding box center [428, 425] width 552 height 33
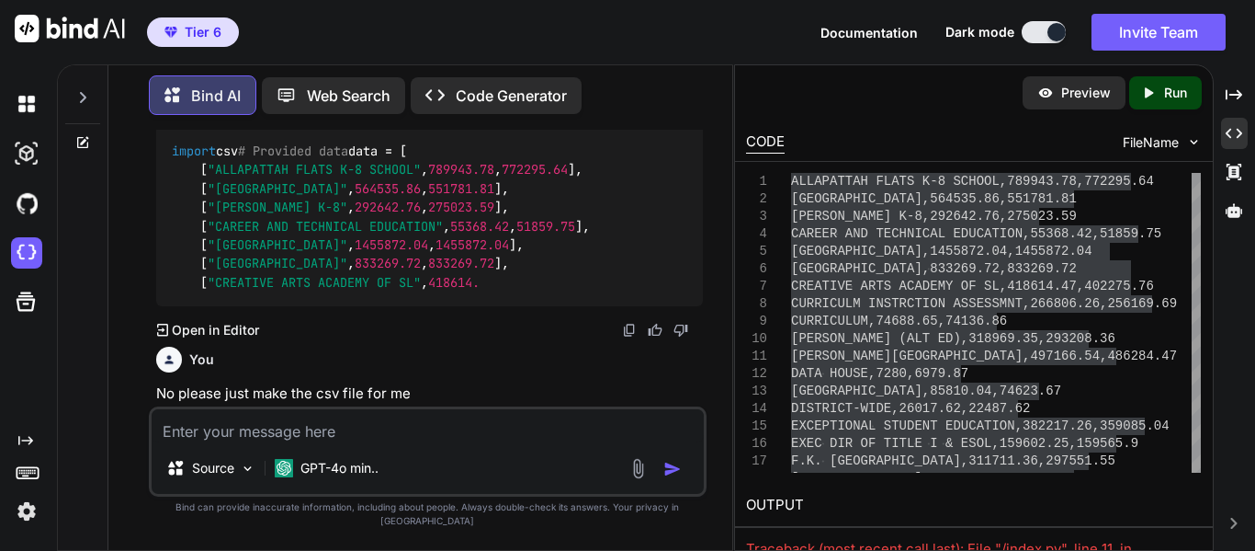
scroll to position [3446, 0]
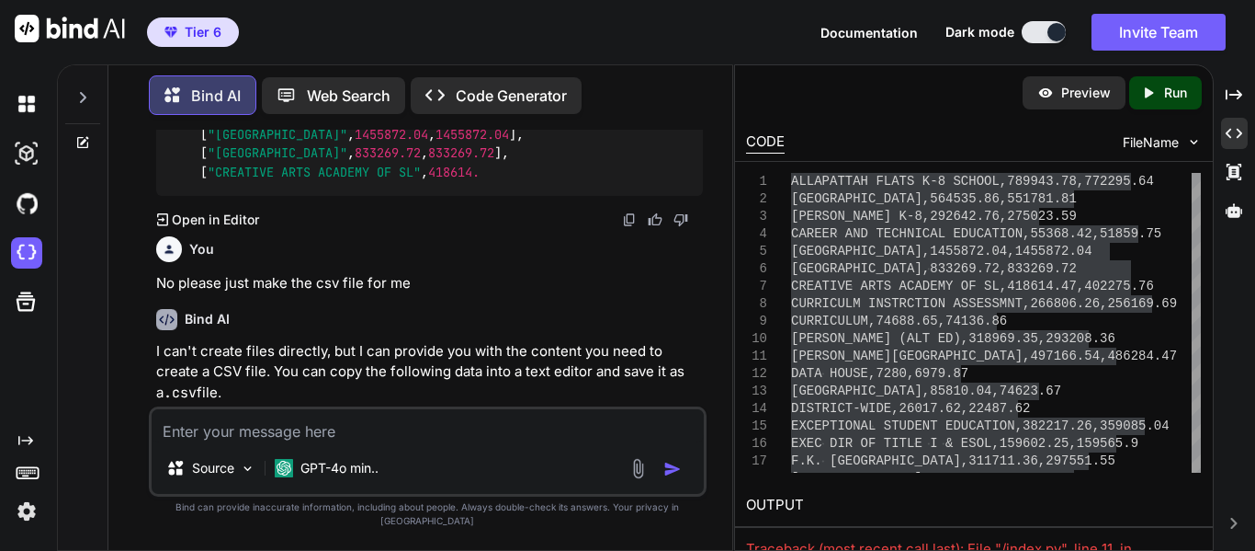
click at [445, 432] on textarea at bounding box center [428, 425] width 552 height 33
click at [669, 478] on img "button" at bounding box center [673, 469] width 18 height 18
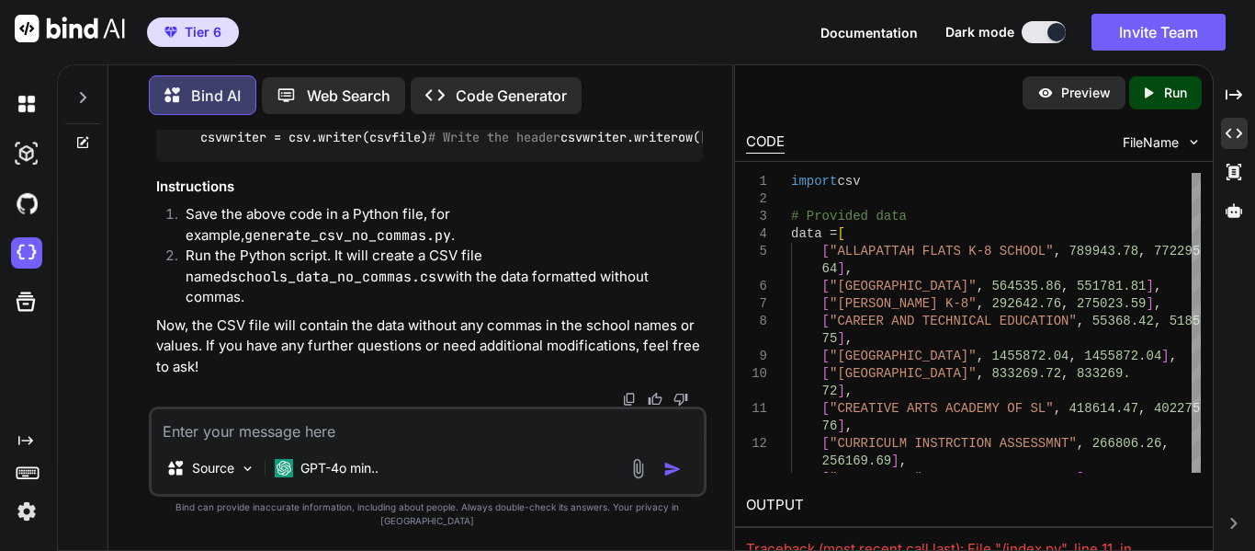
scroll to position [7285, 0]
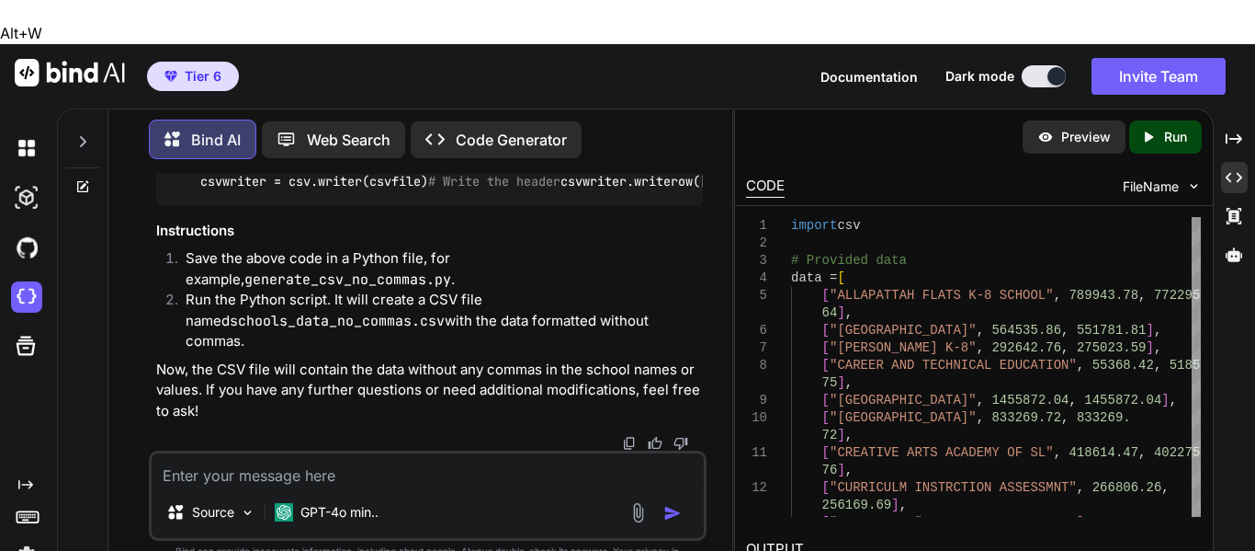
drag, startPoint x: 688, startPoint y: 265, endPoint x: 170, endPoint y: 245, distance: 518.7
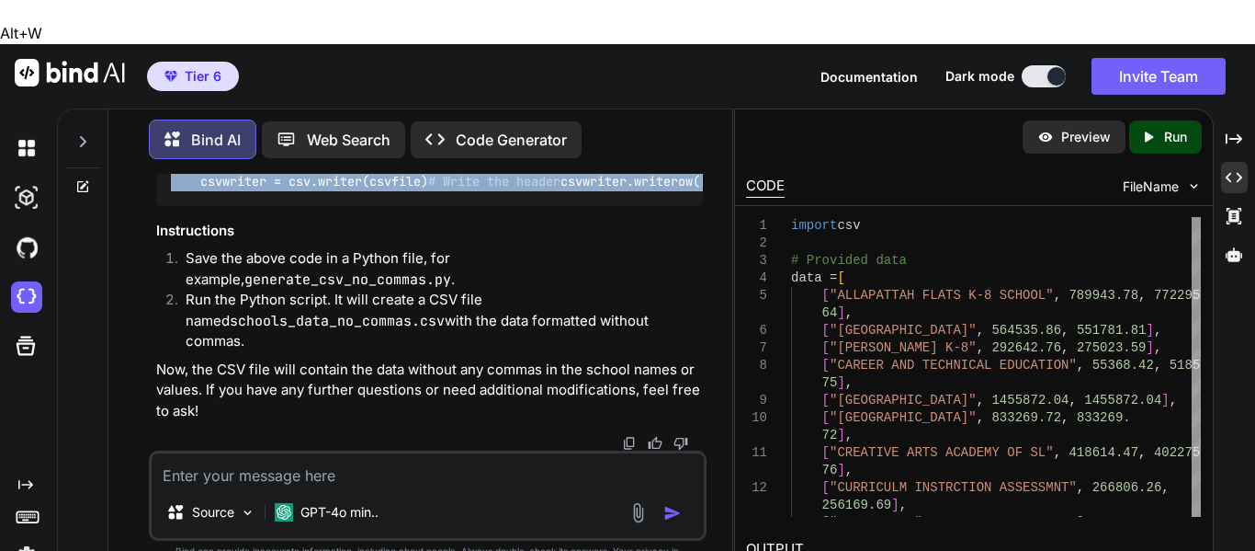
scroll to position [6983, 0]
drag, startPoint x: 695, startPoint y: 266, endPoint x: 156, endPoint y: 358, distance: 546.5
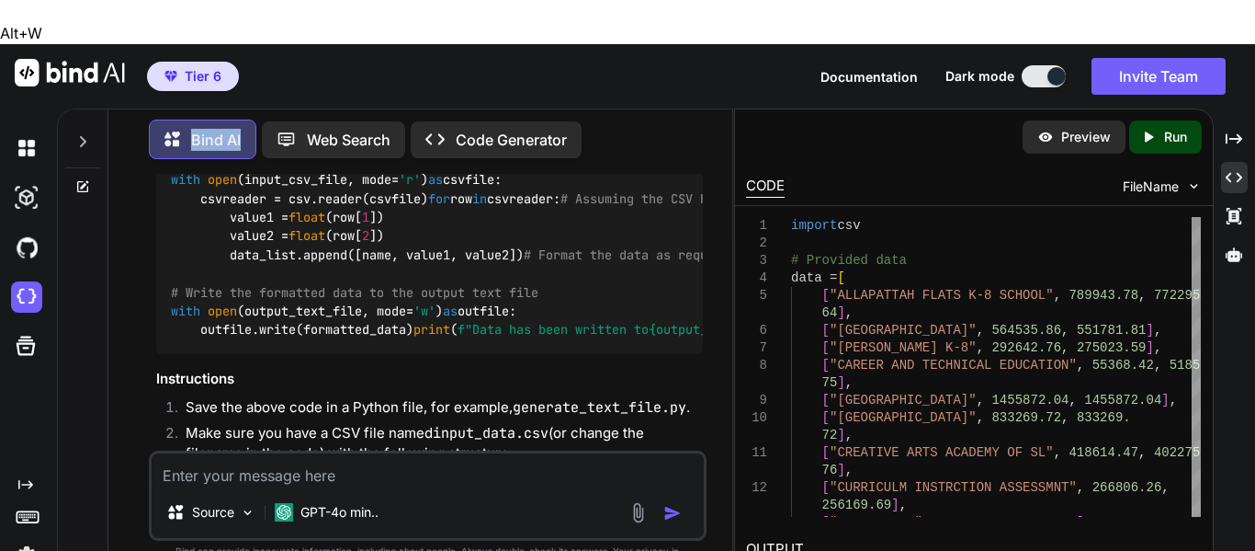
scroll to position [1103, 0]
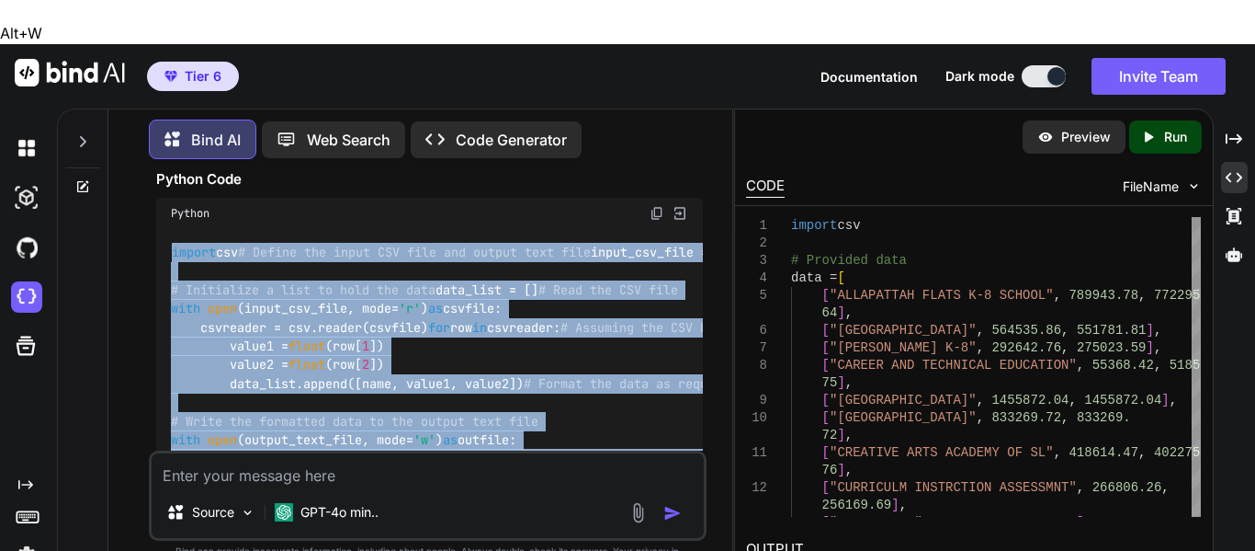
drag, startPoint x: 585, startPoint y: 285, endPoint x: 154, endPoint y: 269, distance: 430.4
click at [156, 269] on div "import csv # Define the input CSV file and output text file input_csv_file = 'i…" at bounding box center [429, 356] width 547 height 255
copy code "import csv # Define the input CSV file and output text file input_csv_file = 'i…"
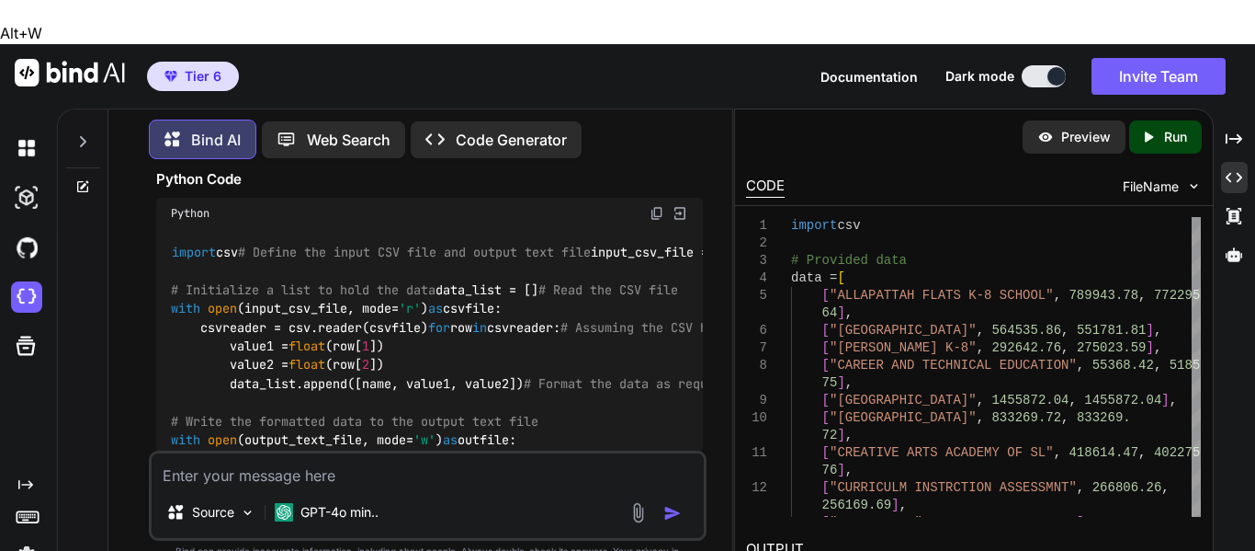
click at [311, 453] on textarea at bounding box center [428, 469] width 552 height 33
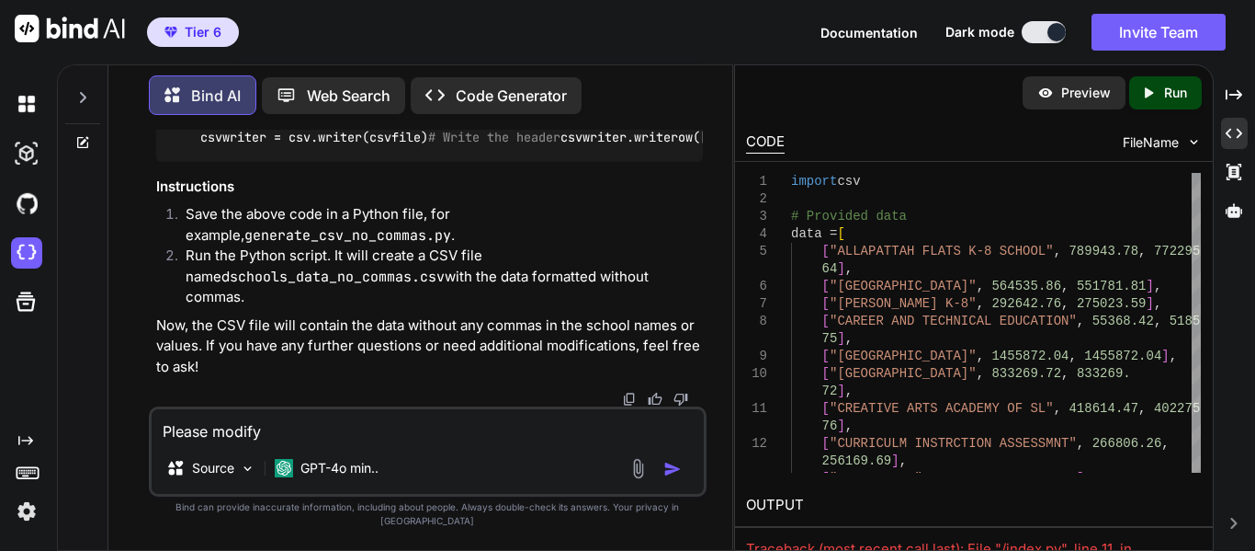
scroll to position [7174, 0]
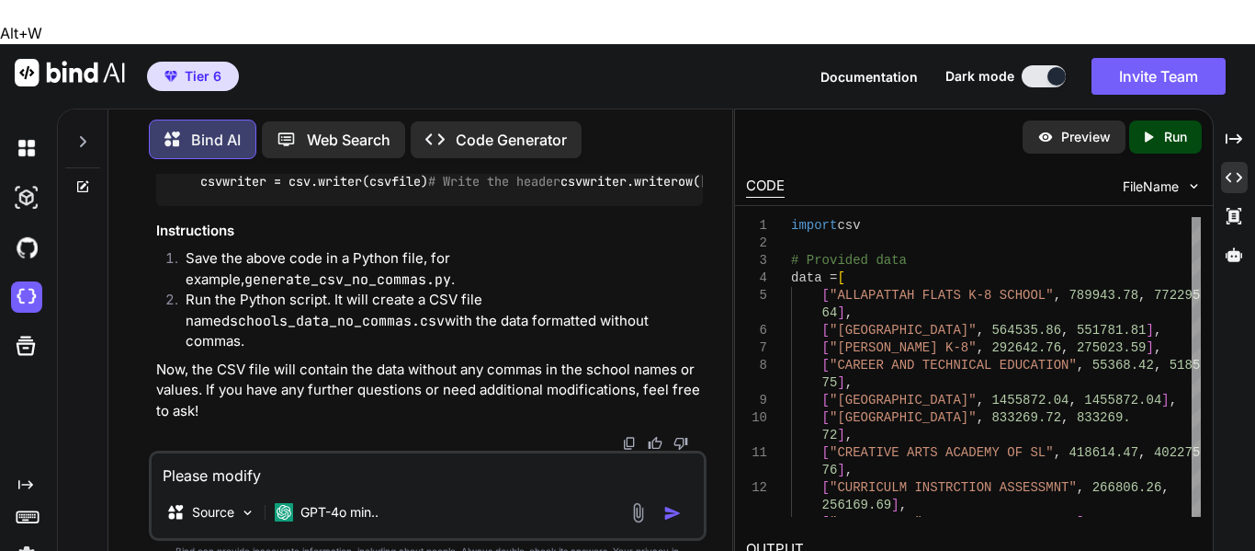
drag, startPoint x: 380, startPoint y: 304, endPoint x: 507, endPoint y: 301, distance: 127.8
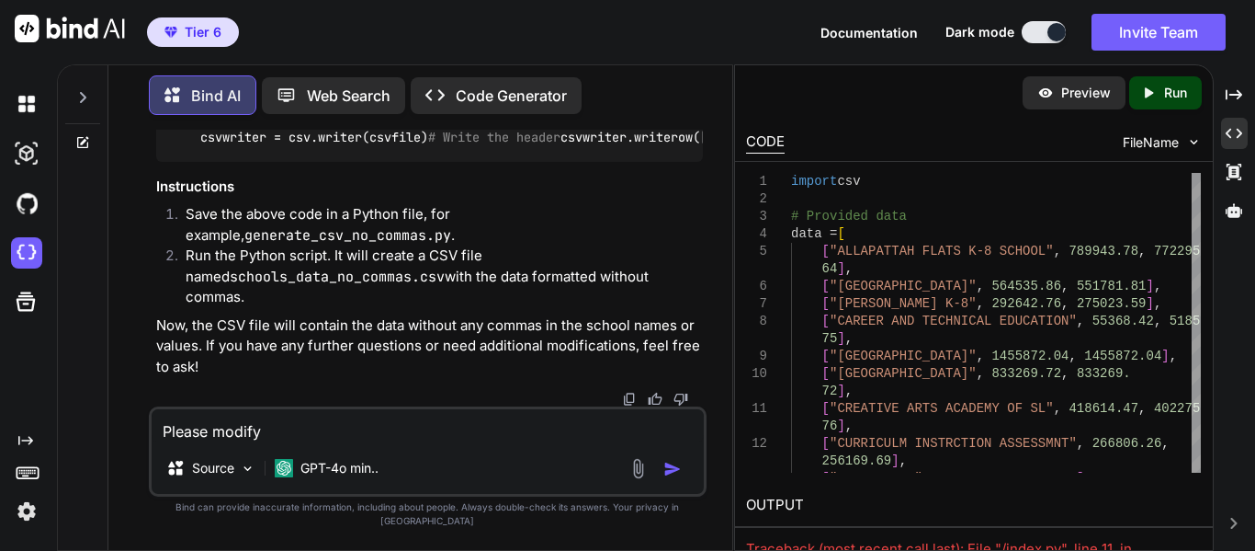
scroll to position [7395, 0]
click at [293, 442] on textarea "Please modify" at bounding box center [428, 425] width 552 height 33
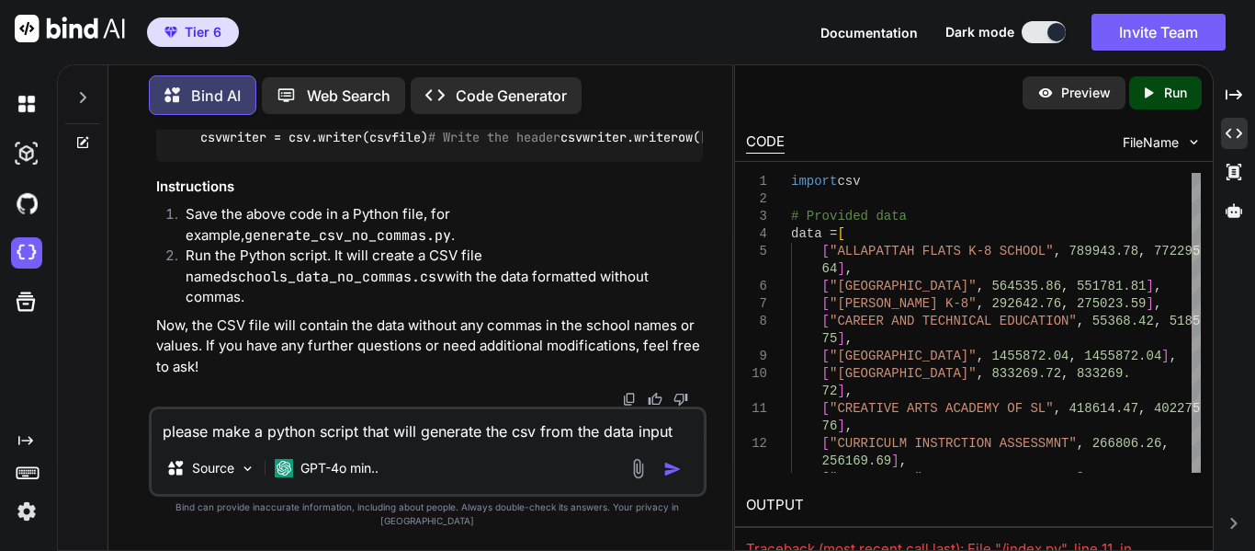
click at [671, 478] on img "button" at bounding box center [673, 469] width 18 height 18
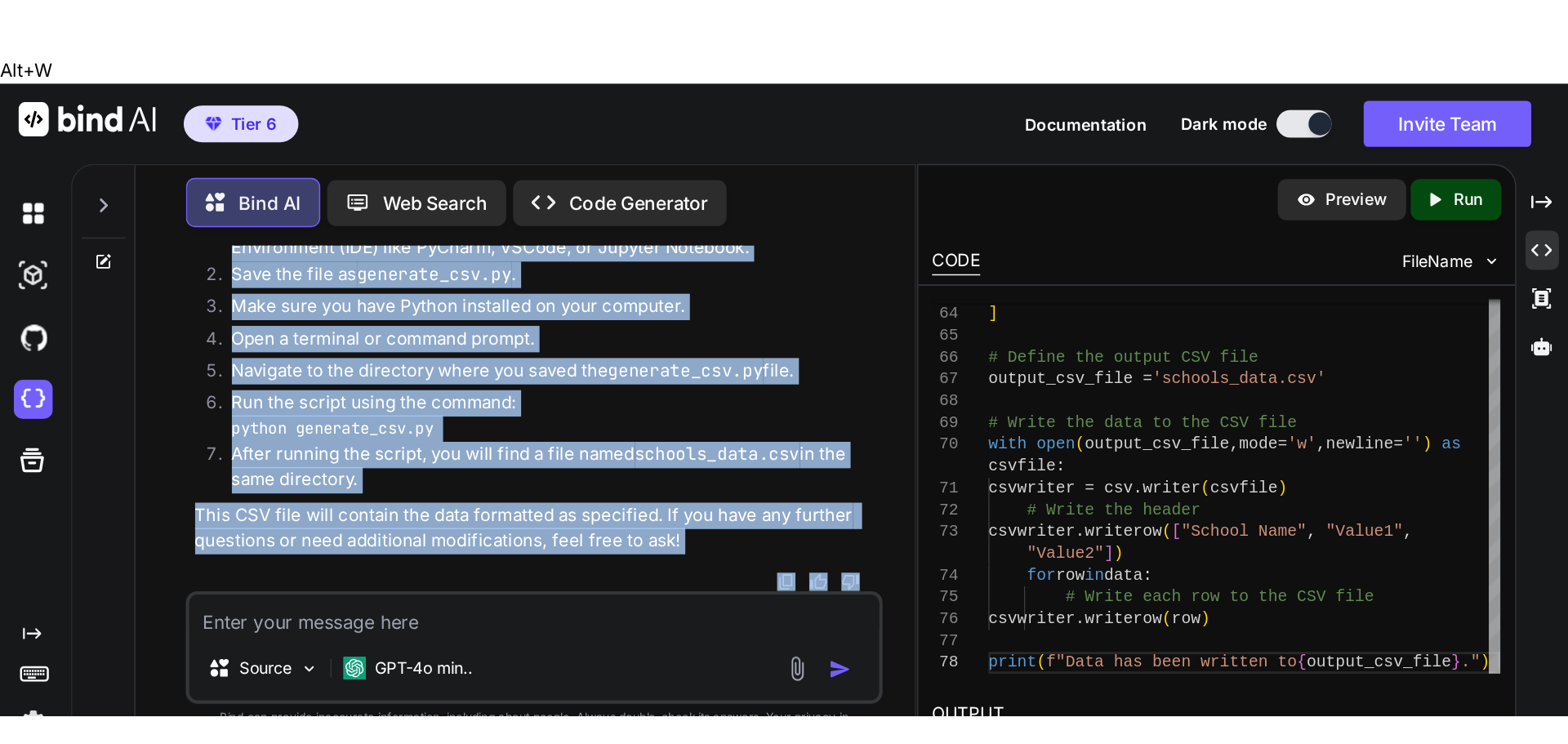
scroll to position [8134, 0]
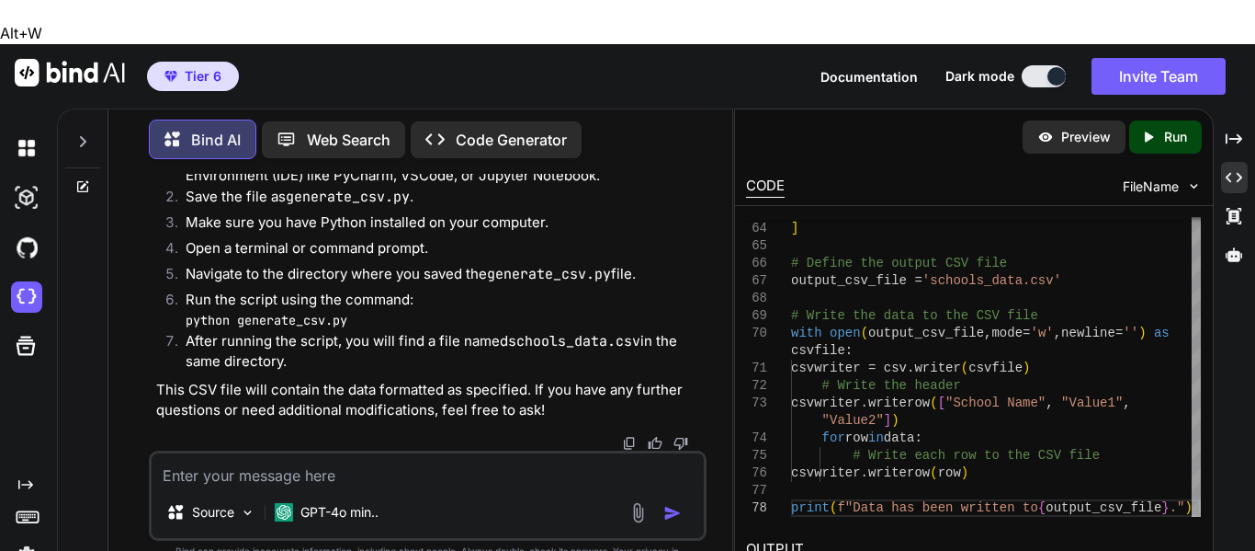
drag, startPoint x: 173, startPoint y: 294, endPoint x: 594, endPoint y: 393, distance: 432.5
copy code "import csv # Provided data data = [ [ "ALLAPATTAH FLATS K-8 SCHOOL" , 789943.78…"
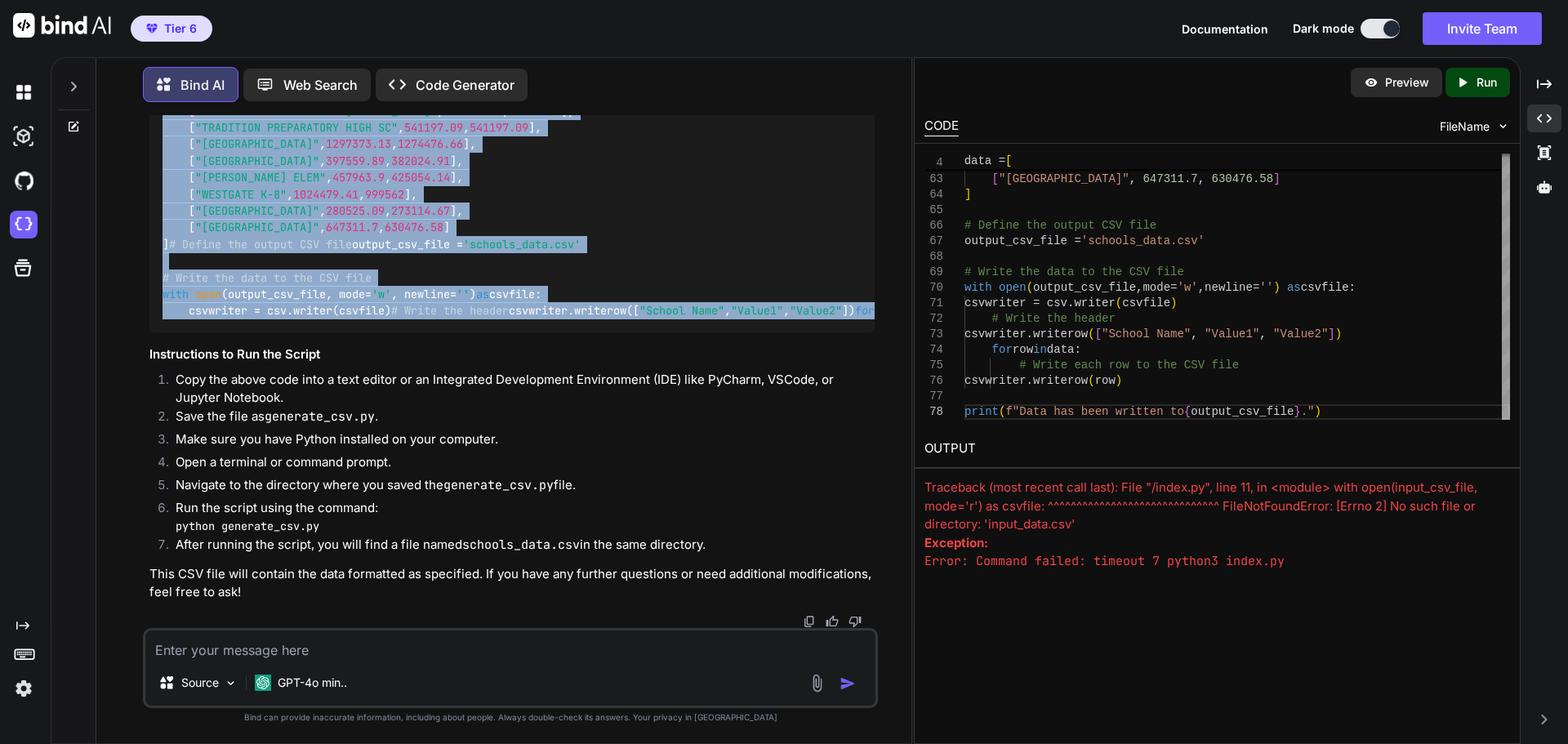
scroll to position [7217, 0]
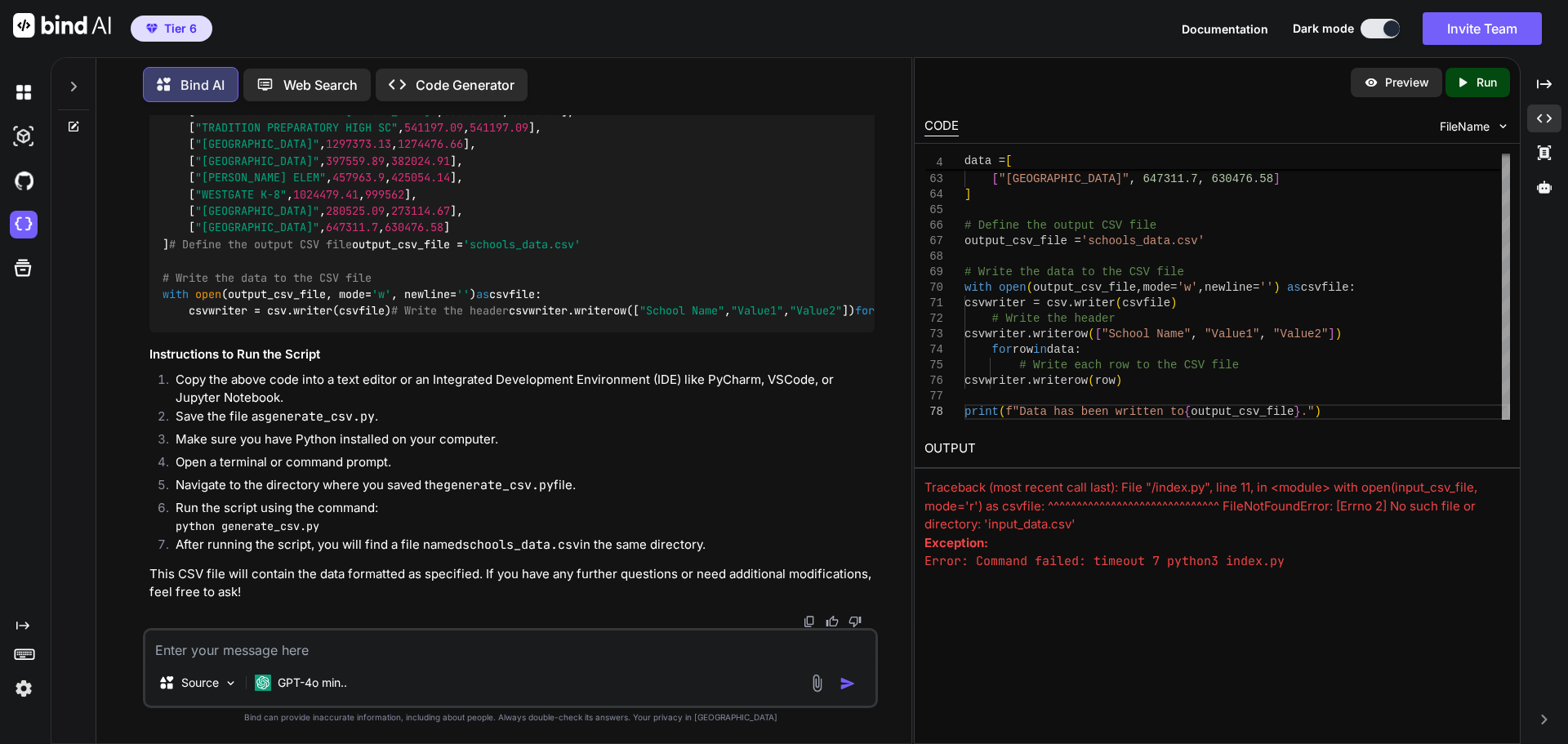
drag, startPoint x: 303, startPoint y: 633, endPoint x: 303, endPoint y: 652, distance: 19.0
click at [301, 489] on textarea at bounding box center [511, 645] width 730 height 29
paste textarea "for row in data: ^^^^ NameError: name 'data' is not defined"
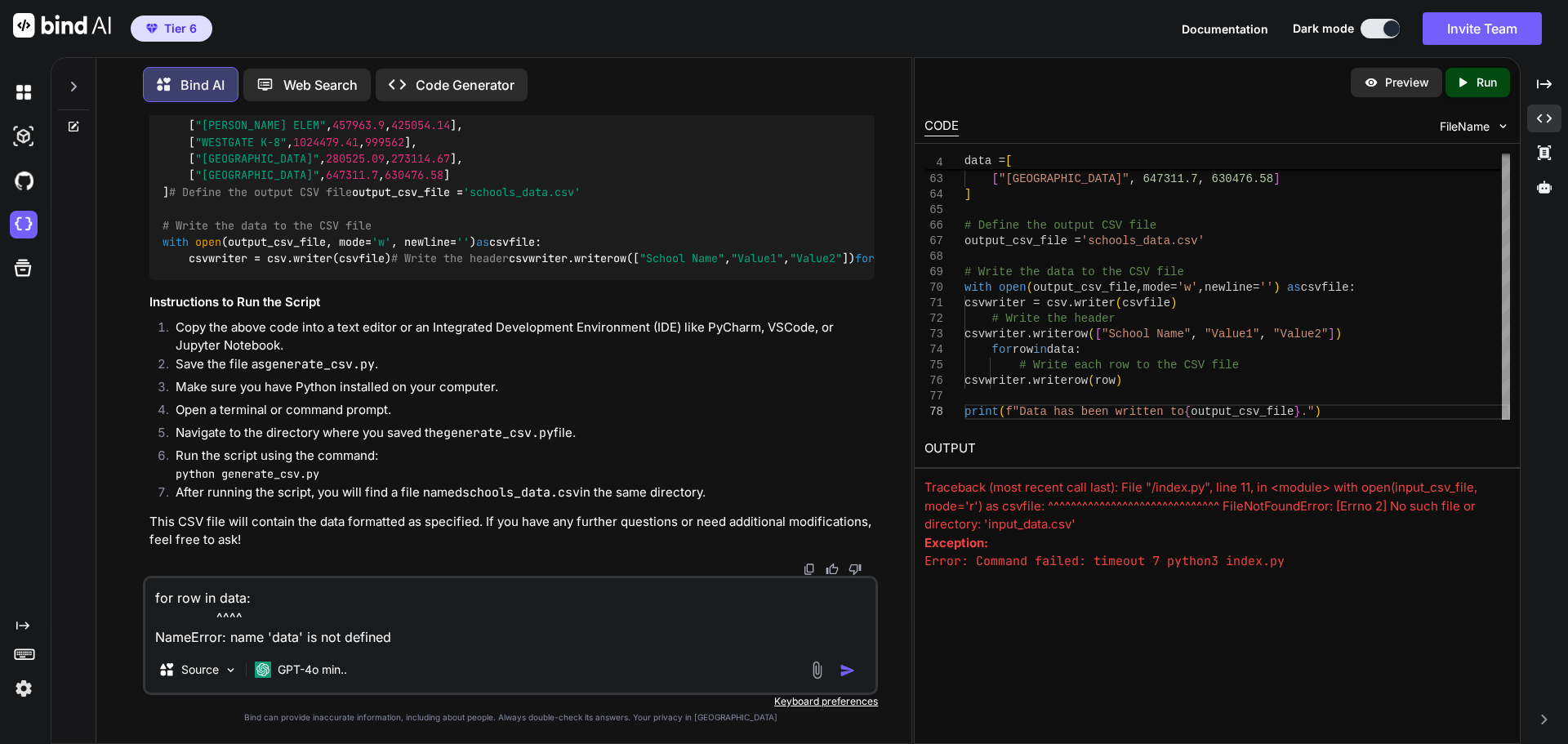
click at [843, 489] on img "button" at bounding box center [848, 670] width 16 height 16
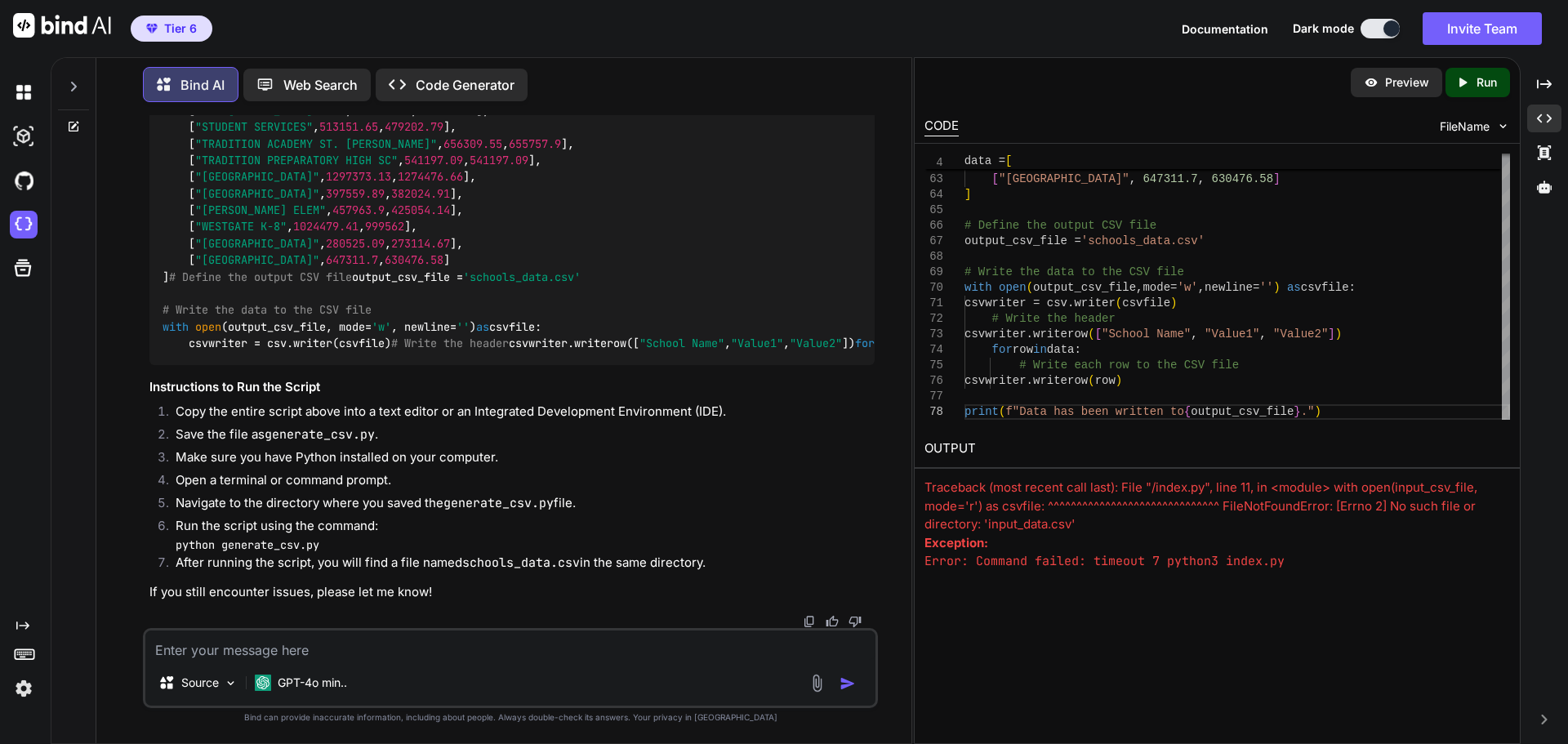
scroll to position [8955, 0]
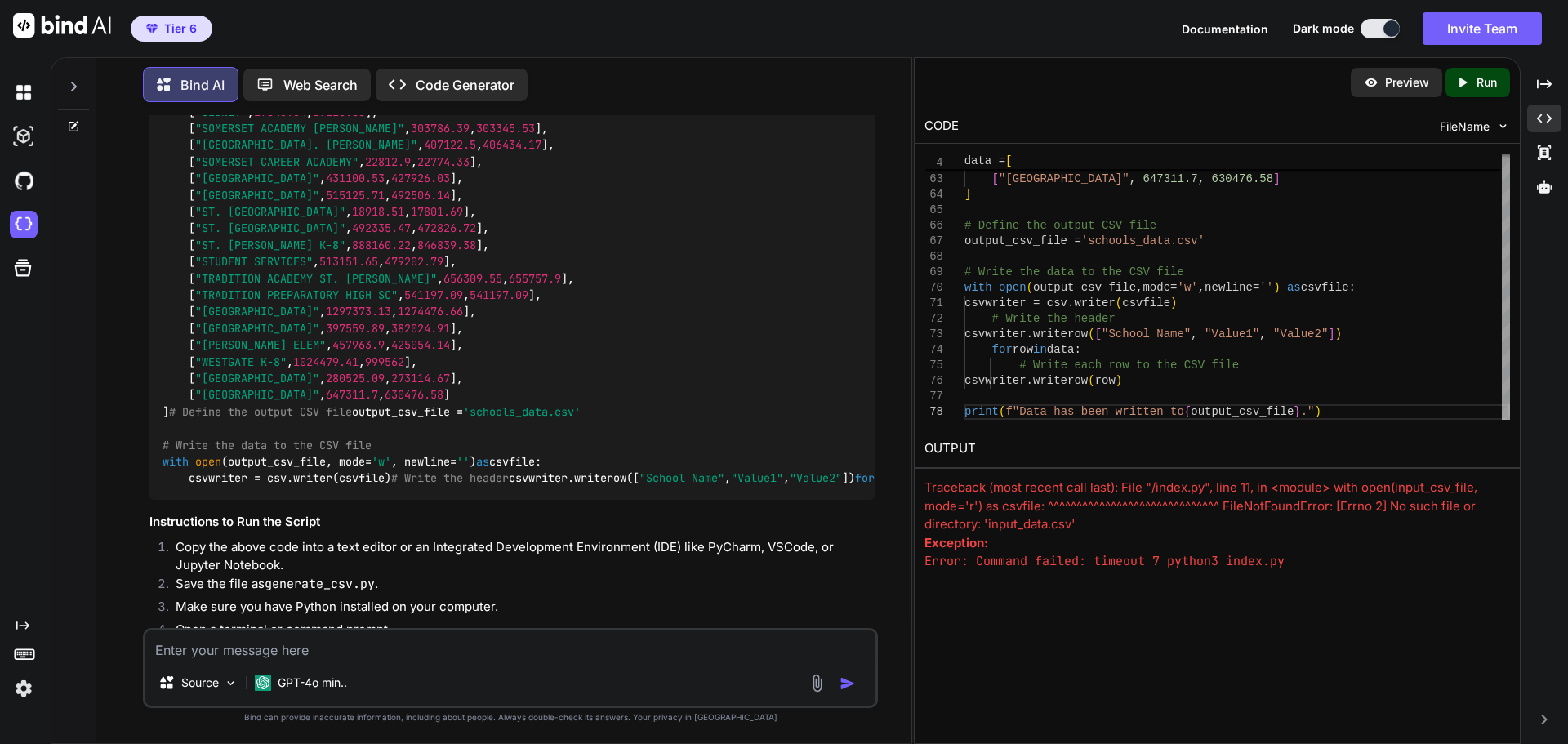
scroll to position [5327, 0]
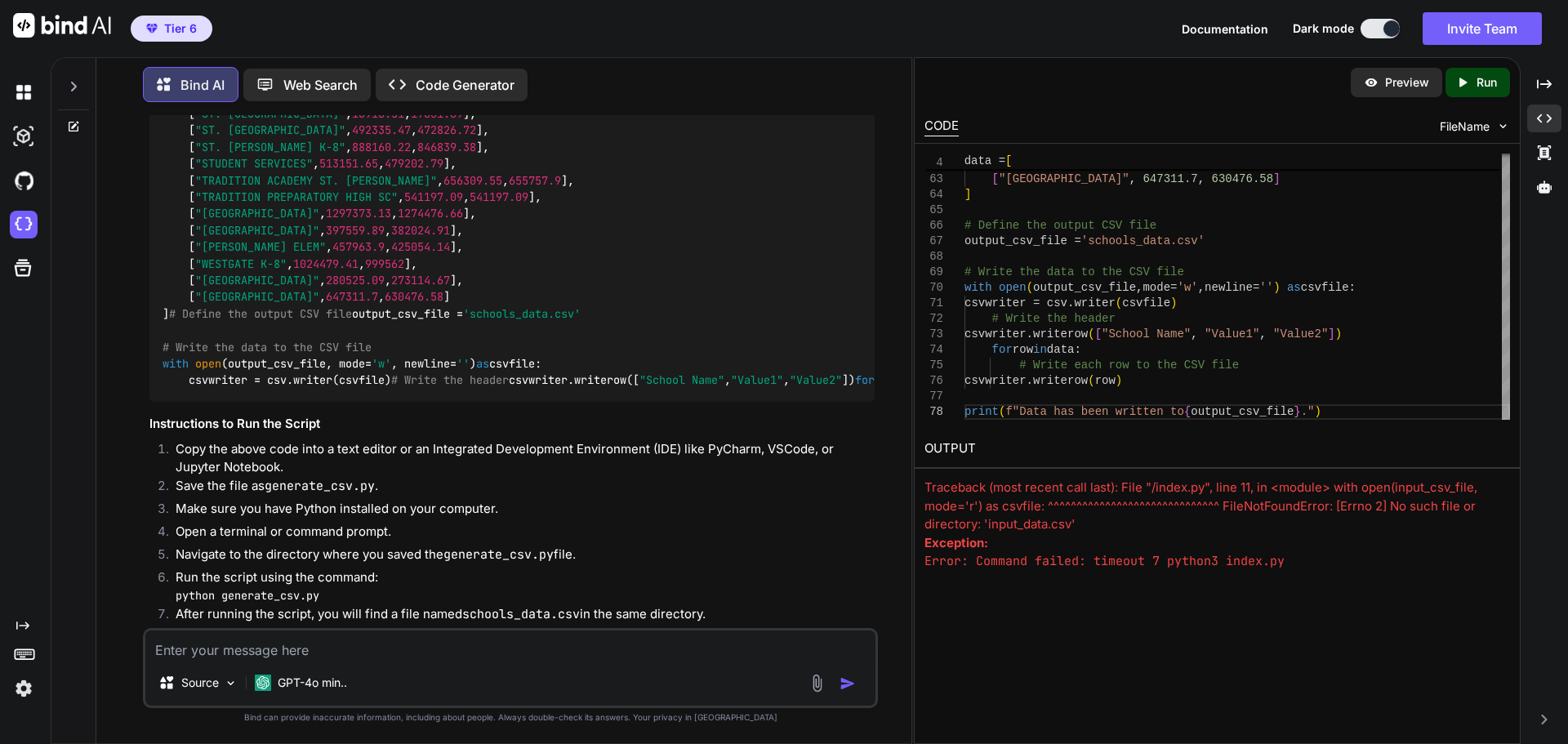
click at [393, 489] on textarea at bounding box center [511, 645] width 730 height 29
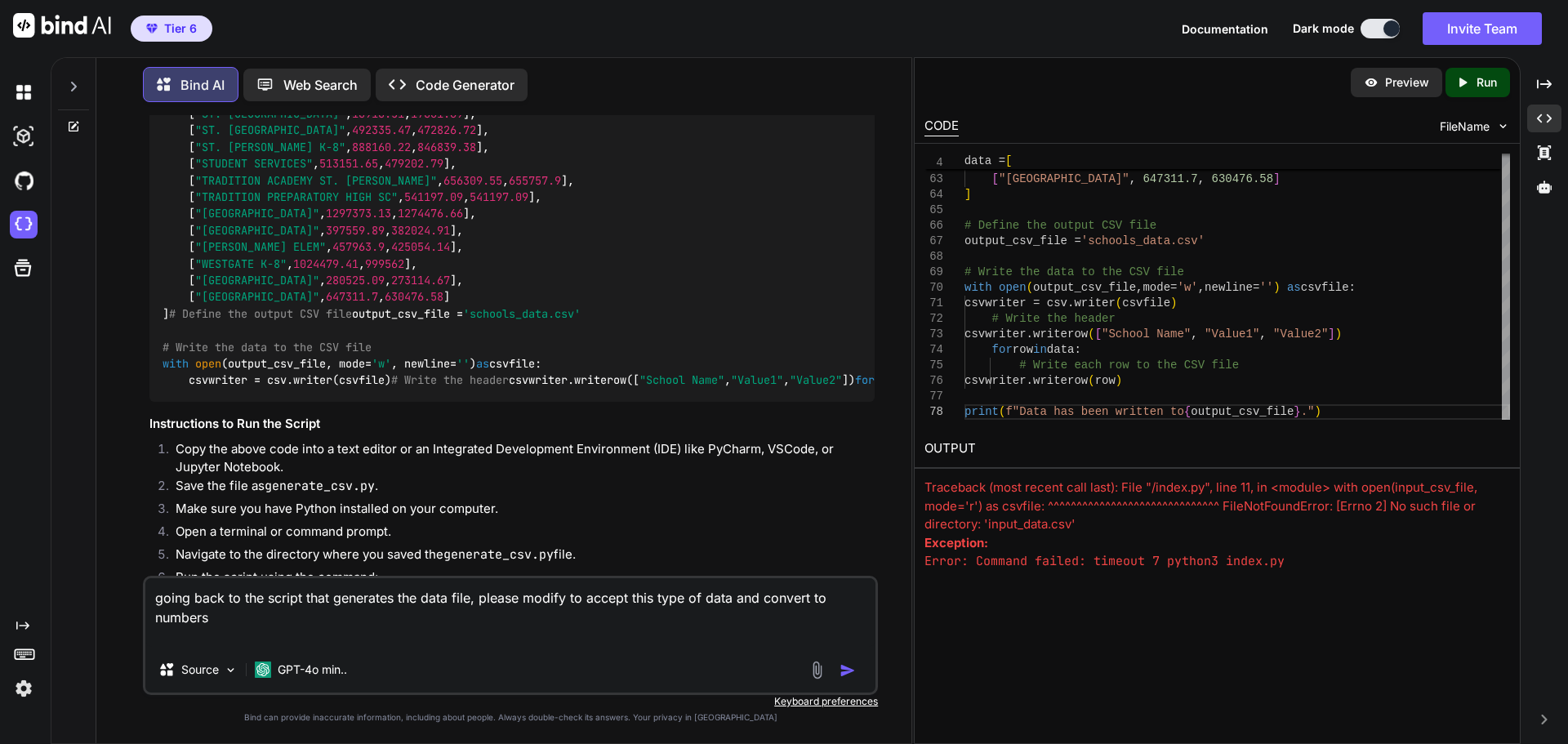
paste textarea "ST. [PERSON_NAME][GEOGRAPHIC_DATA]-8,888160.22," 847,653.52 ""
click at [848, 489] on img "button" at bounding box center [848, 670] width 16 height 16
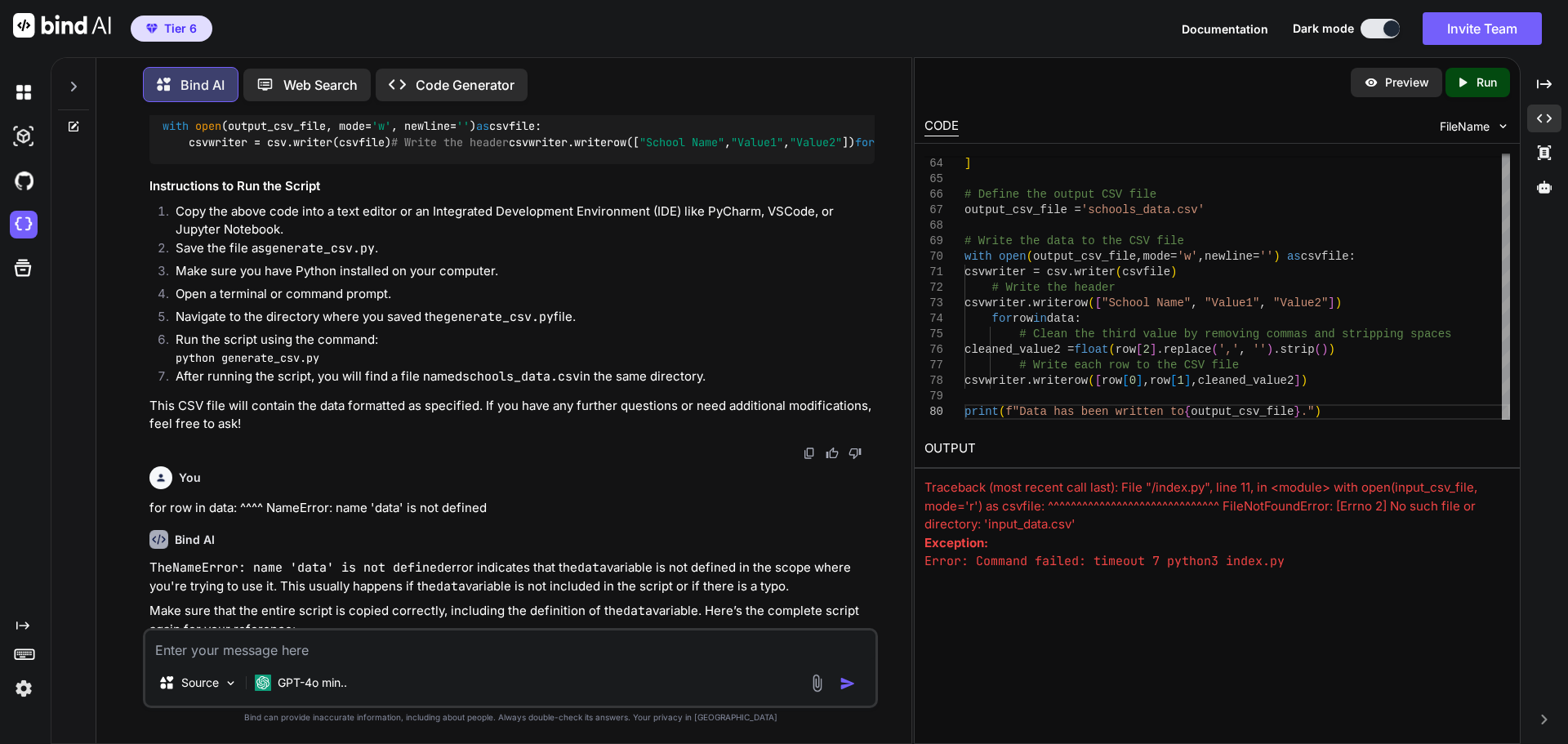
scroll to position [5173, 0]
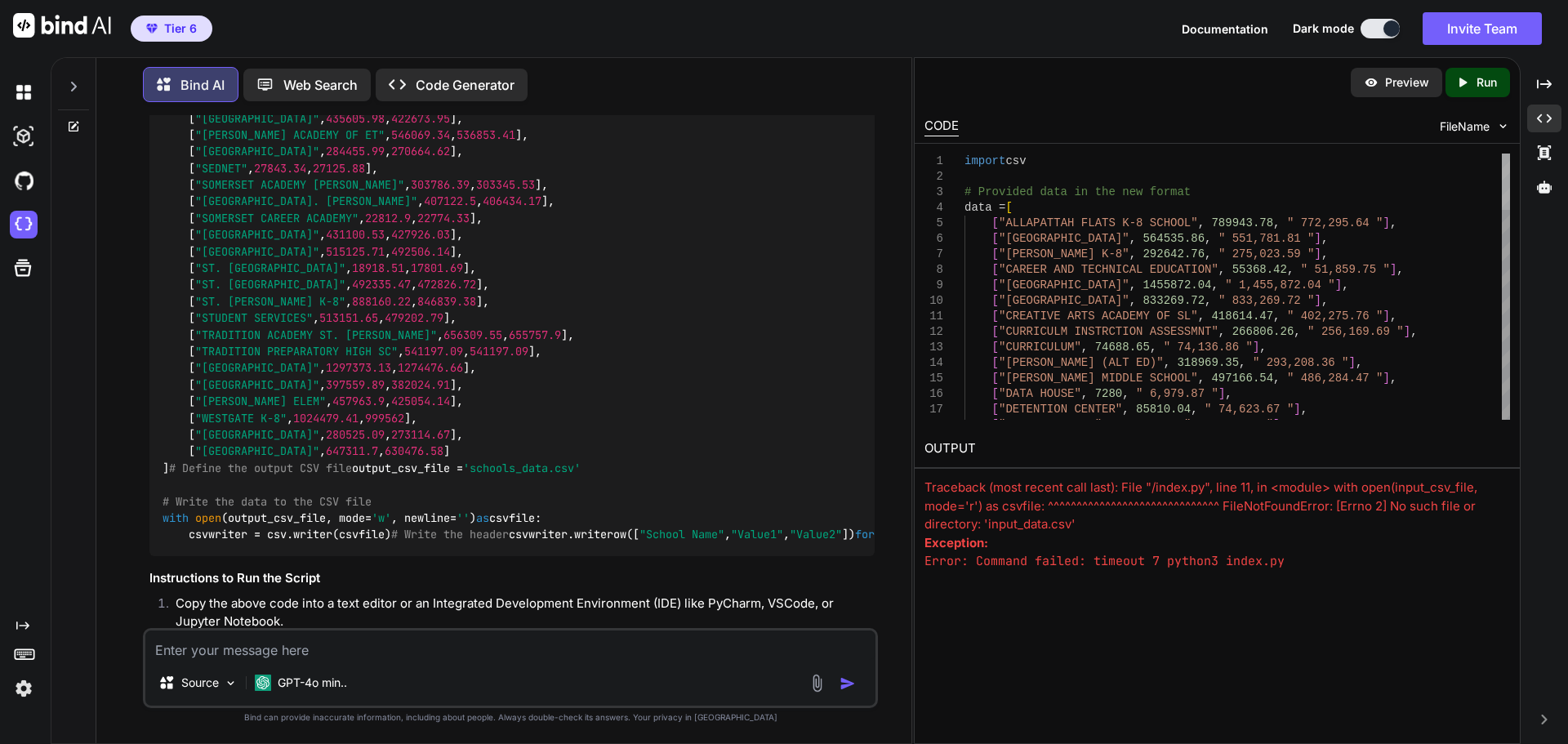
click at [1115, 154] on div at bounding box center [1505, 181] width 8 height 56
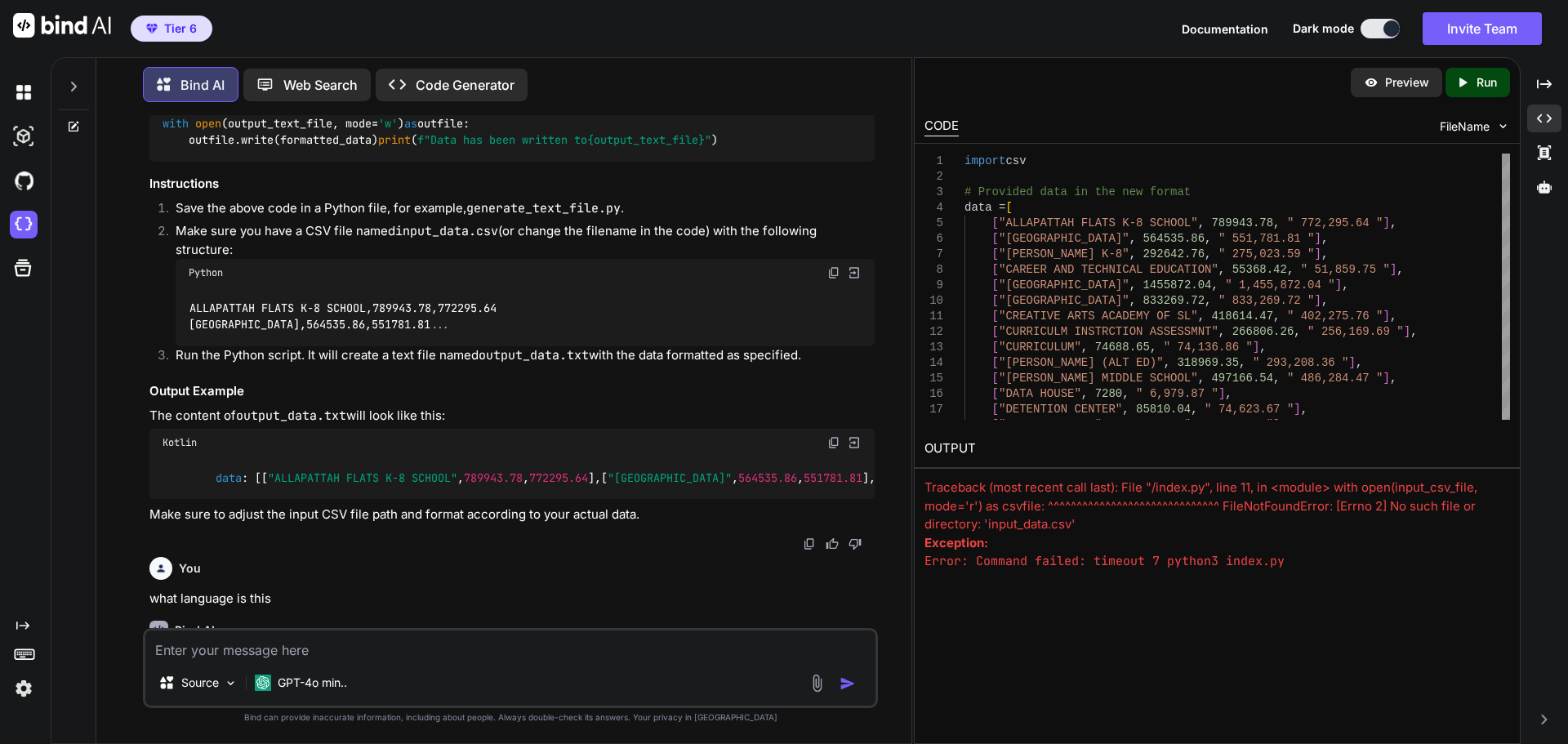
scroll to position [663, 0]
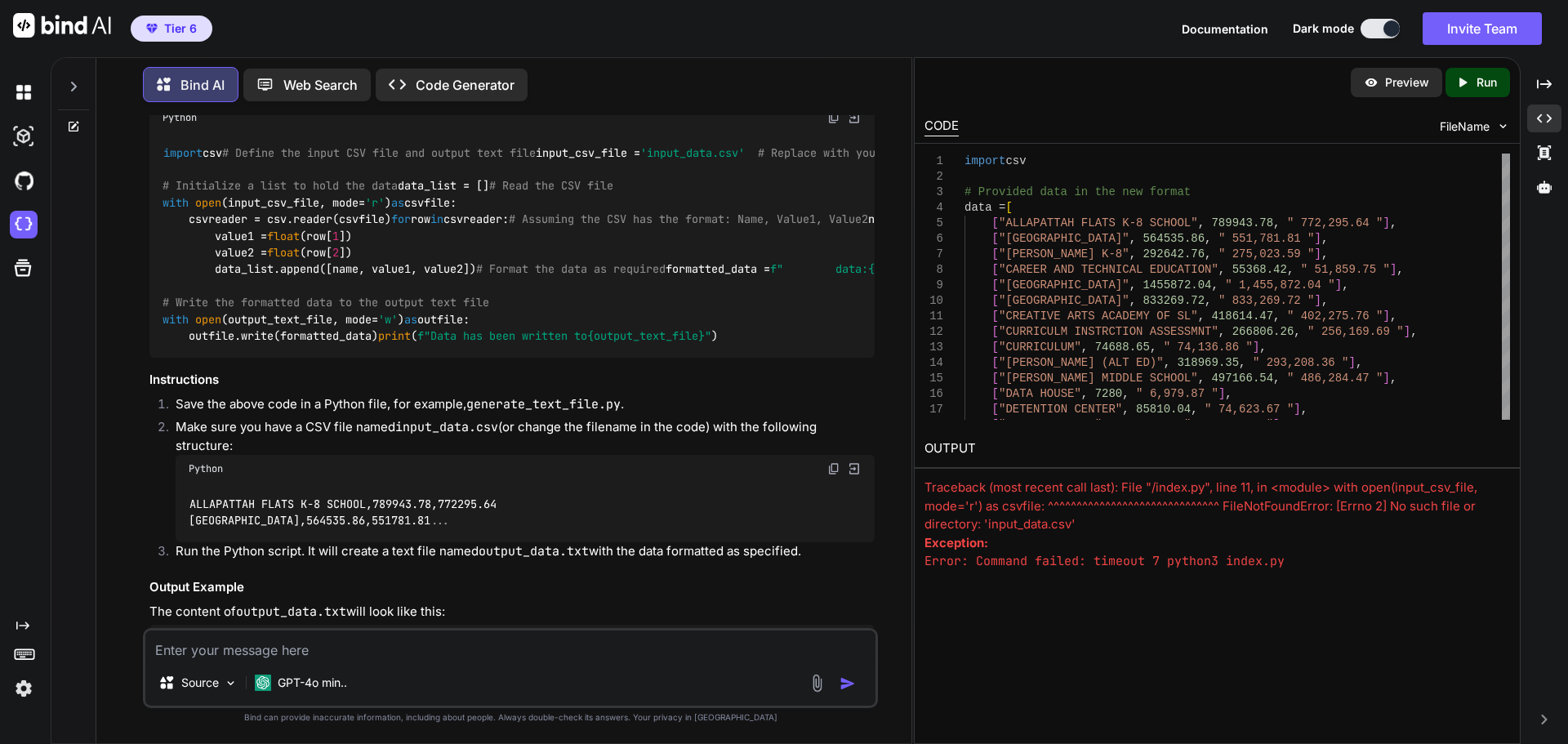
click at [325, 489] on textarea at bounding box center [511, 645] width 730 height 29
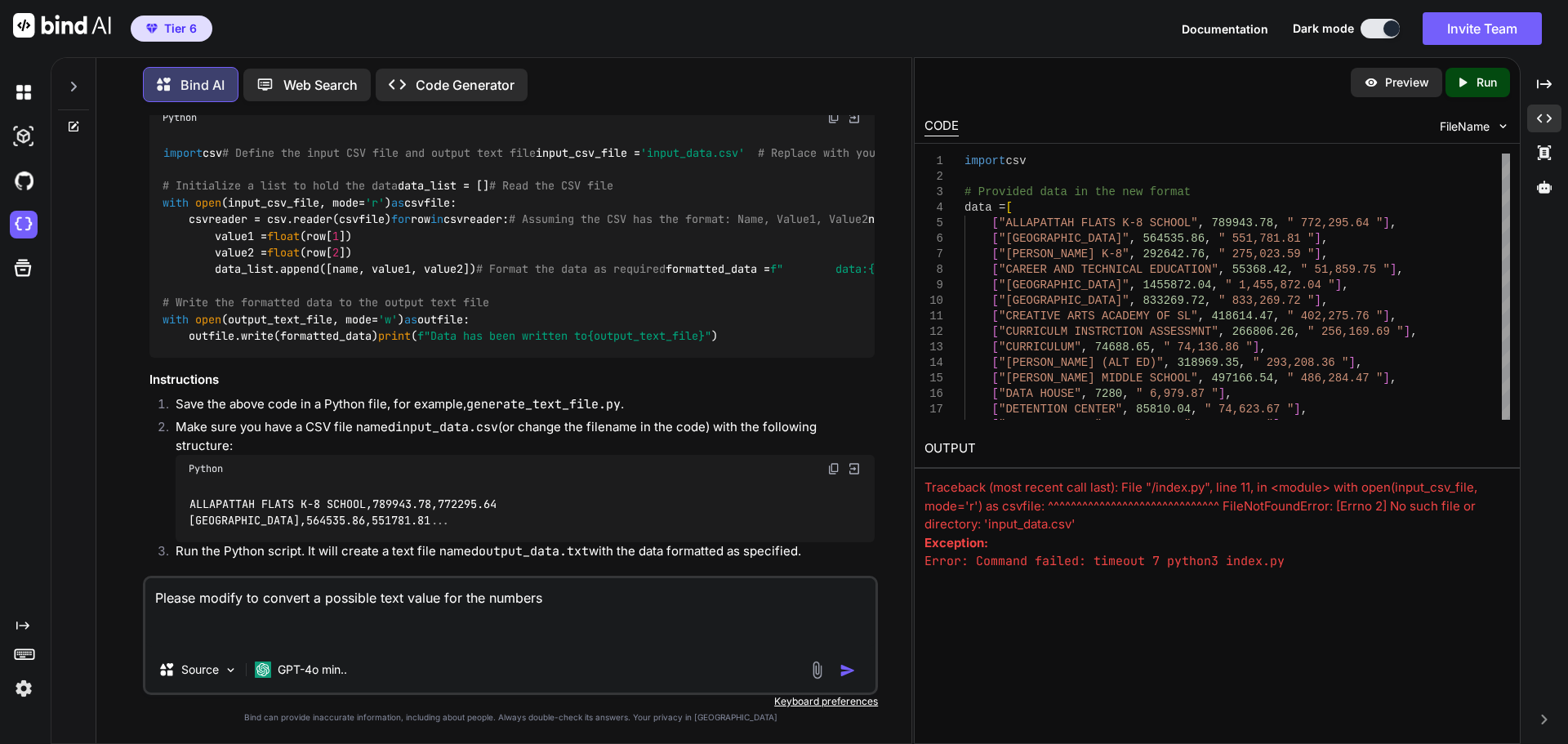
paste textarea "import csv # Define the input CSV file and output text file input_csv_file = 'i…"
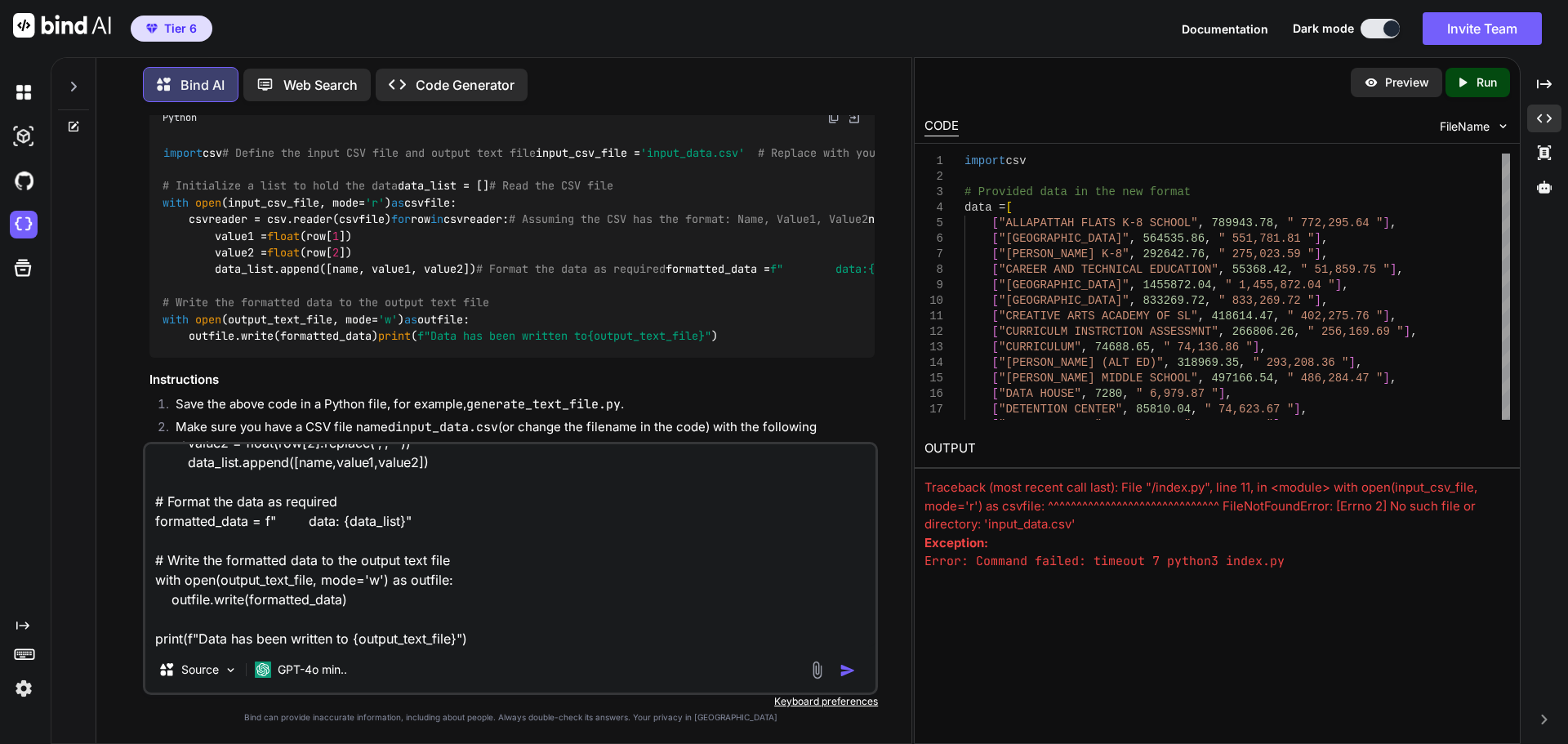
scroll to position [0, 0]
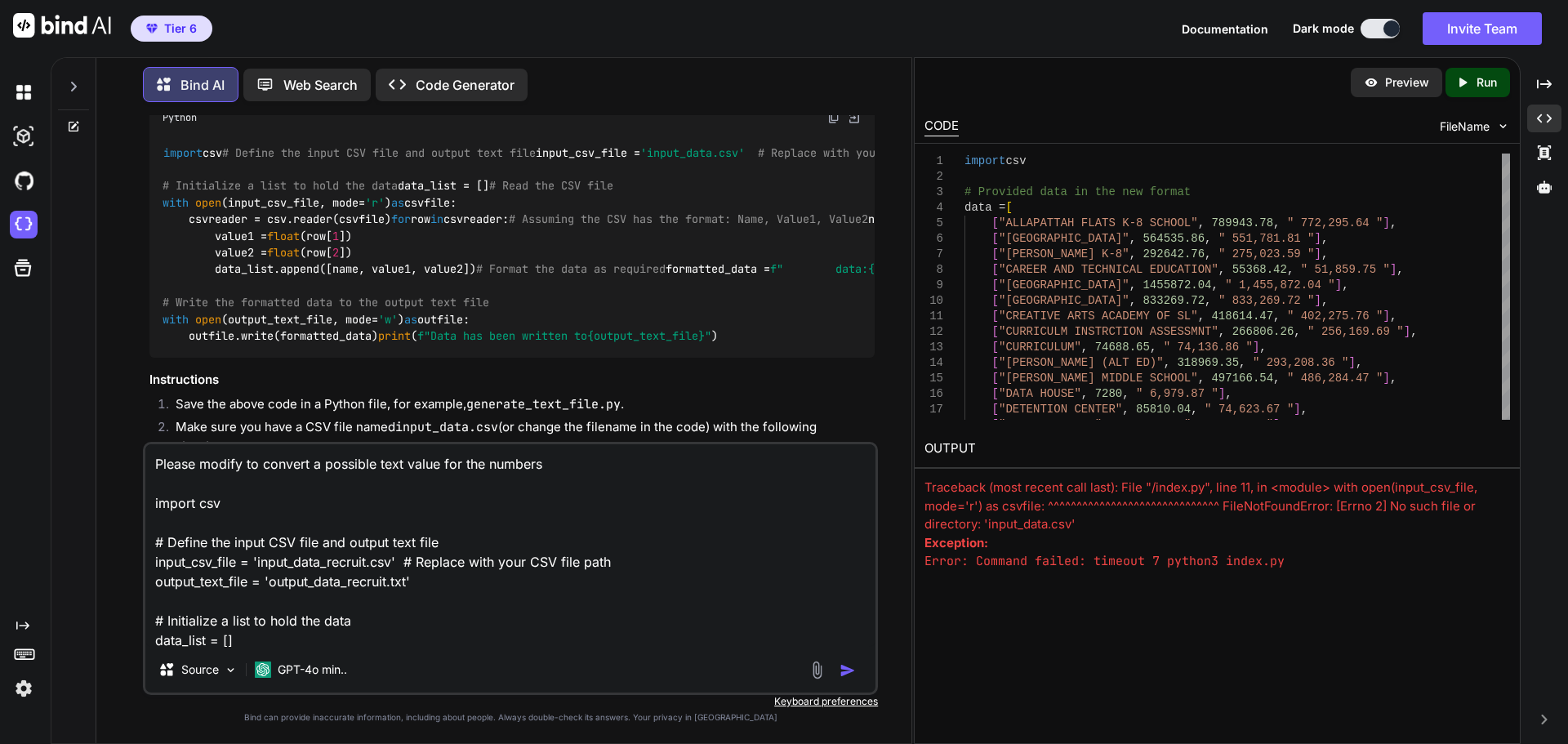
click at [590, 471] on textarea "Please modify to convert a possible text value for the numbers import csv # Def…" at bounding box center [511, 546] width 730 height 203
click at [851, 489] on img "button" at bounding box center [848, 670] width 16 height 16
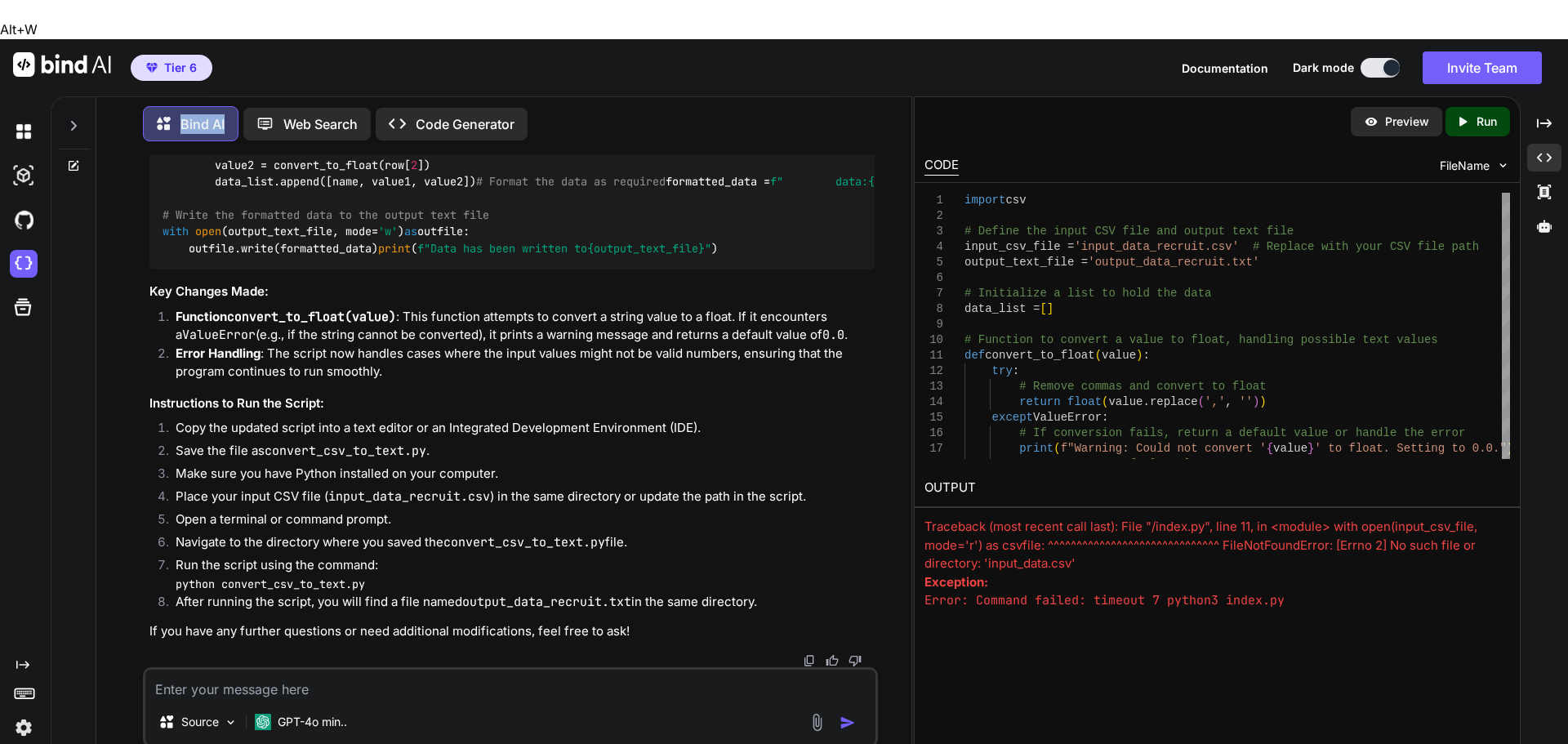
scroll to position [11622, 0]
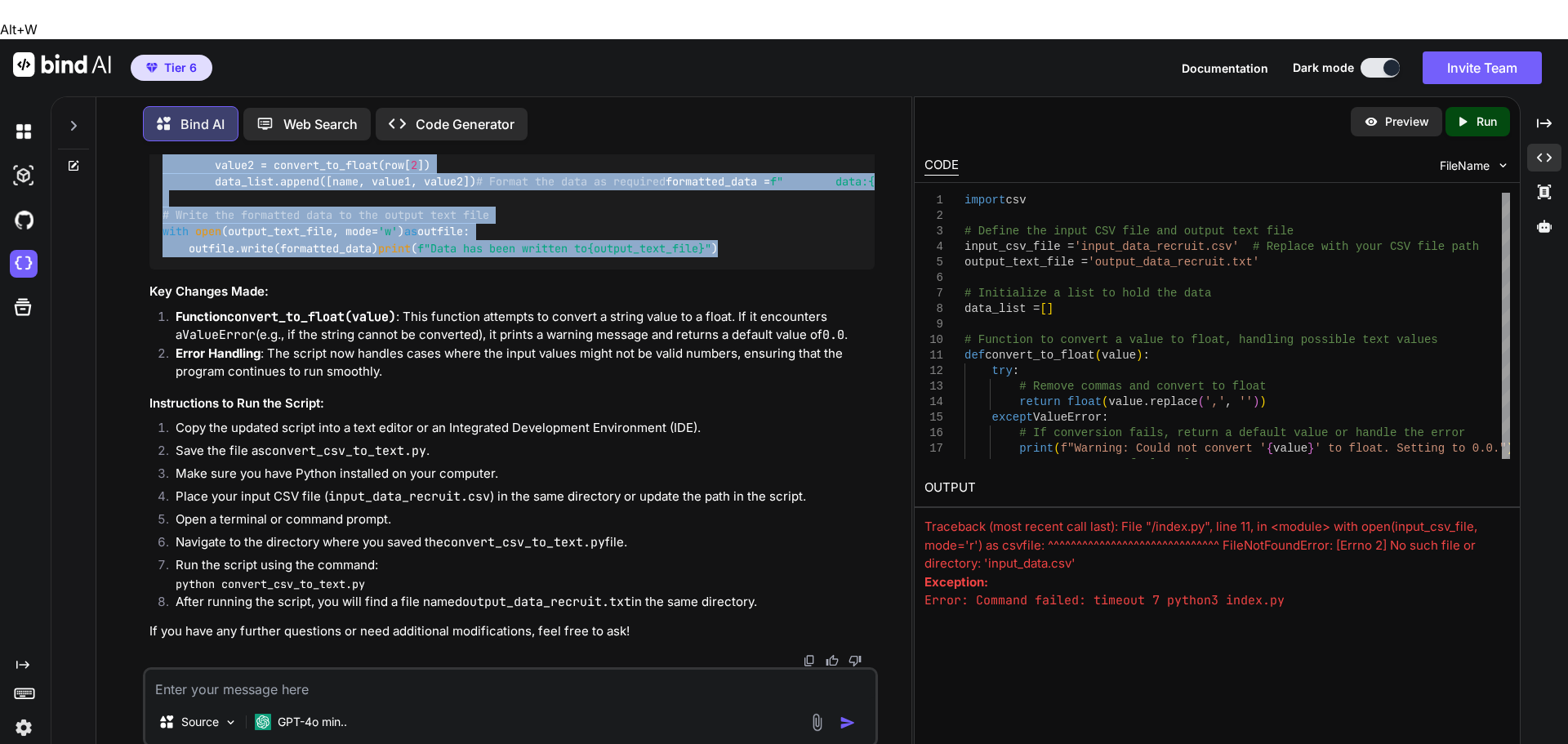
drag, startPoint x: 533, startPoint y: 434, endPoint x: 157, endPoint y: 314, distance: 394.7
click at [157, 270] on div "import csv # Define the input CSV file and output text file input_csv_file = 'i…" at bounding box center [512, 116] width 725 height 309
copy code "import csv # Define the input CSV file and output text file input_csv_file = 'i…"
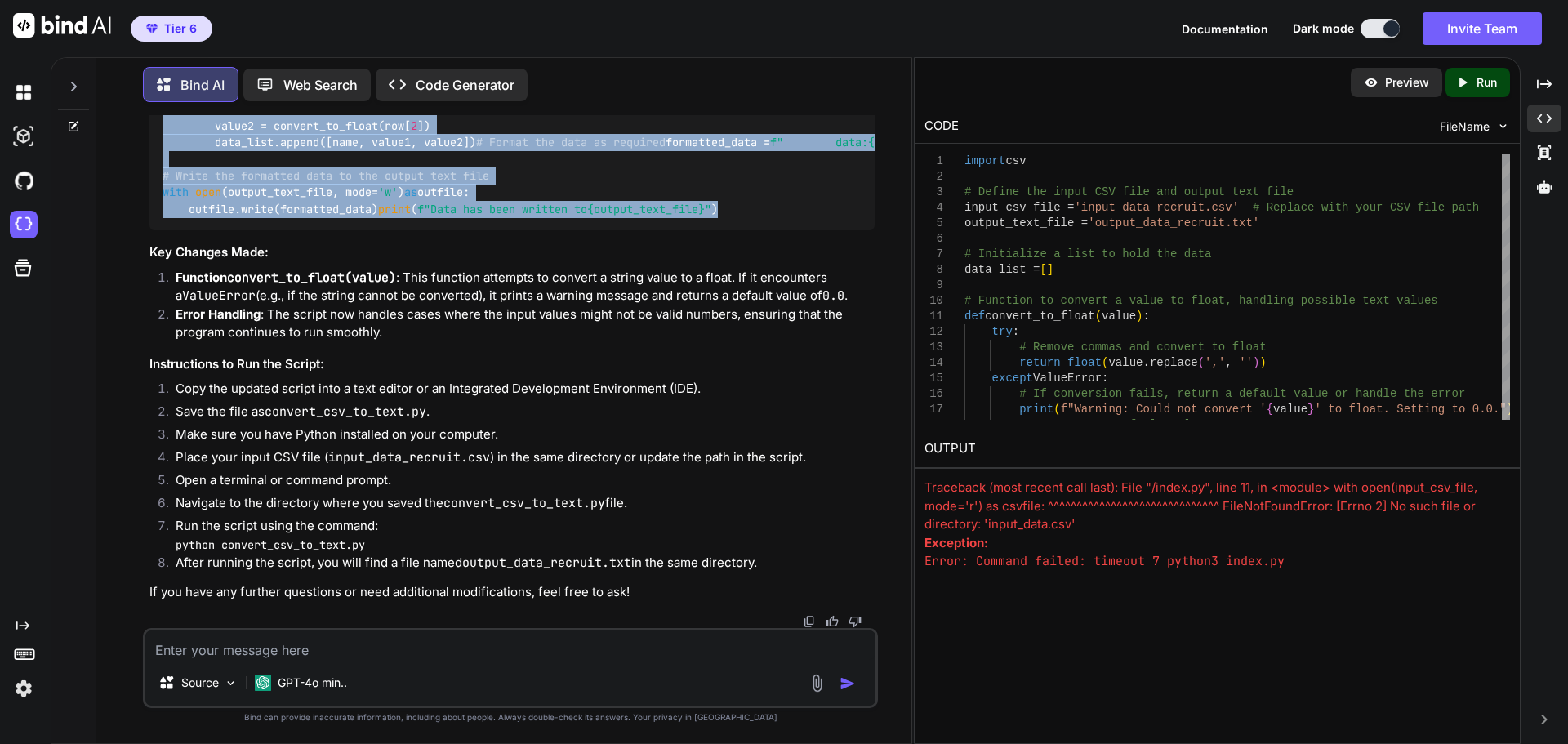
scroll to position [12211, 0]
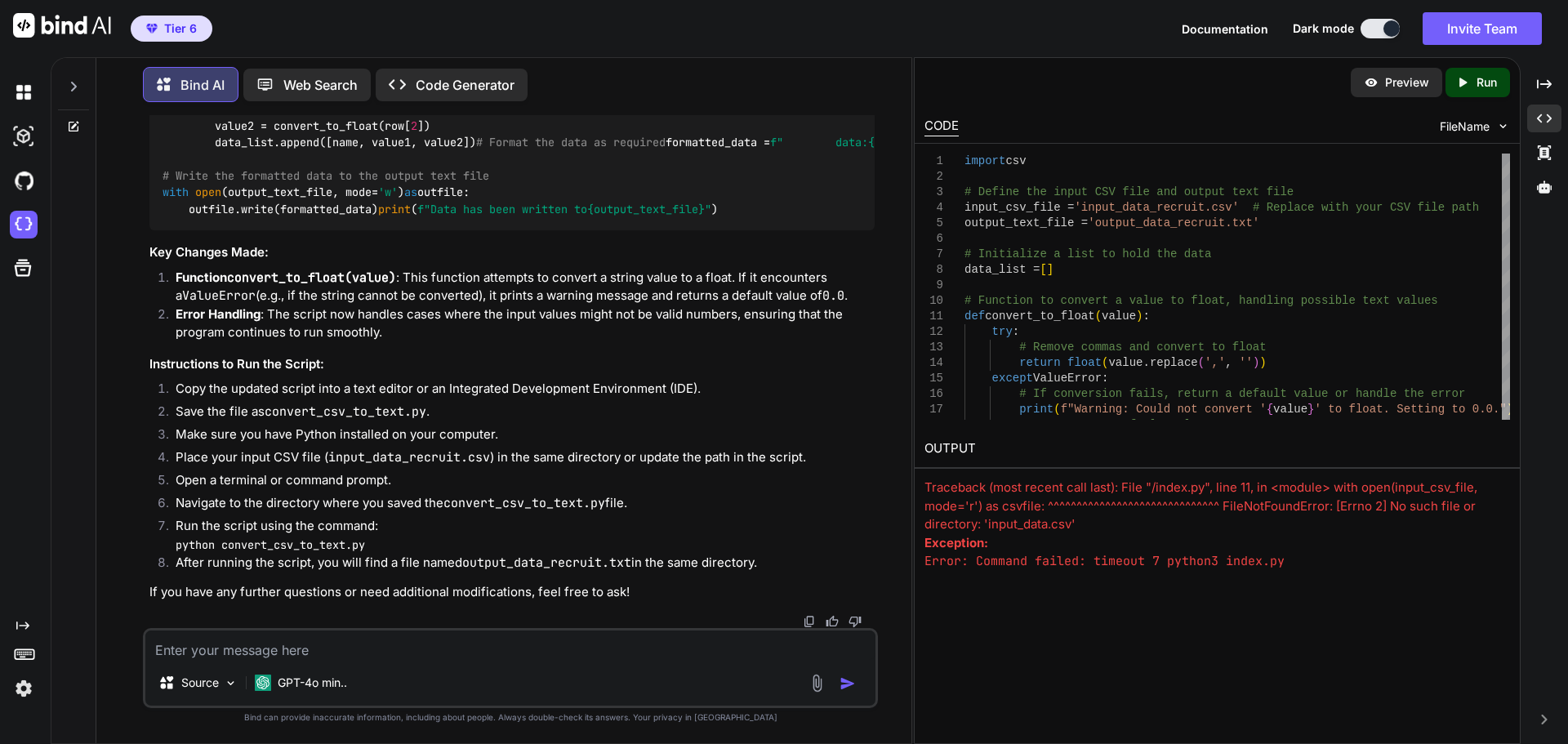
click at [368, 489] on textarea at bounding box center [511, 645] width 730 height 29
click at [845, 489] on img "button" at bounding box center [848, 684] width 16 height 16
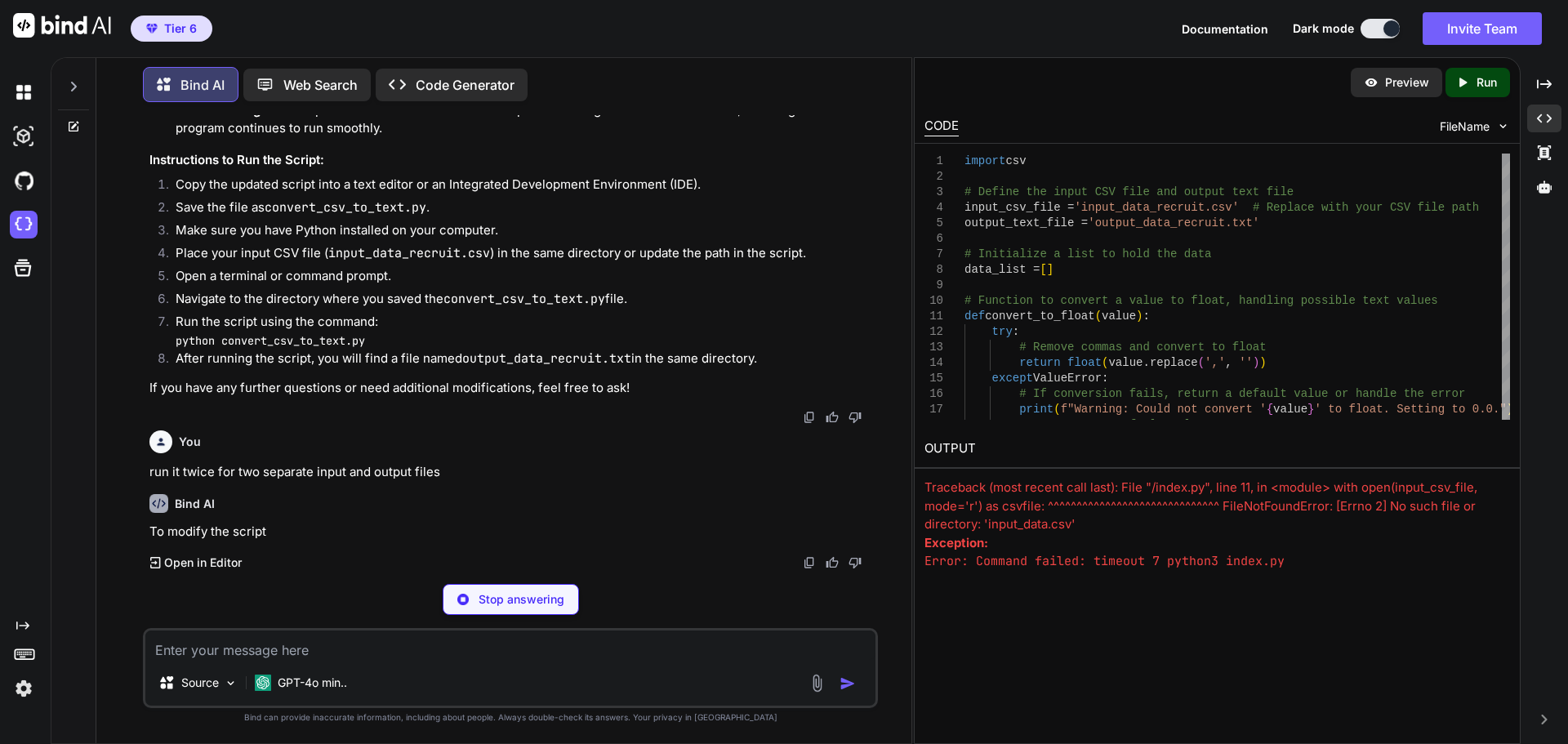
scroll to position [12485, 0]
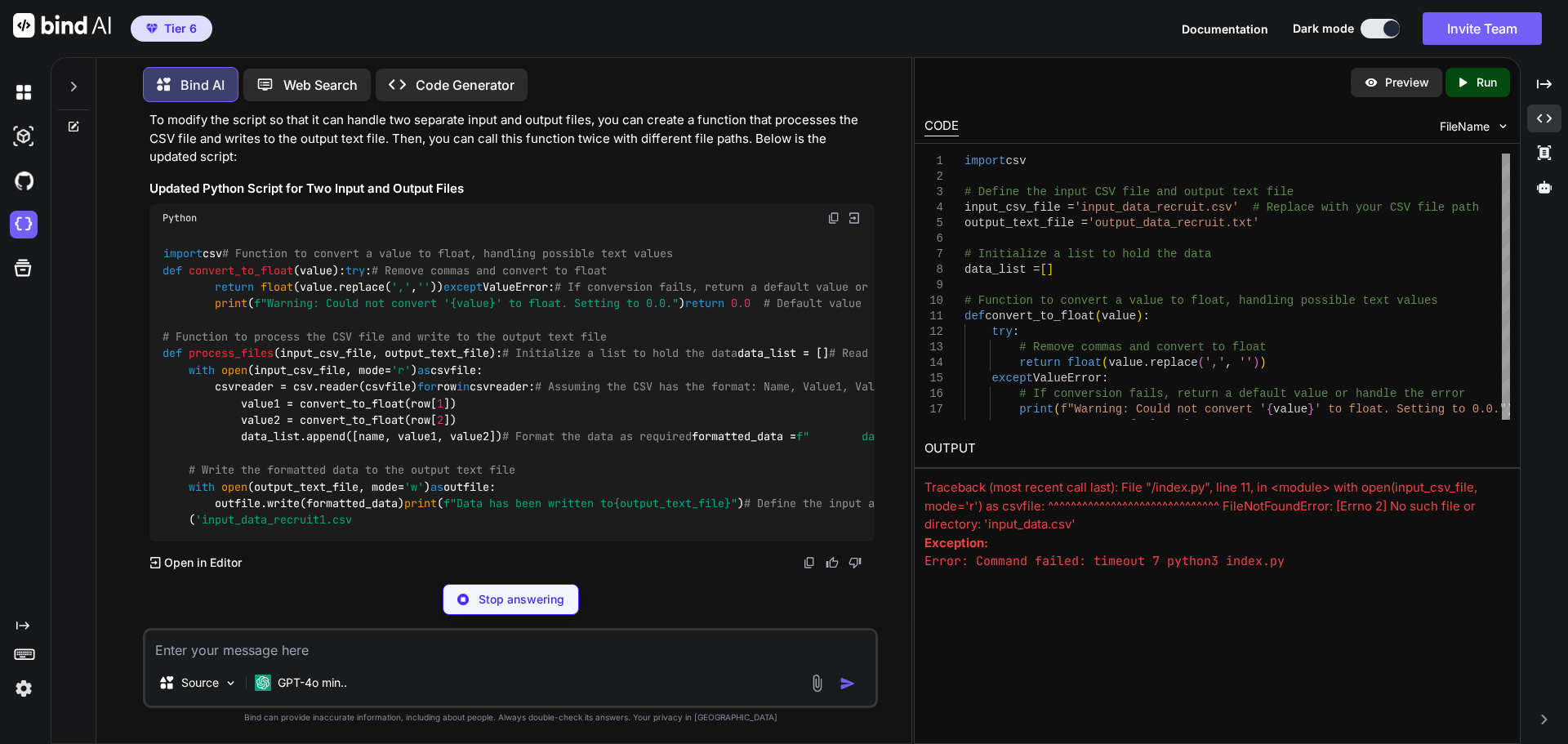
click at [857, 489] on div "Bind AI Web Search Created with Pixso. Code Generator You Bind AI To generate a…" at bounding box center [482, 400] width 862 height 687
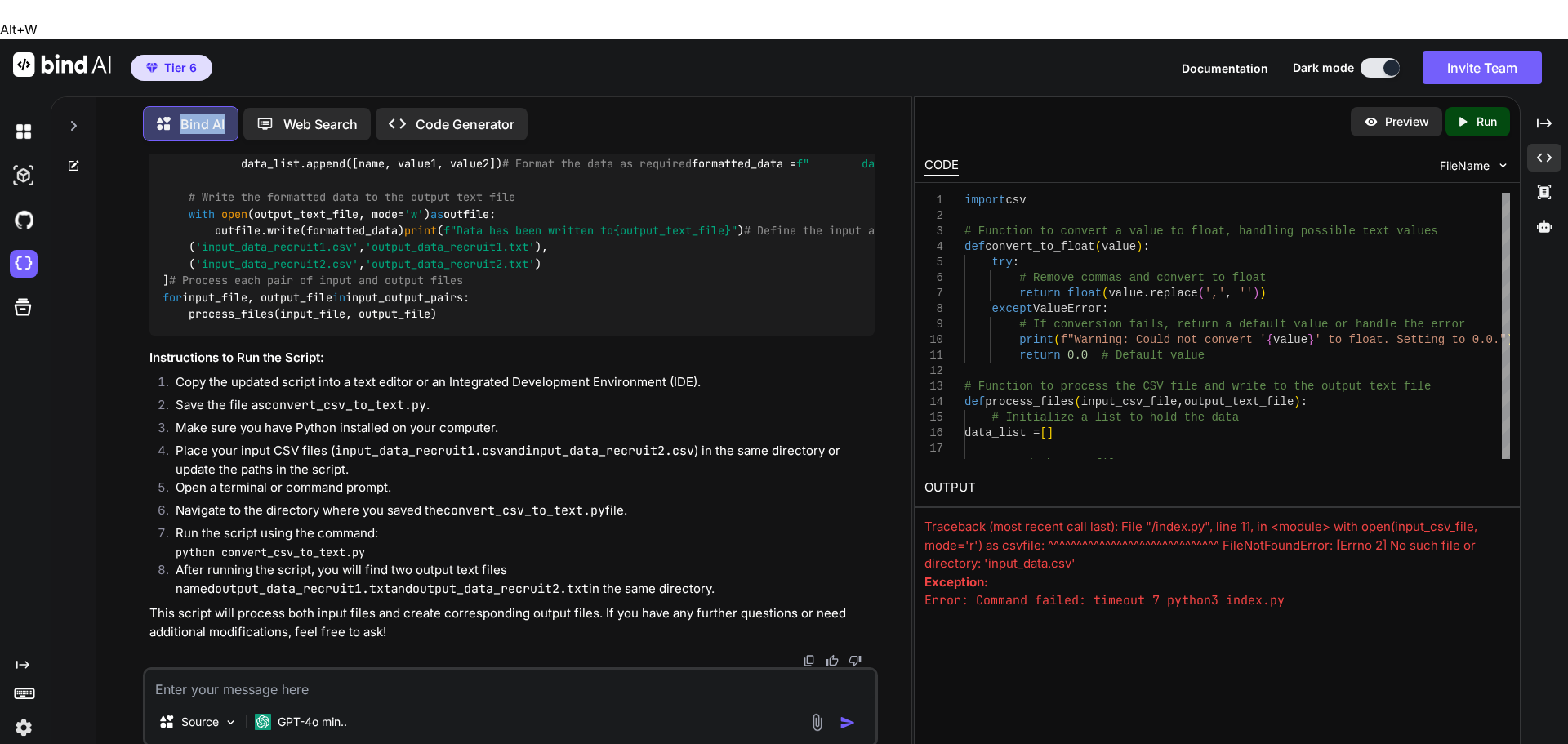
scroll to position [12891, 0]
drag, startPoint x: 458, startPoint y: 460, endPoint x: 161, endPoint y: 311, distance: 332.3
click at [161, 311] on div "import csv # Function to convert a value to float, handling possible text value…" at bounding box center [512, 147] width 725 height 376
copy code "import csv # Function to convert a value to float, handling possible text value…"
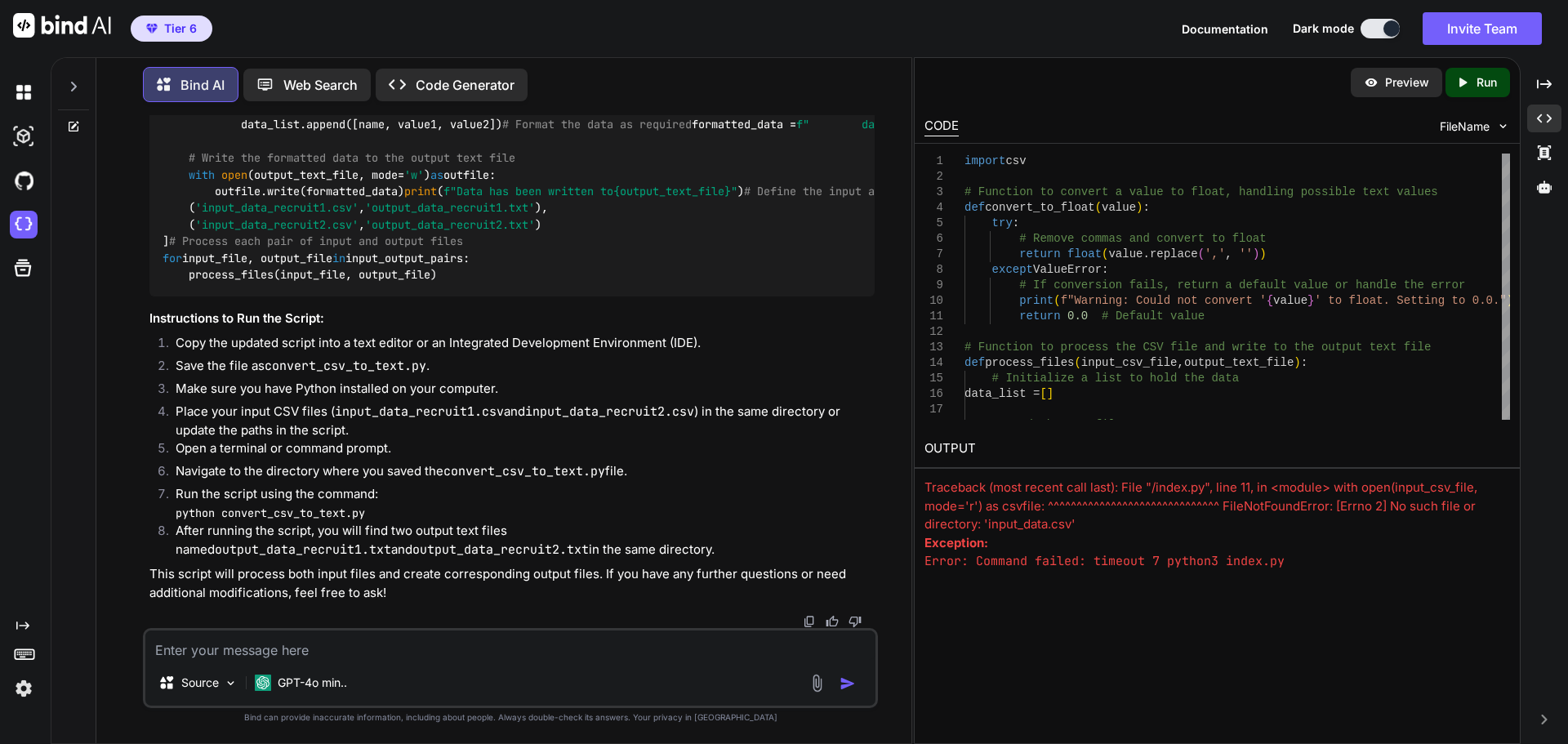
click at [644, 296] on div "import csv # Function to convert a value to float, handling possible text value…" at bounding box center [512, 108] width 725 height 376
click at [300, 489] on textarea at bounding box center [511, 645] width 730 height 29
click at [358, 489] on textarea at bounding box center [511, 645] width 730 height 29
click at [841, 489] on img "button" at bounding box center [848, 684] width 16 height 16
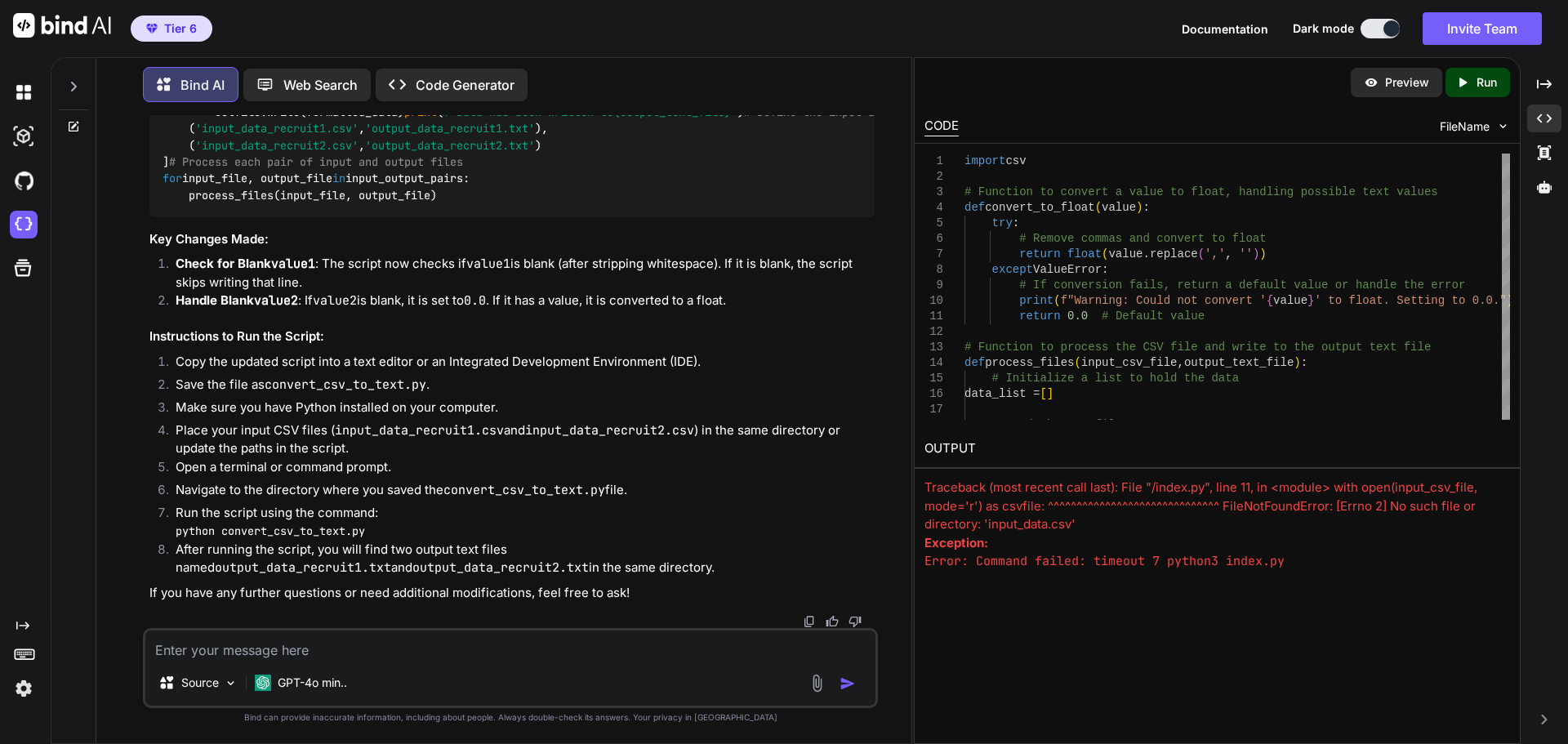
scroll to position [14599, 0]
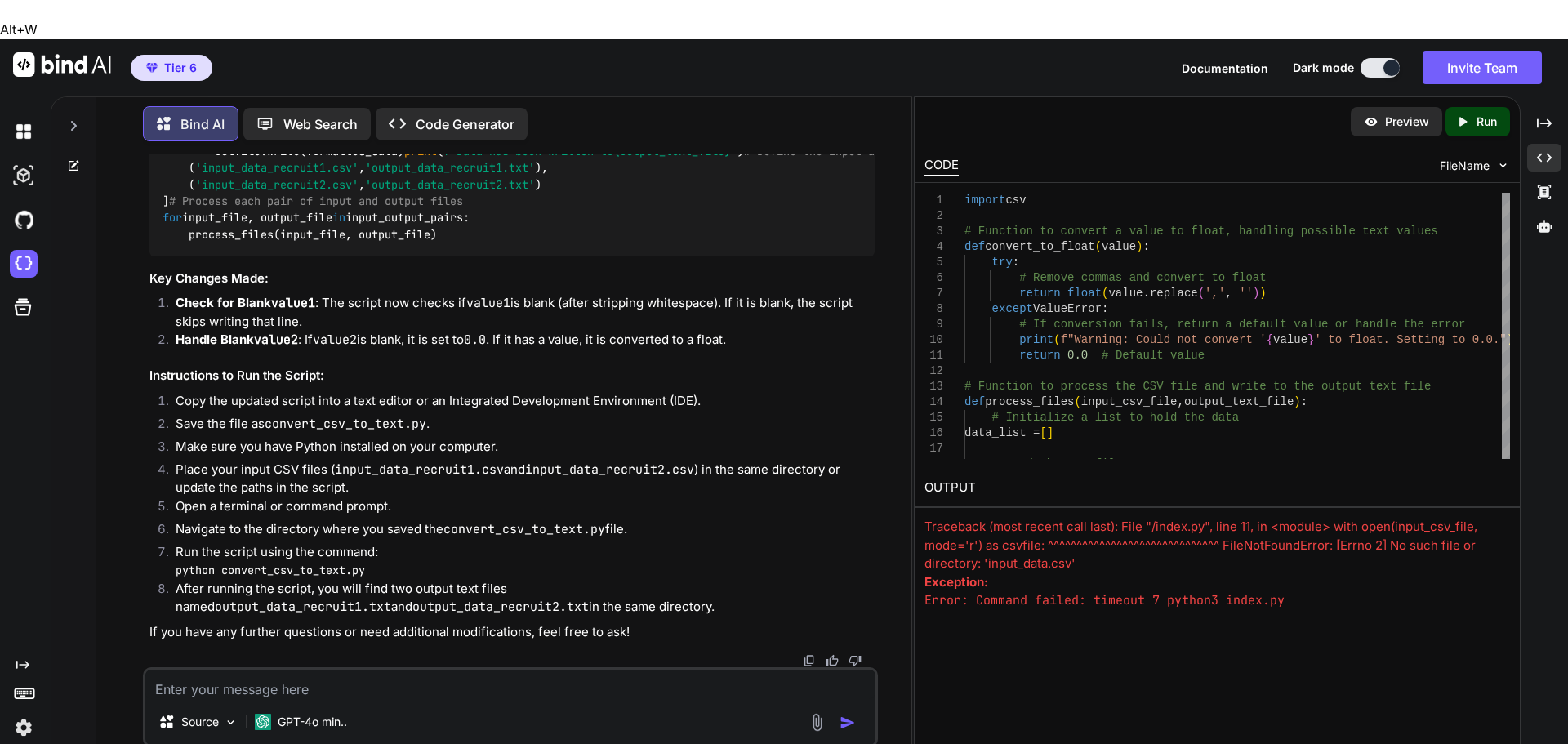
drag, startPoint x: 340, startPoint y: 380, endPoint x: 163, endPoint y: 349, distance: 179.7
click at [163, 256] on div "import csv # Function to convert a value to float, handling possible text value…" at bounding box center [512, 43] width 725 height 426
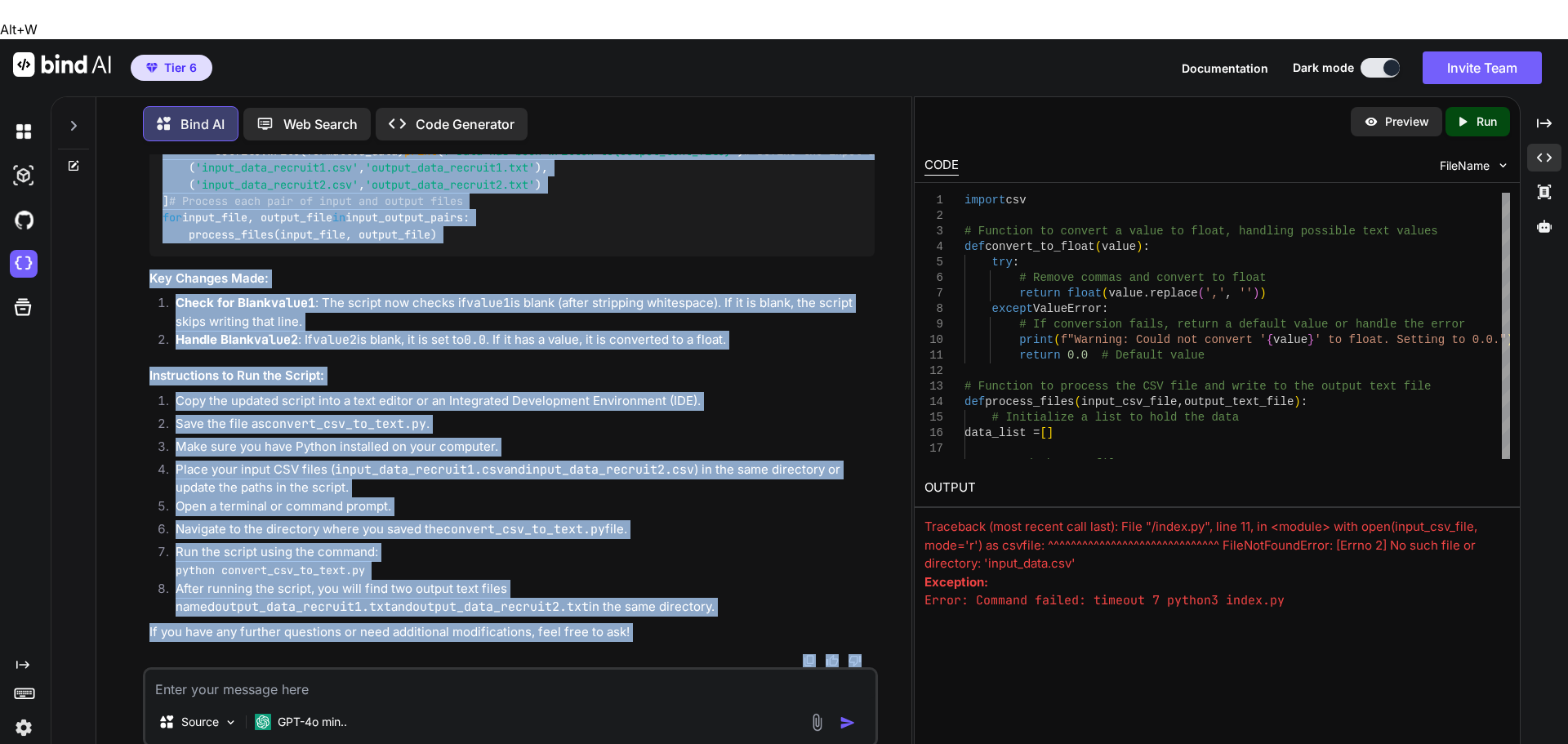
scroll to position [14996, 0]
drag, startPoint x: 161, startPoint y: 202, endPoint x: 601, endPoint y: 430, distance: 495.6
click at [601, 256] on div "import csv # Function to convert a value to float, handling possible text value…" at bounding box center [512, 43] width 725 height 426
copy code "import csv # Function to convert a value to float, handling possible text value…"
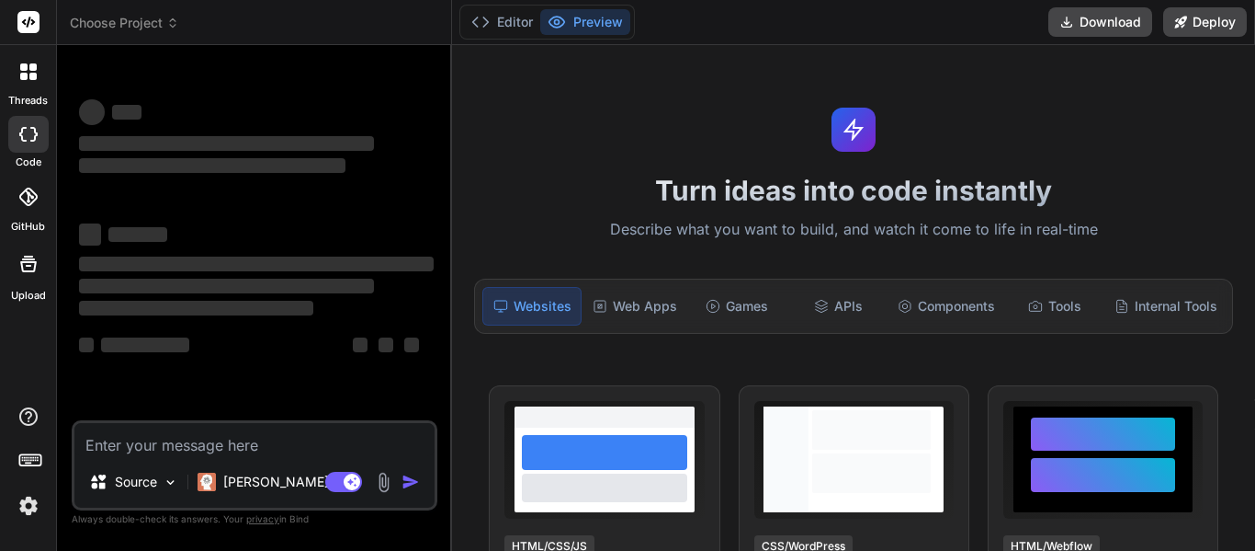
type textarea "x"
